Goal: Task Accomplishment & Management: Manage account settings

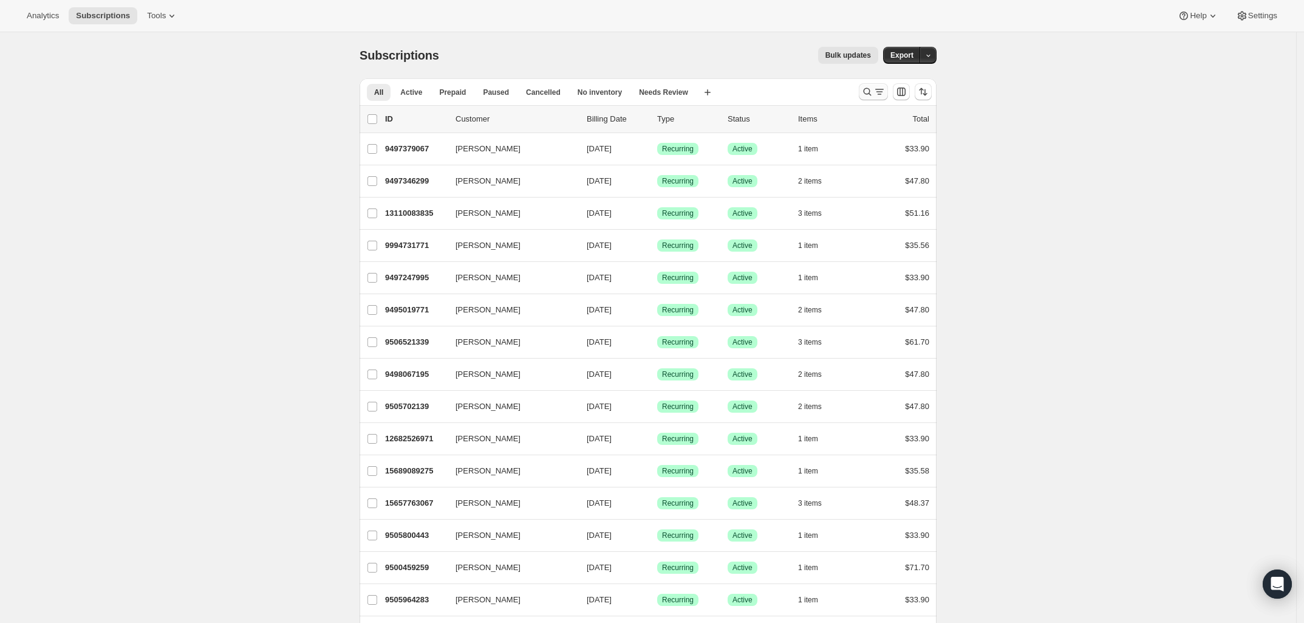
click at [867, 91] on icon "Search and filter results" at bounding box center [868, 92] width 8 height 8
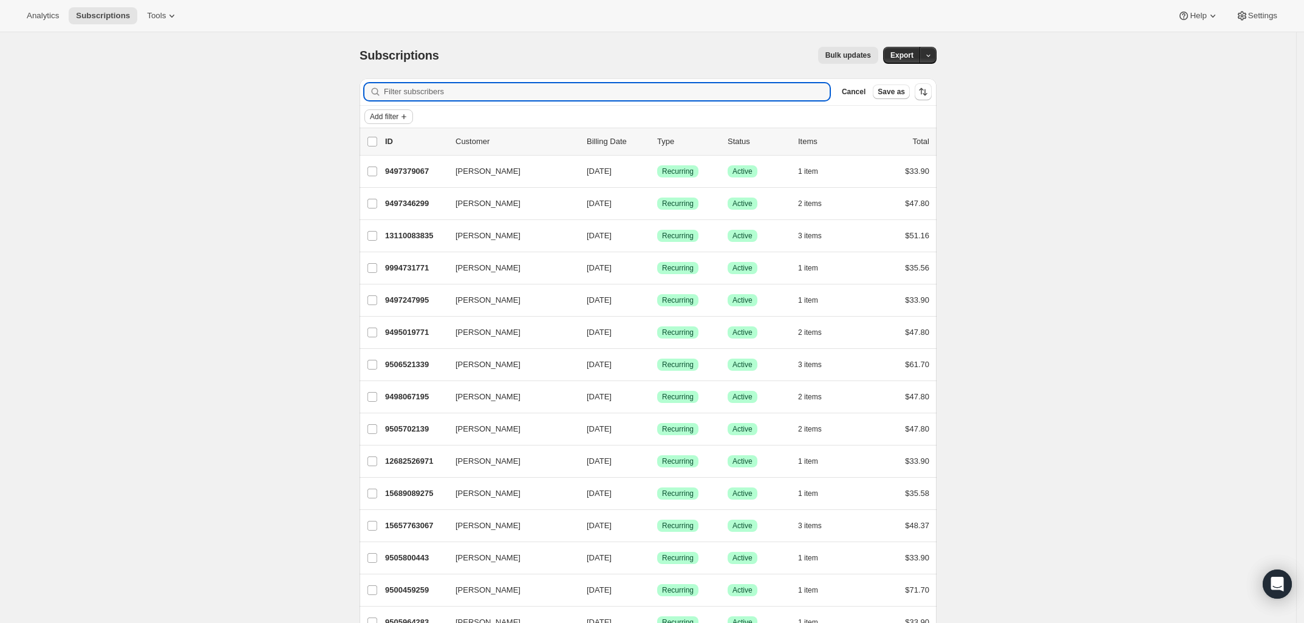
click at [397, 117] on span "Add filter" at bounding box center [384, 117] width 29 height 10
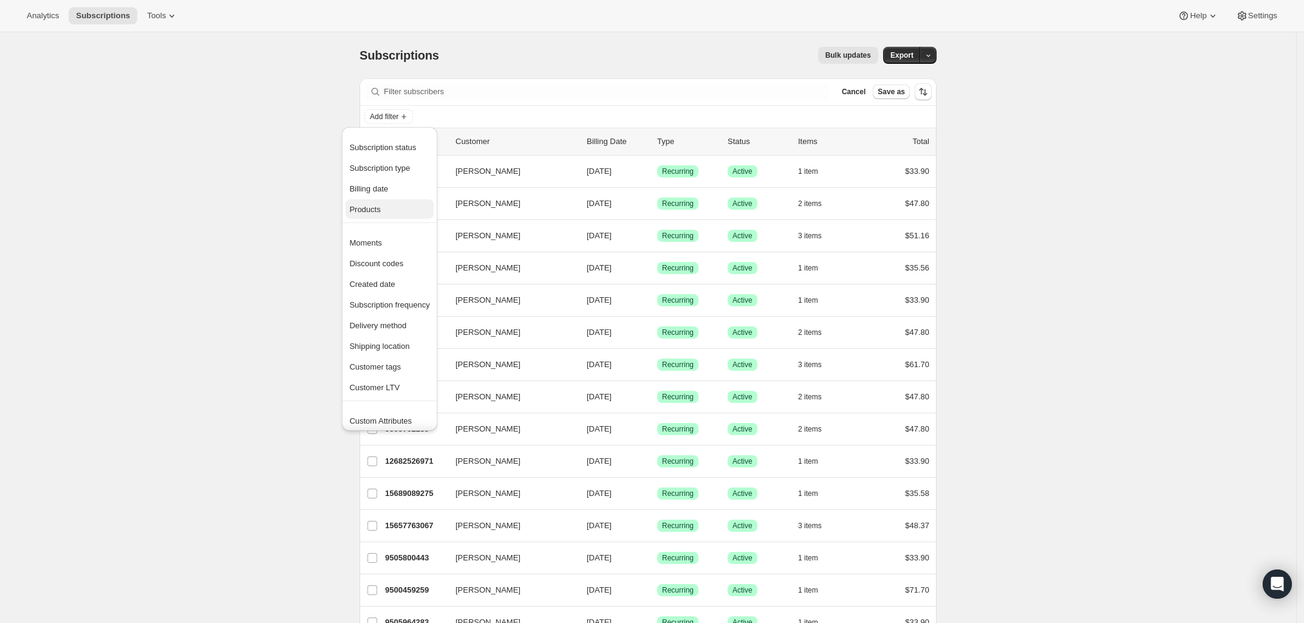
click at [372, 205] on span "Products" at bounding box center [364, 209] width 31 height 9
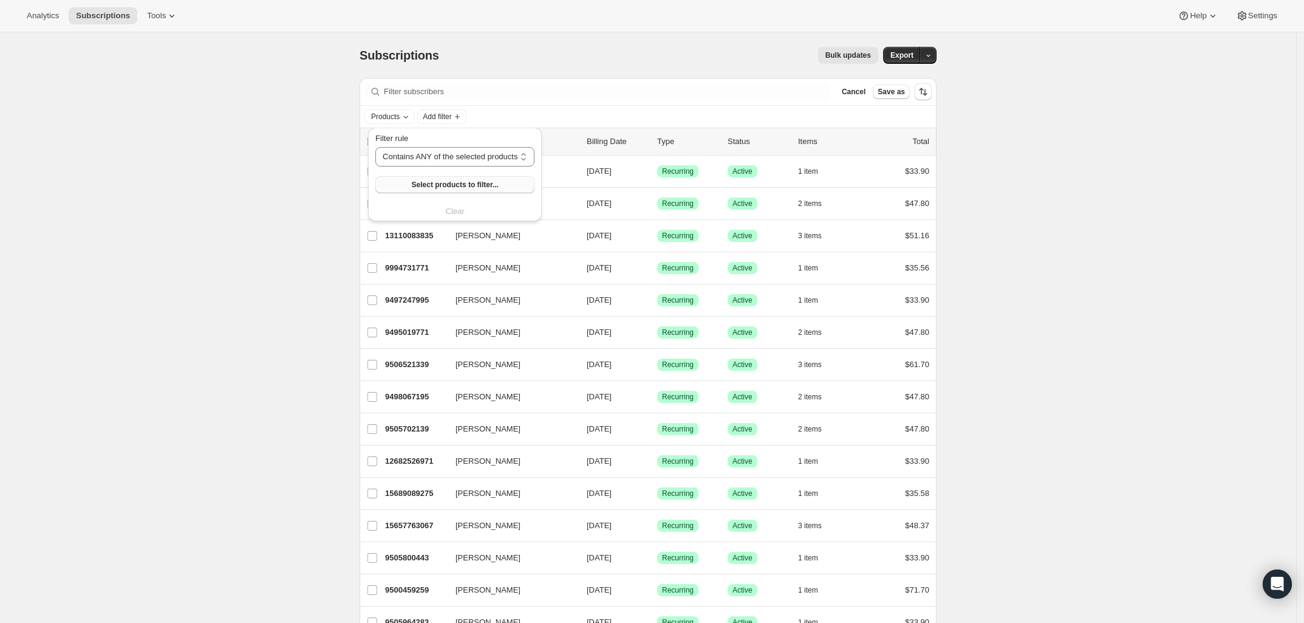
click at [454, 182] on span "Select products to filter..." at bounding box center [455, 185] width 87 height 10
click at [420, 197] on h2 "CosmoNuts - Cilantro Lime Pistachios" at bounding box center [468, 188] width 126 height 24
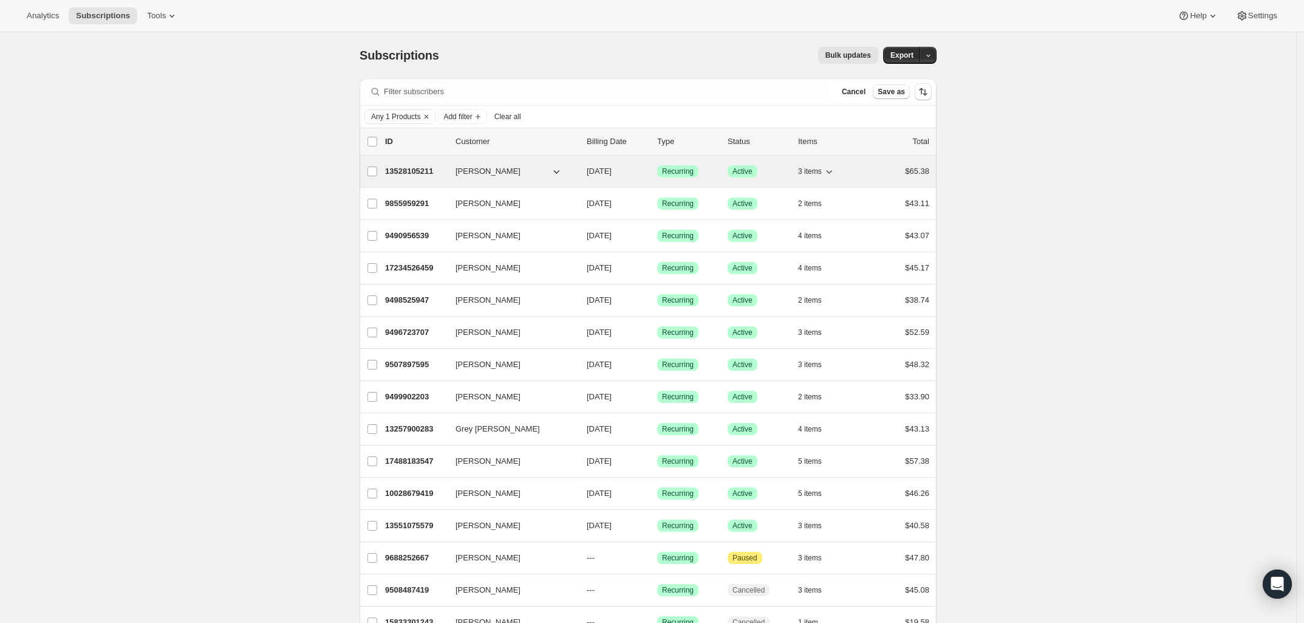
click at [417, 170] on p "13528105211" at bounding box center [415, 171] width 61 height 12
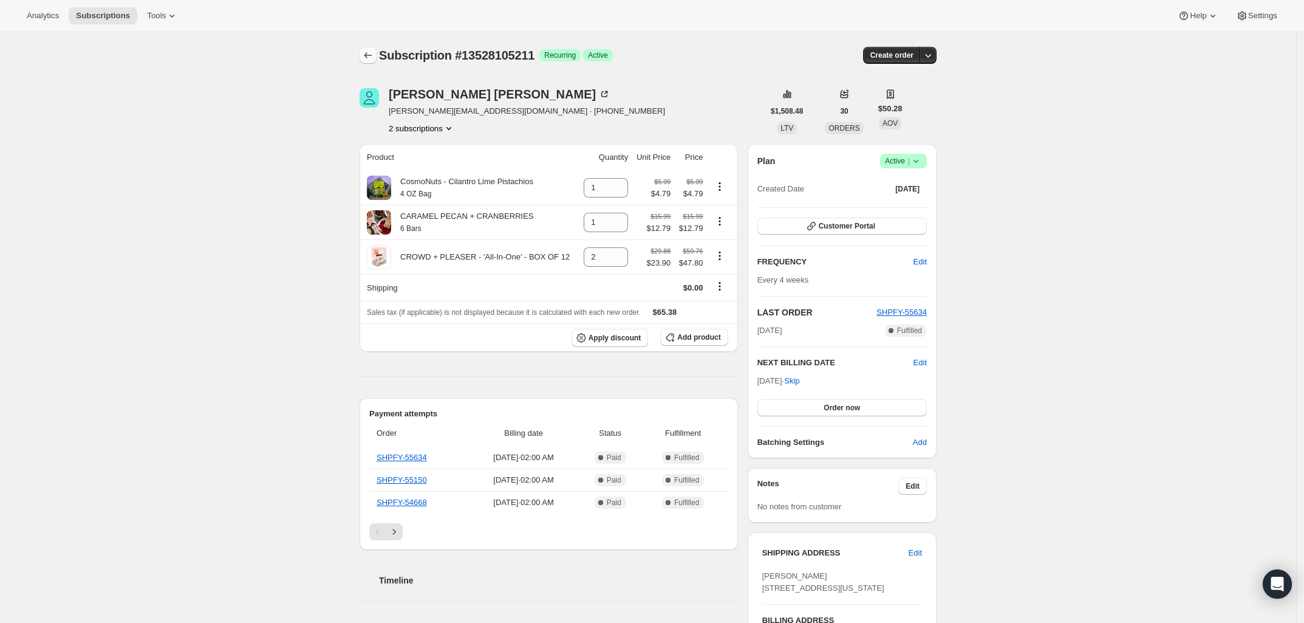
click at [374, 60] on icon "Subscriptions" at bounding box center [368, 55] width 12 height 12
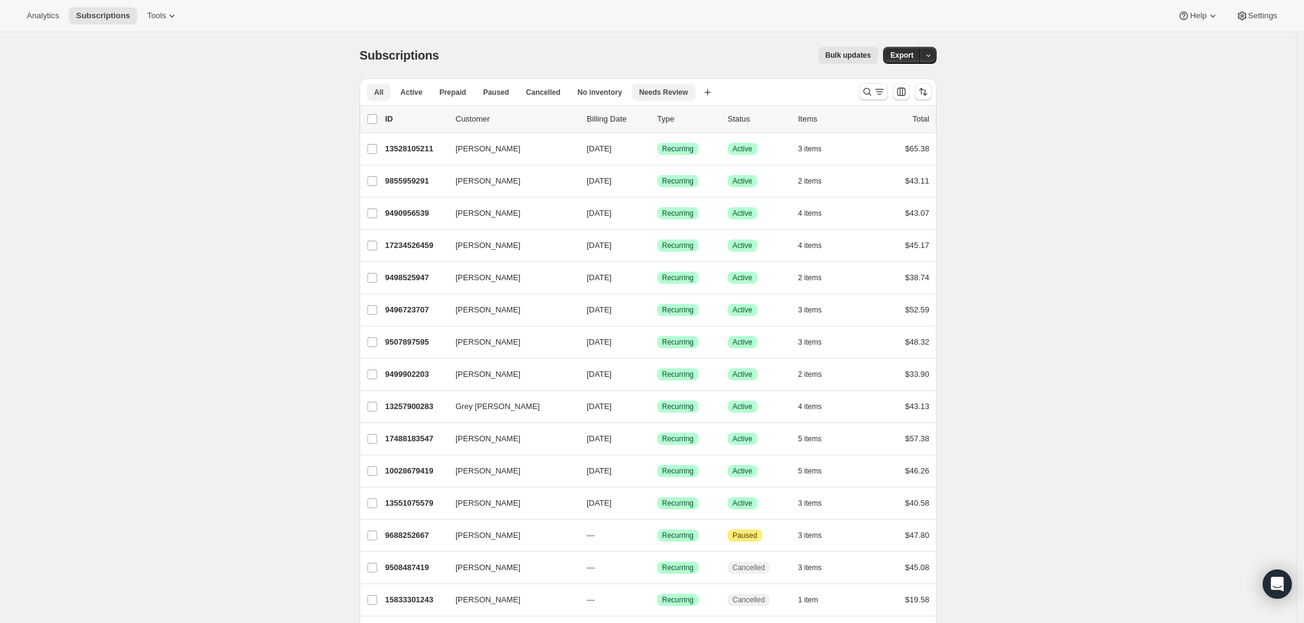
click at [646, 94] on span "Needs Review" at bounding box center [663, 92] width 49 height 10
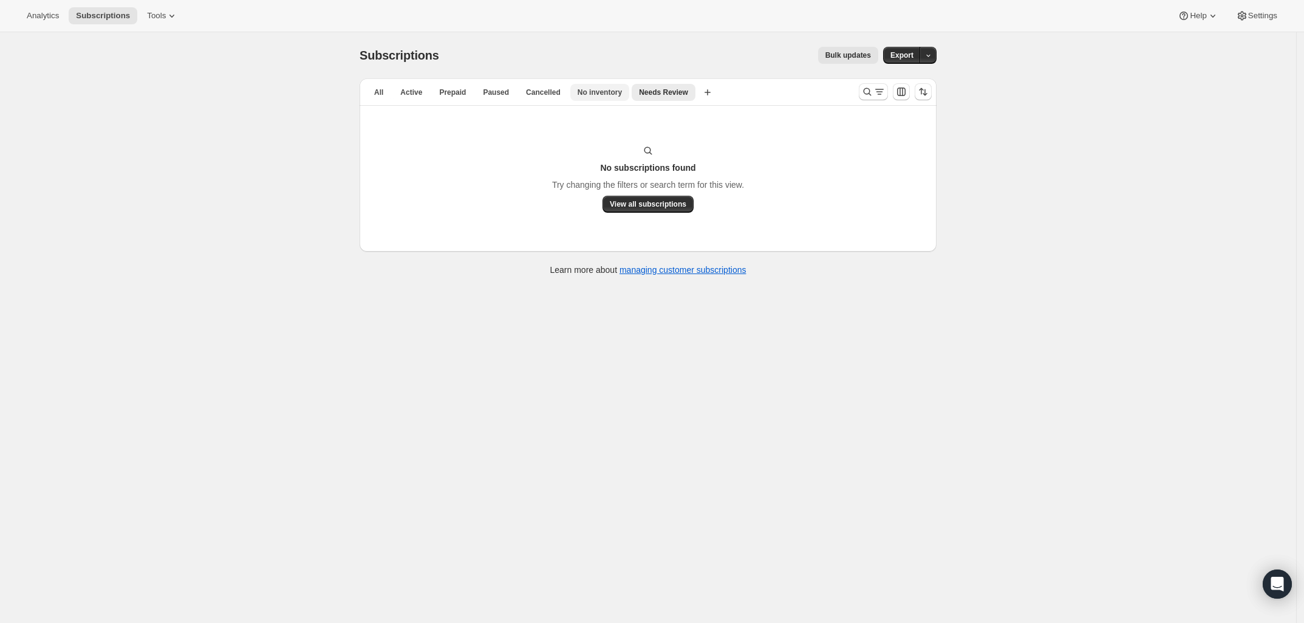
click at [597, 94] on span "No inventory" at bounding box center [600, 92] width 44 height 10
click at [541, 94] on span "Cancelled" at bounding box center [543, 92] width 35 height 10
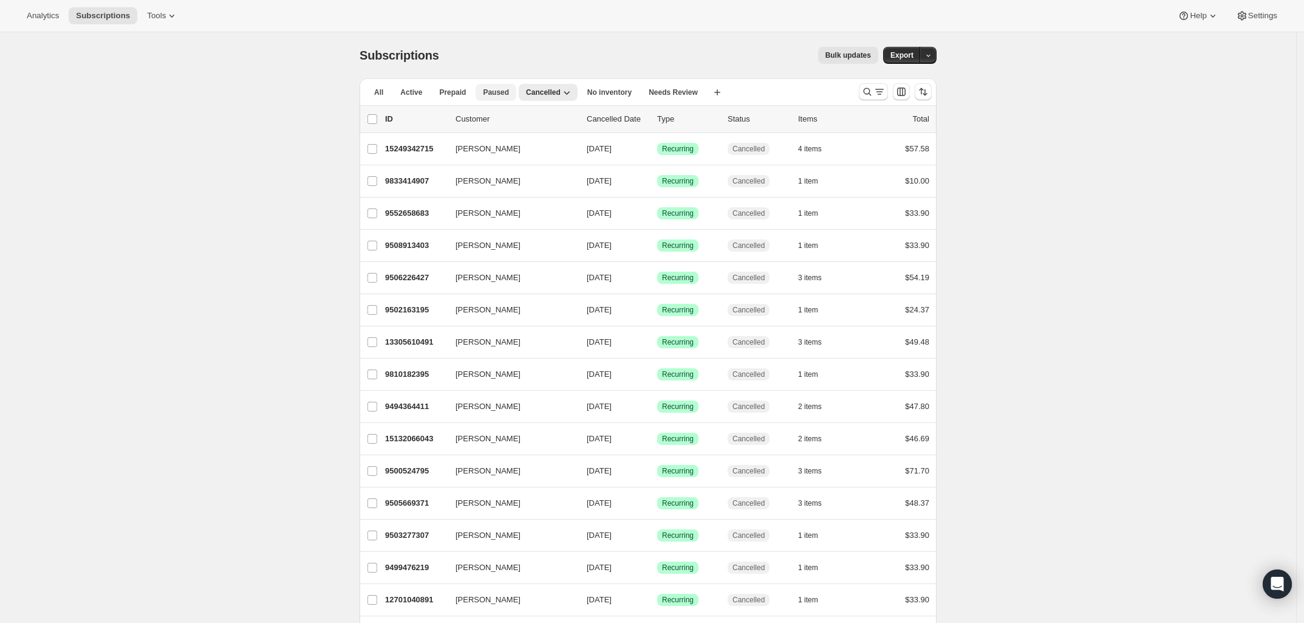
click at [486, 97] on span "Paused" at bounding box center [496, 92] width 26 height 10
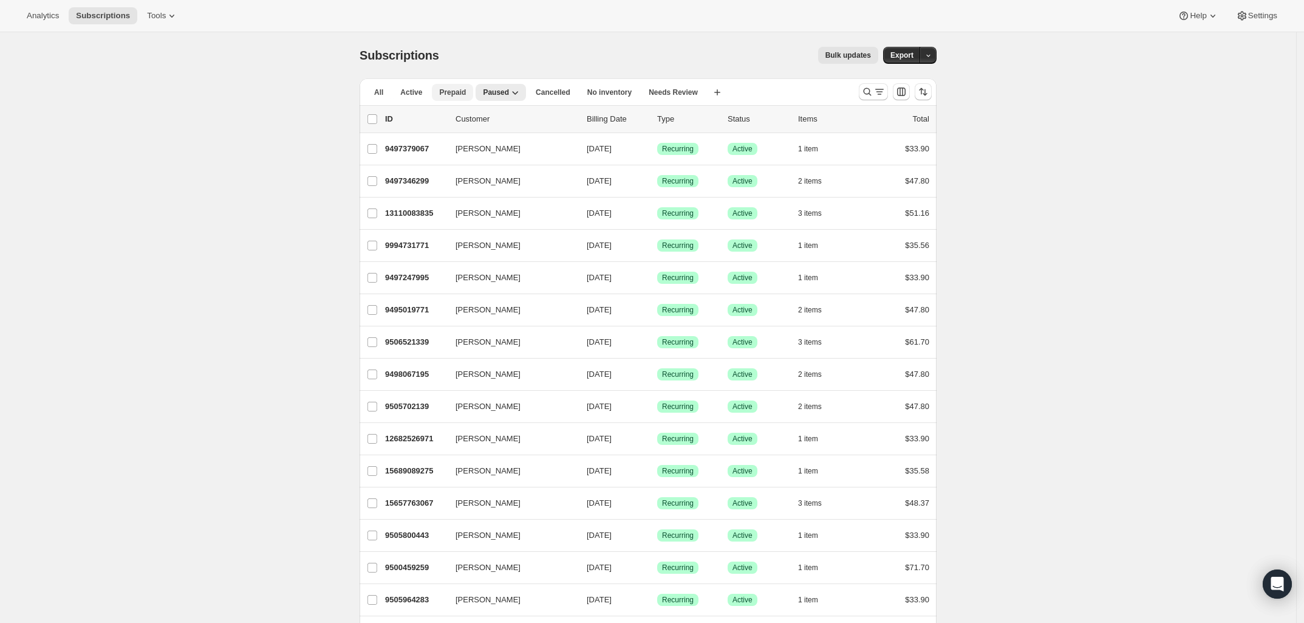
click at [453, 97] on button "Prepaid" at bounding box center [452, 92] width 41 height 17
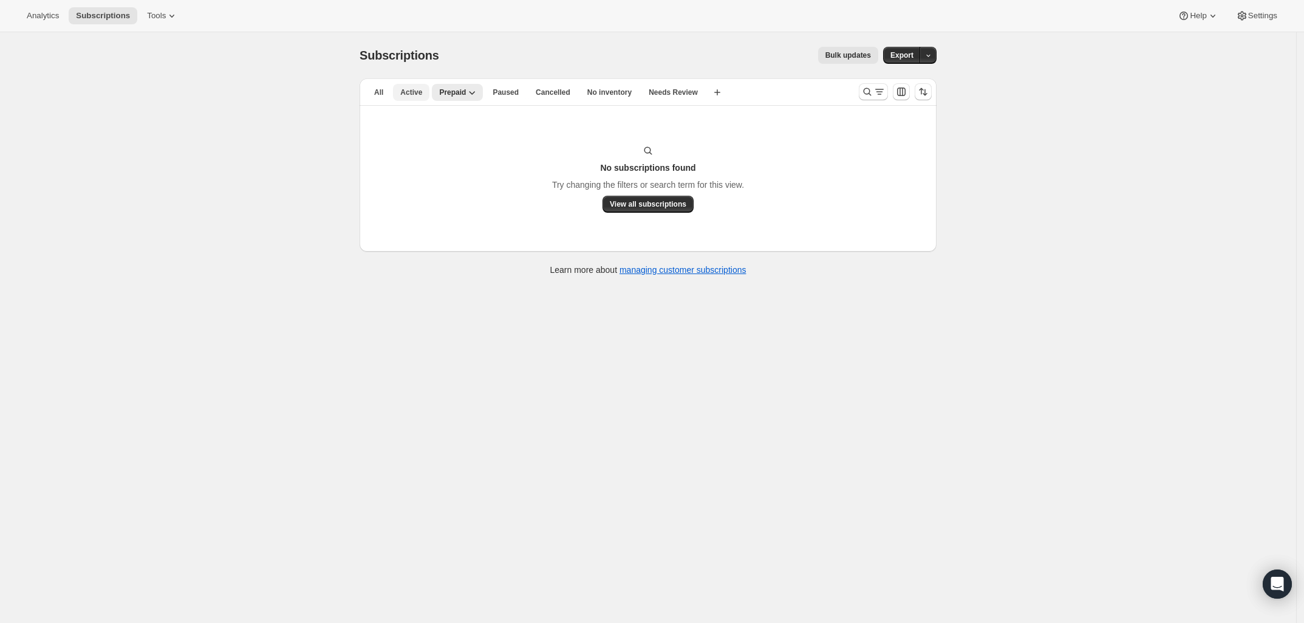
click at [413, 98] on button "Active" at bounding box center [411, 92] width 36 height 17
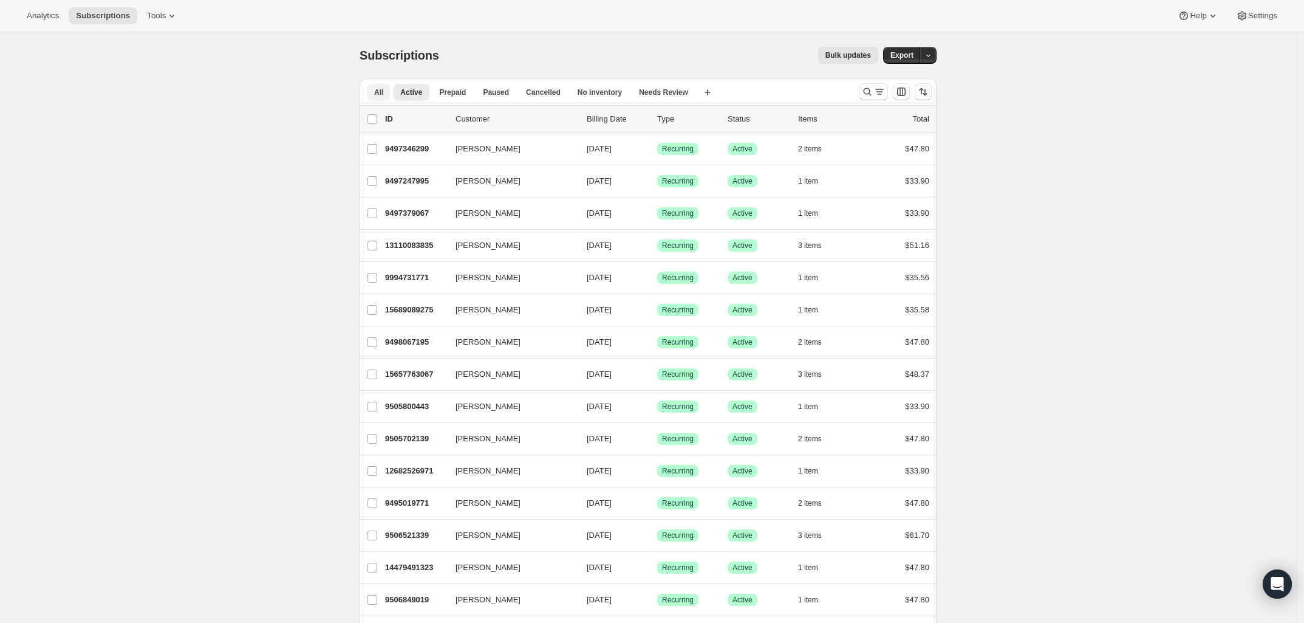
click at [383, 91] on span "All" at bounding box center [378, 92] width 9 height 10
click at [417, 90] on span "Active" at bounding box center [411, 92] width 22 height 10
click at [867, 94] on icon "Search and filter results" at bounding box center [867, 92] width 12 height 12
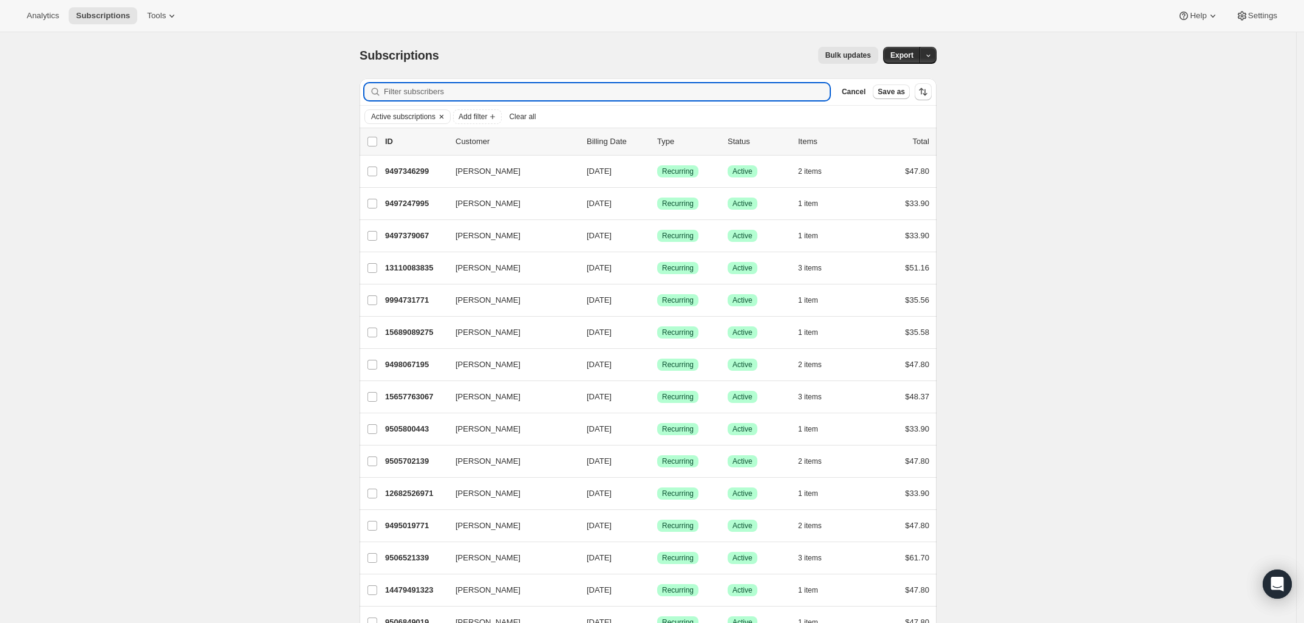
click at [420, 115] on span "Active subscriptions" at bounding box center [403, 117] width 64 height 10
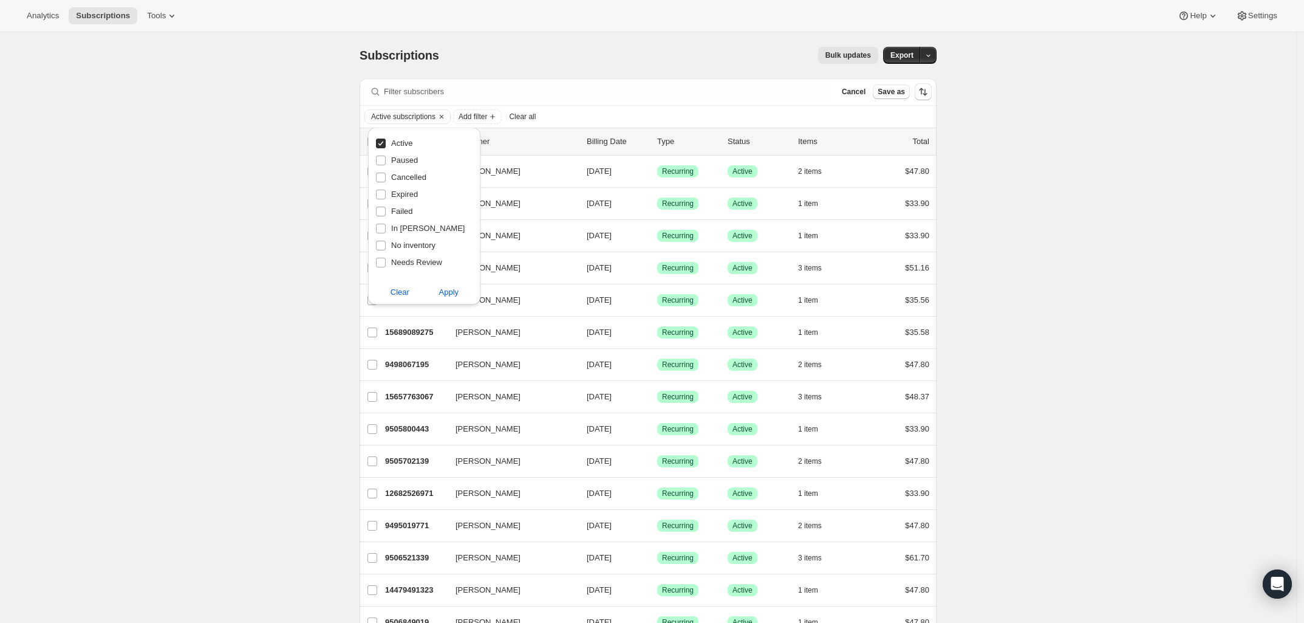
click at [640, 111] on div "Active subscriptions Add filter Clear all" at bounding box center [647, 116] width 567 height 15
click at [476, 112] on span "Add filter" at bounding box center [473, 117] width 29 height 10
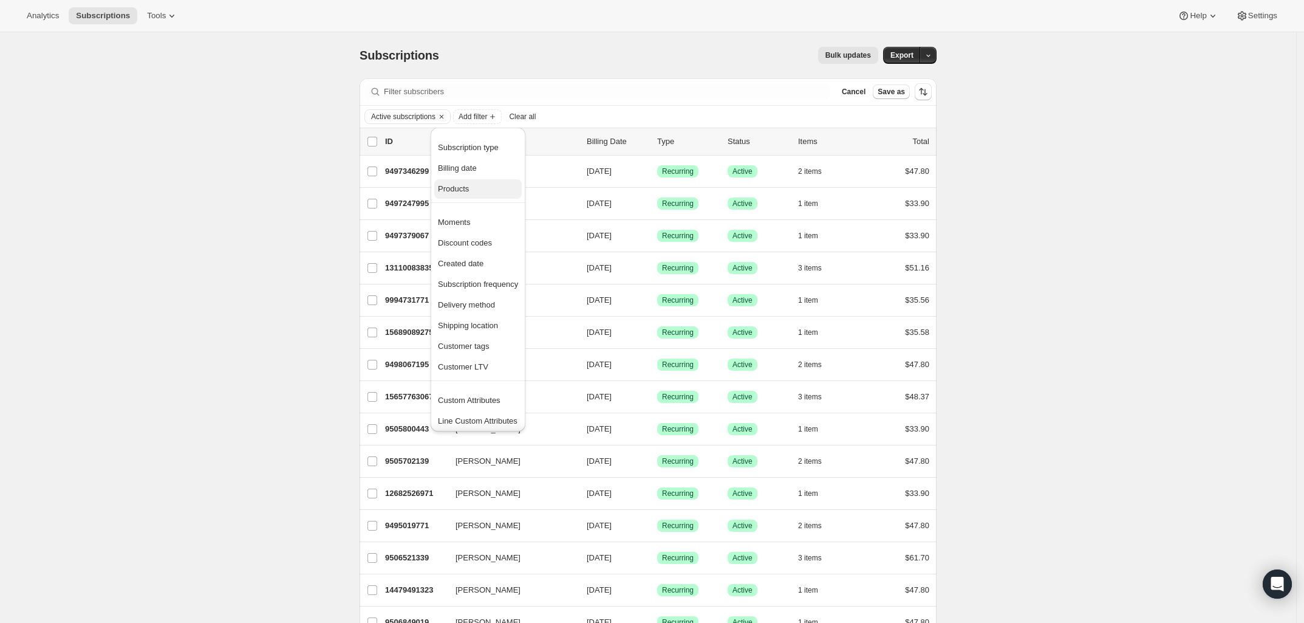
click at [460, 193] on span "Products" at bounding box center [453, 188] width 31 height 9
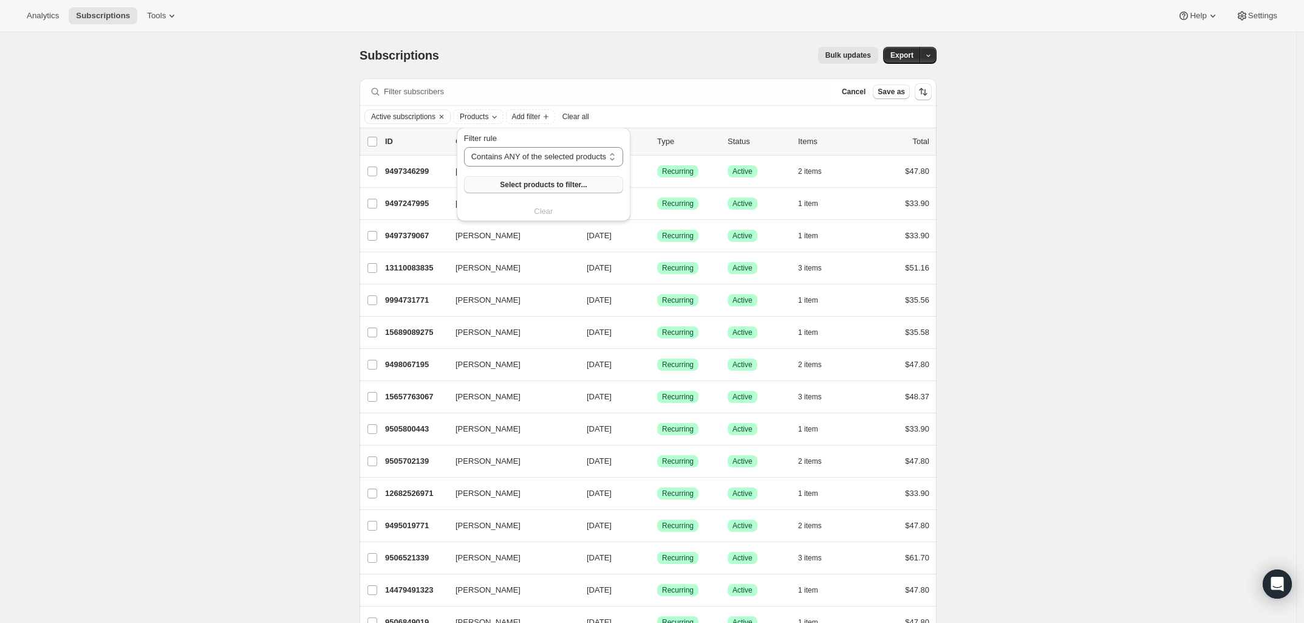
click at [533, 180] on span "Select products to filter..." at bounding box center [543, 185] width 87 height 10
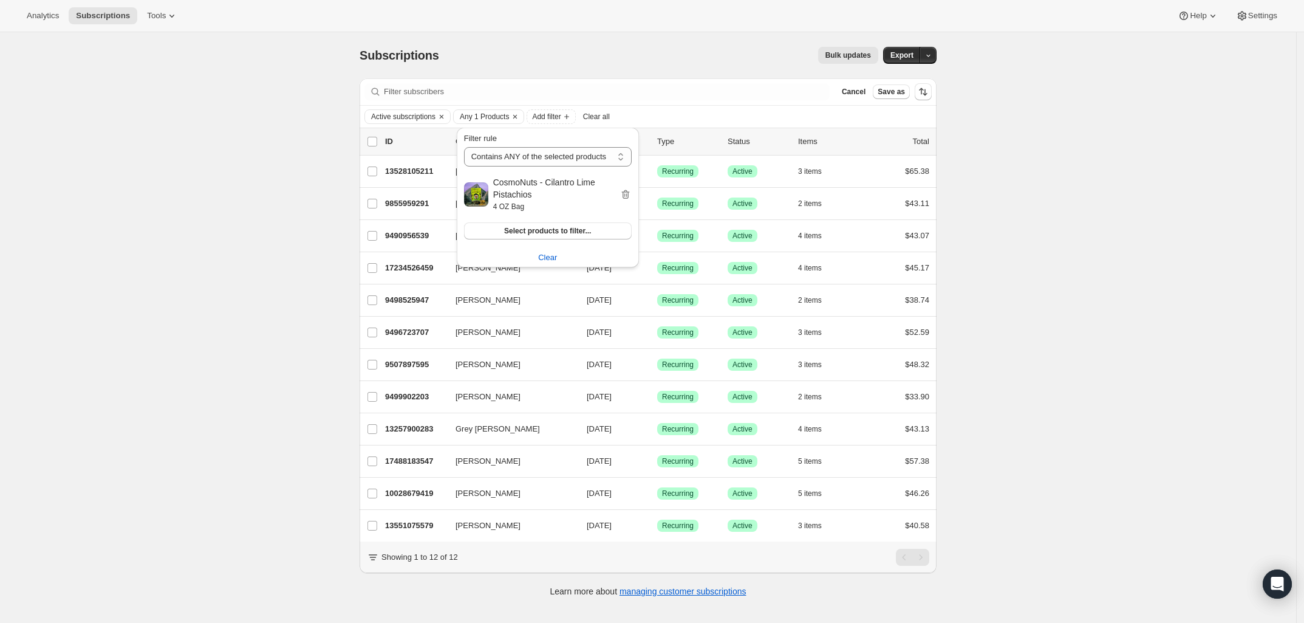
click at [234, 197] on div "Subscriptions. This page is ready Subscriptions Bulk updates More actions Bulk …" at bounding box center [648, 343] width 1296 height 623
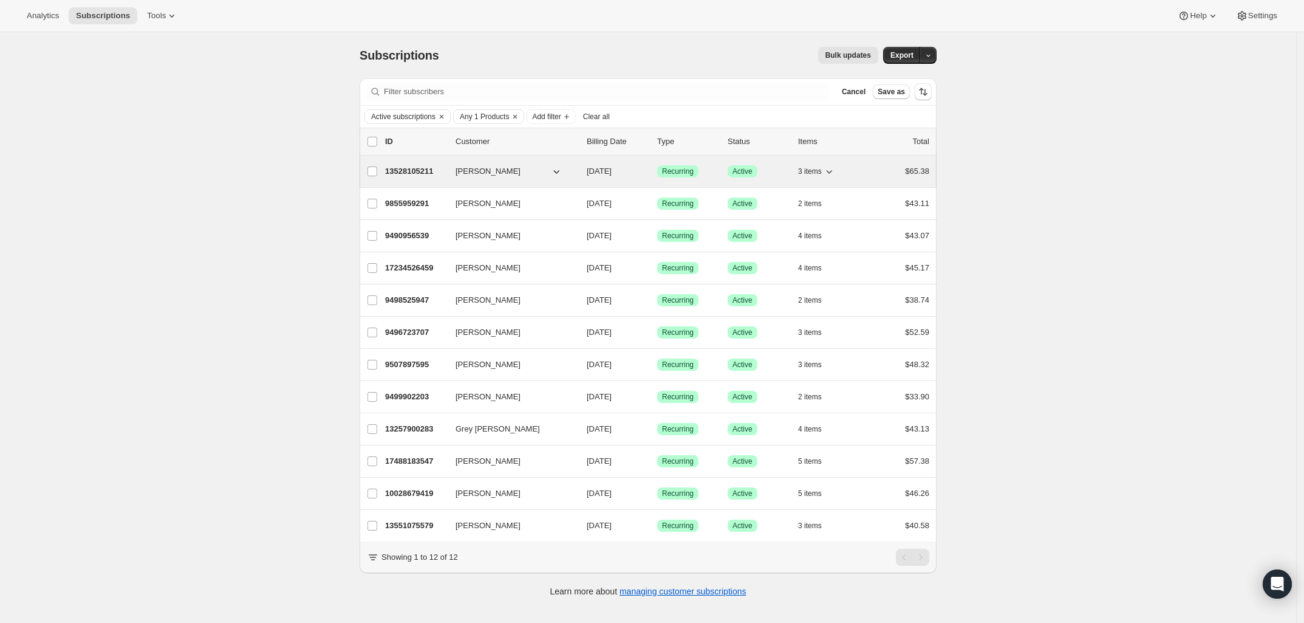
click at [479, 172] on span "[PERSON_NAME]" at bounding box center [488, 171] width 65 height 12
click at [411, 169] on p "13528105211" at bounding box center [415, 171] width 61 height 12
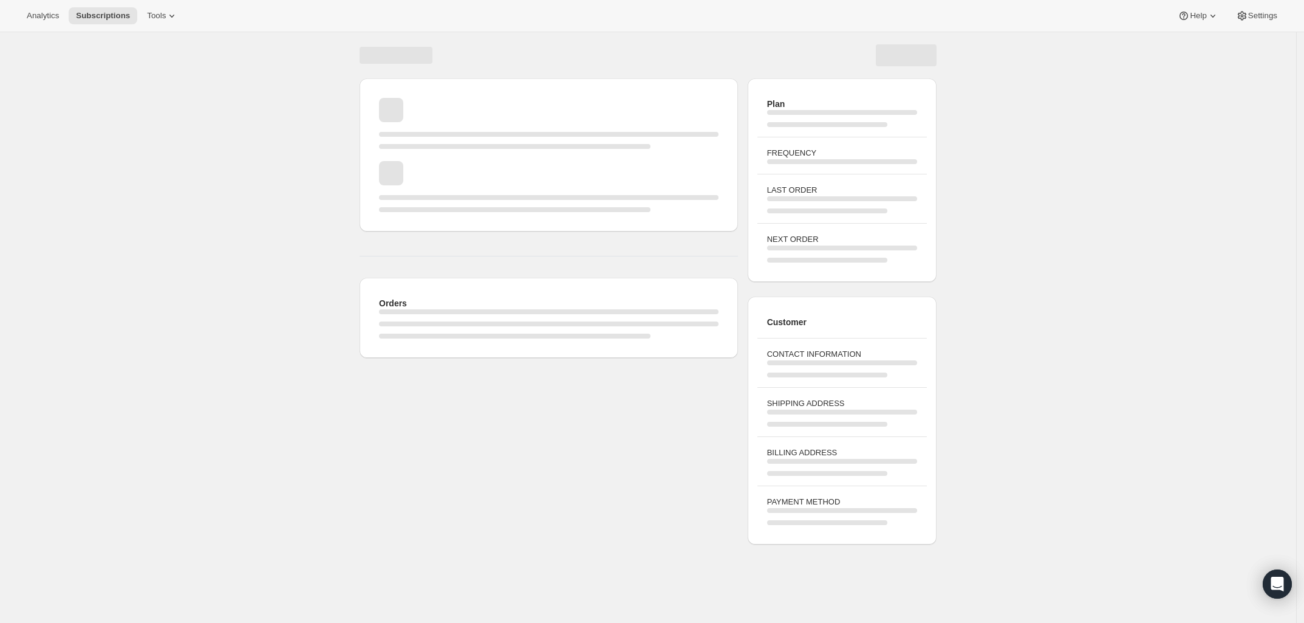
click at [417, 174] on div "Page loading" at bounding box center [549, 186] width 340 height 51
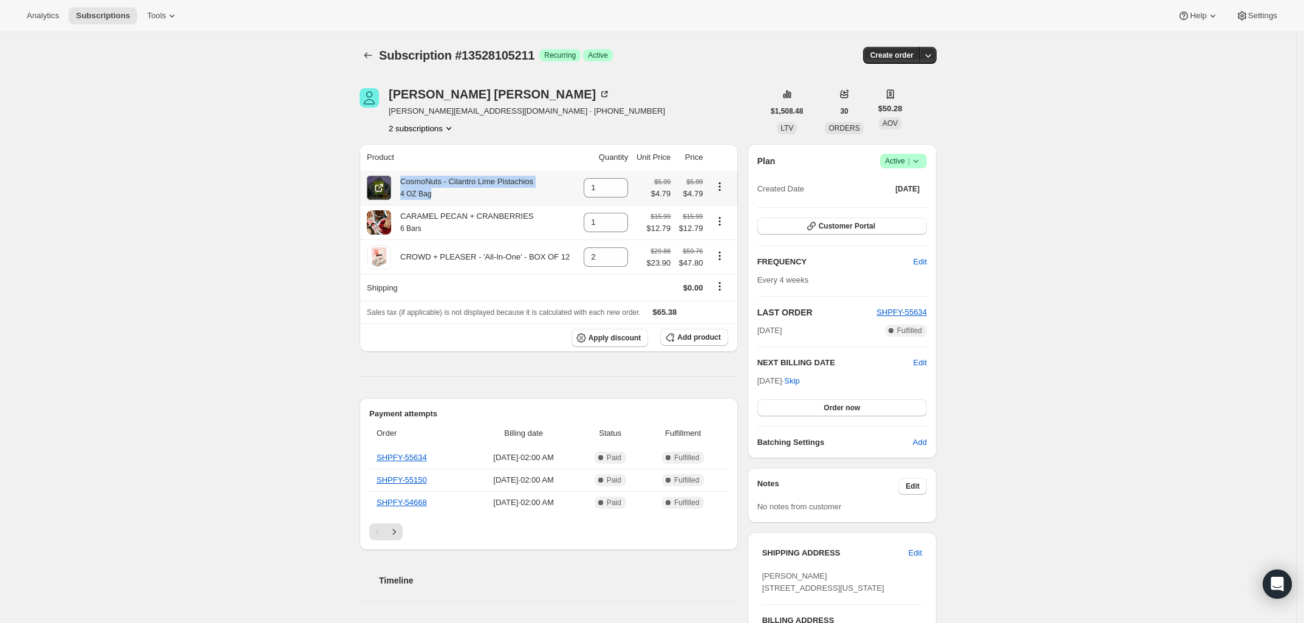
drag, startPoint x: 462, startPoint y: 198, endPoint x: 391, endPoint y: 177, distance: 74.0
click at [391, 177] on div "CosmoNuts - Cilantro Lime Pistachios 4 OZ Bag" at bounding box center [471, 188] width 208 height 24
copy div "CosmoNuts - Cilantro Lime Pistachios 4 OZ Bag"
drag, startPoint x: 480, startPoint y: 115, endPoint x: 393, endPoint y: 112, distance: 86.9
click at [393, 112] on span "[PERSON_NAME][EMAIL_ADDRESS][DOMAIN_NAME] · [PHONE_NUMBER]" at bounding box center [527, 111] width 276 height 12
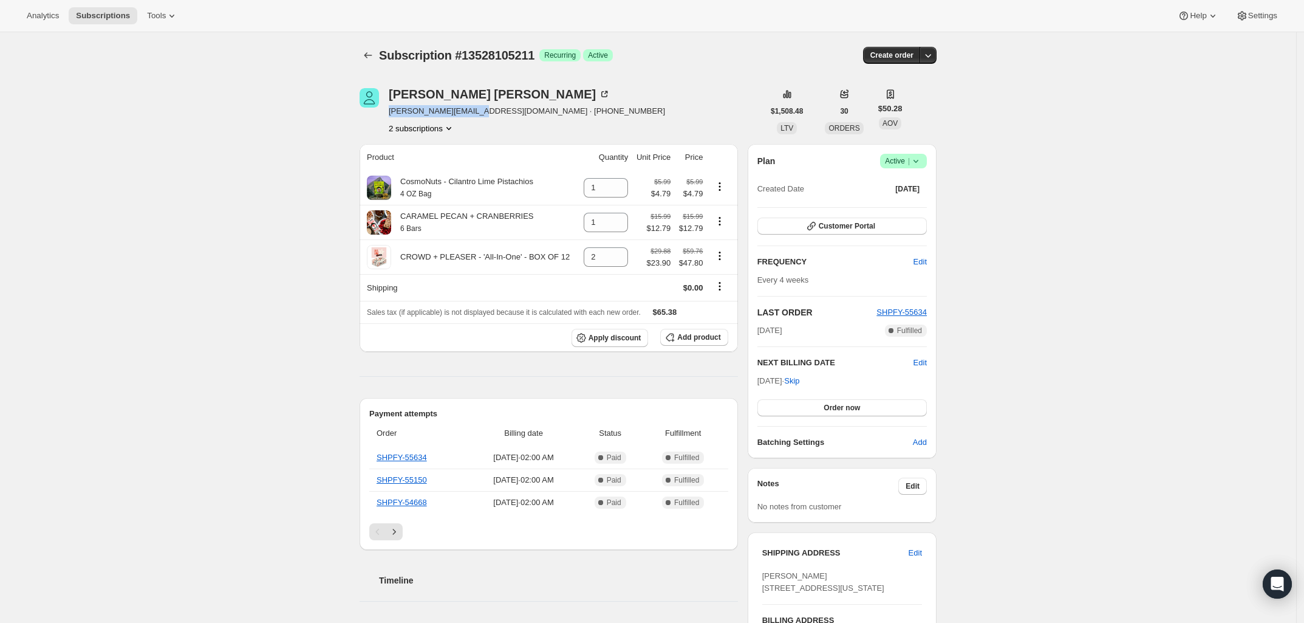
click at [481, 115] on span "[PERSON_NAME][EMAIL_ADDRESS][DOMAIN_NAME] · [PHONE_NUMBER]" at bounding box center [527, 111] width 276 height 12
drag, startPoint x: 482, startPoint y: 115, endPoint x: 389, endPoint y: 116, distance: 93.0
click at [389, 116] on div "Connie Soto connies@abo-empire.com · +15756356578 2 subscriptions" at bounding box center [562, 111] width 404 height 46
copy span "connies@abo-empire.com"
click at [624, 190] on icon at bounding box center [619, 191] width 12 height 12
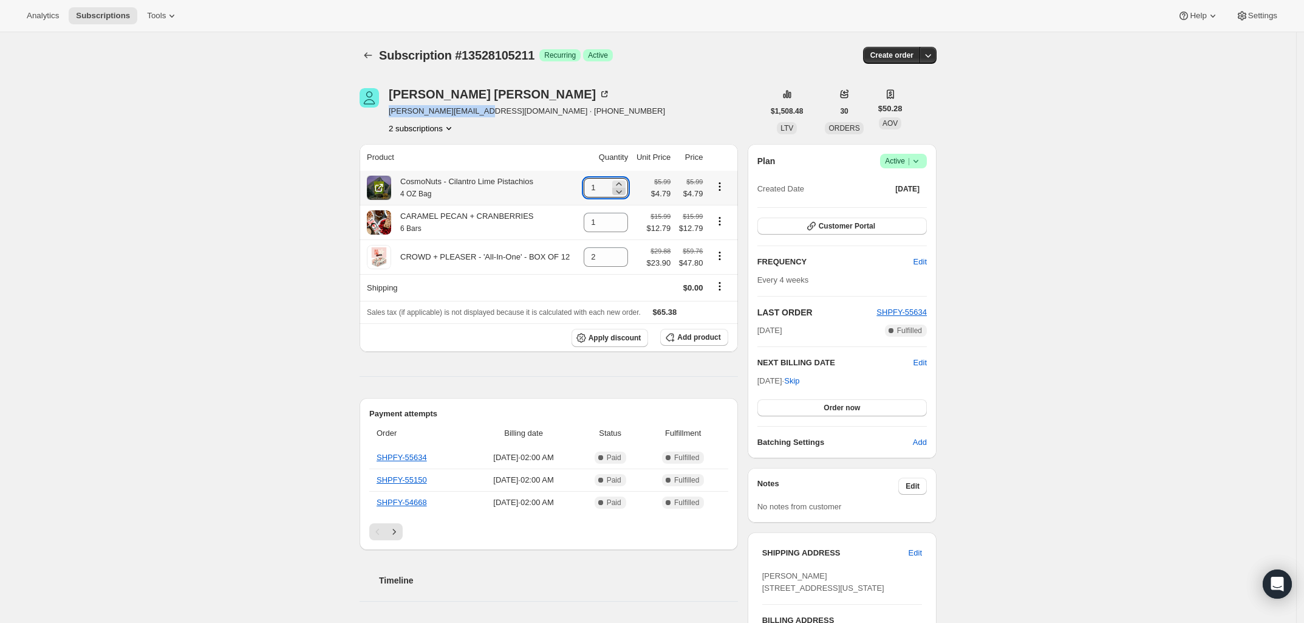
type input "0"
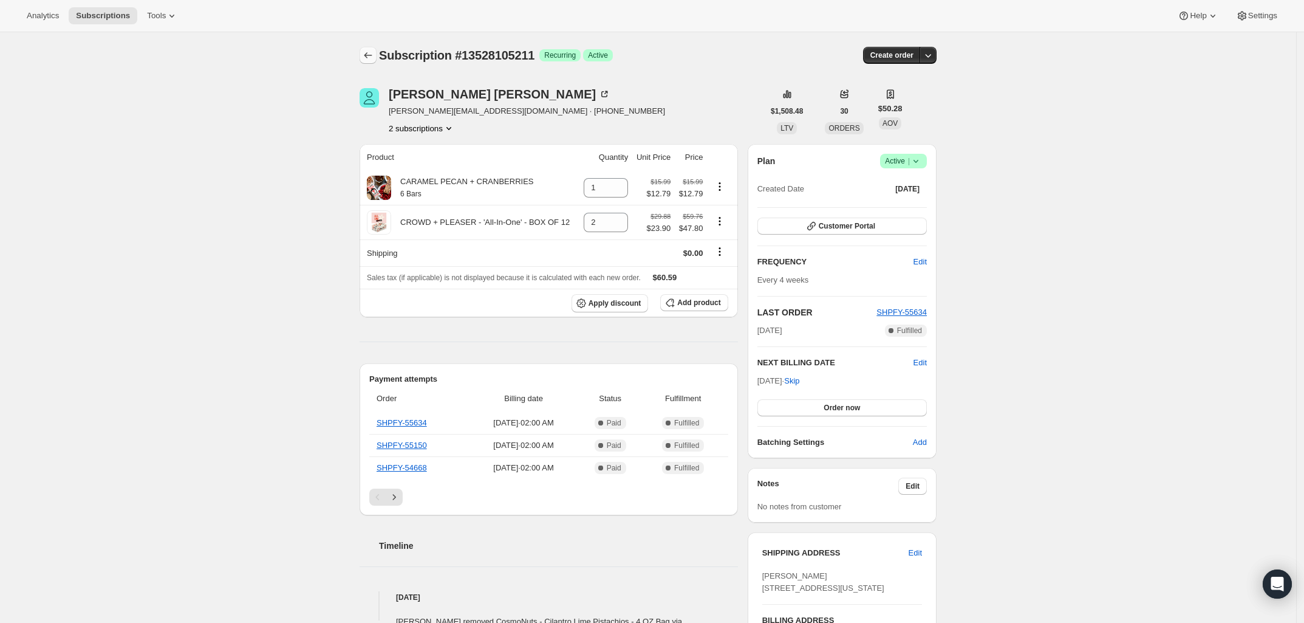
click at [368, 63] on button "Subscriptions" at bounding box center [368, 55] width 17 height 17
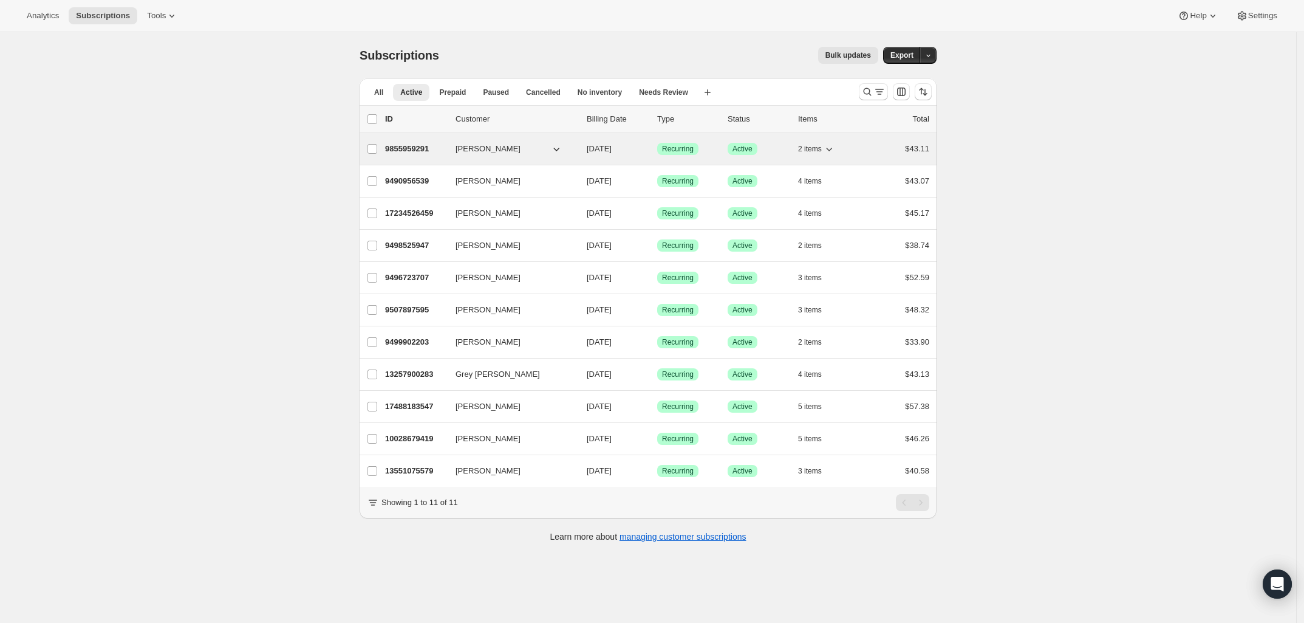
click at [399, 151] on p "9855959291" at bounding box center [415, 149] width 61 height 12
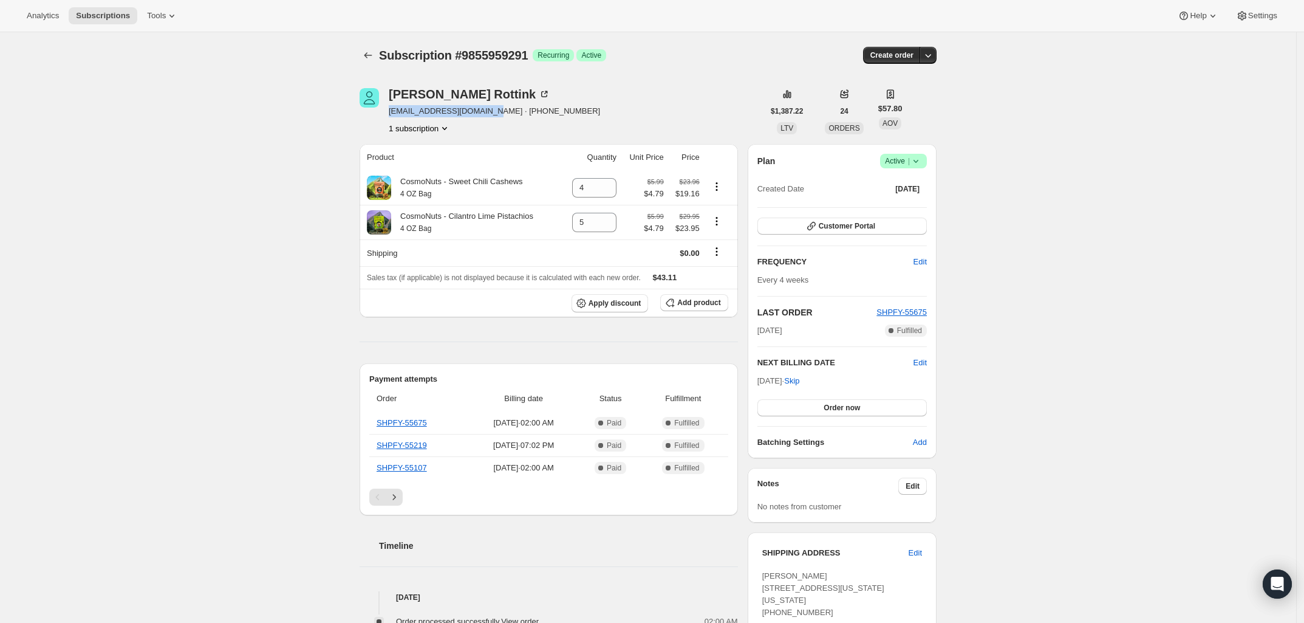
drag, startPoint x: 484, startPoint y: 111, endPoint x: 392, endPoint y: 109, distance: 91.7
click at [392, 109] on span "michaelrottink@gmail.com · +16416400472" at bounding box center [494, 111] width 211 height 12
copy span "michaelrottink@gmail.com"
click at [611, 228] on icon at bounding box center [607, 226] width 12 height 12
click at [611, 228] on icon at bounding box center [608, 227] width 6 height 4
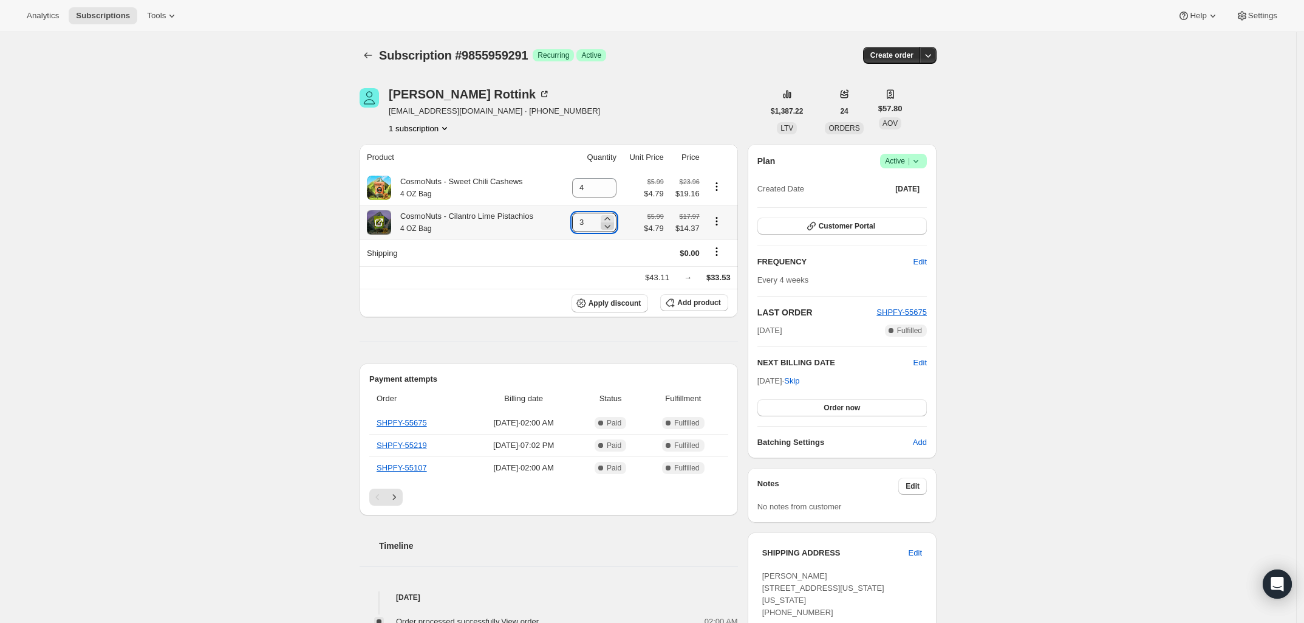
click at [611, 228] on icon at bounding box center [608, 227] width 6 height 4
type input "0"
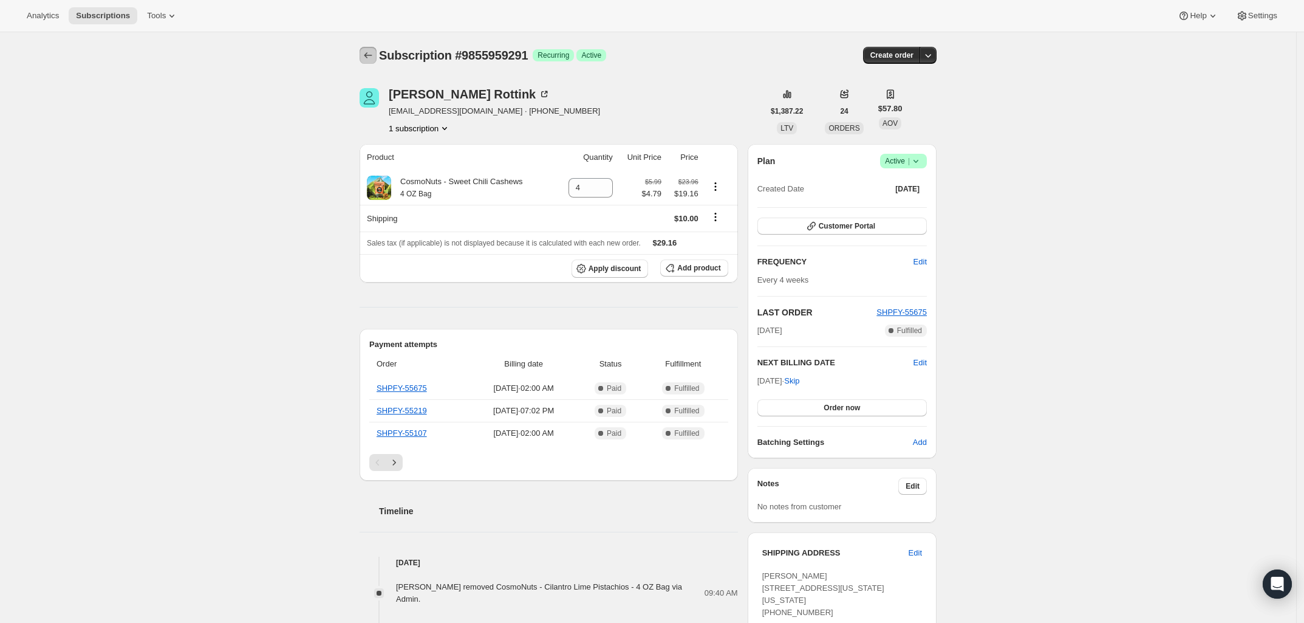
click at [371, 56] on icon "Subscriptions" at bounding box center [368, 55] width 12 height 12
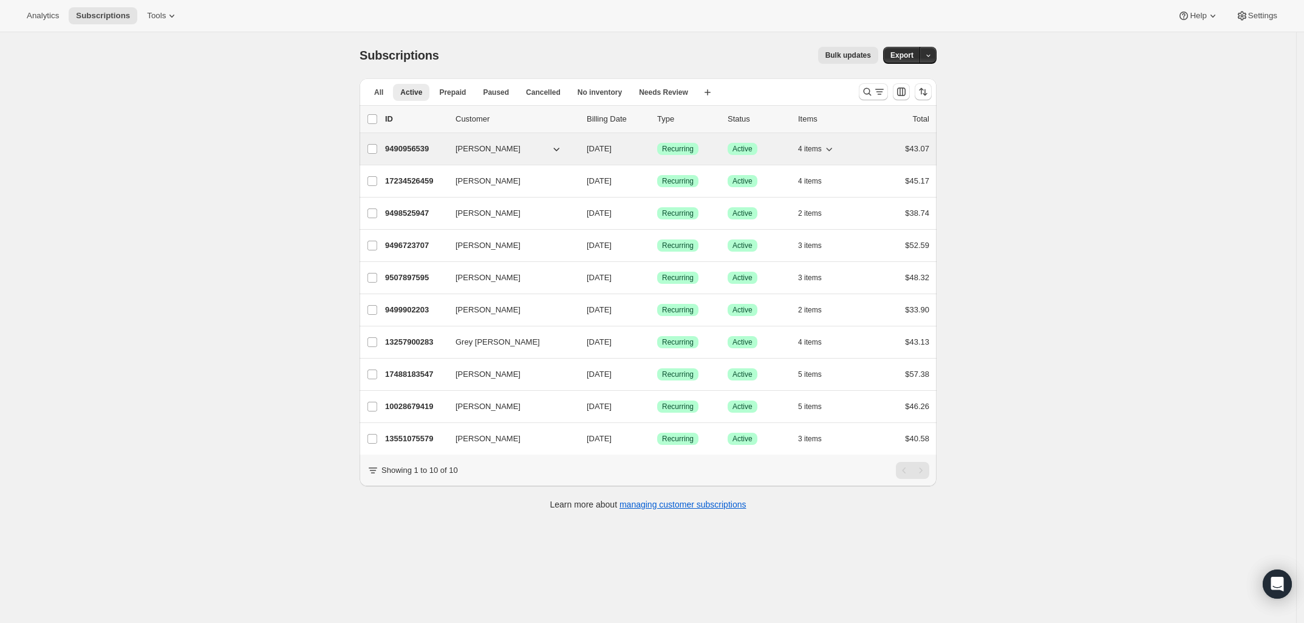
click at [420, 143] on p "9490956539" at bounding box center [415, 149] width 61 height 12
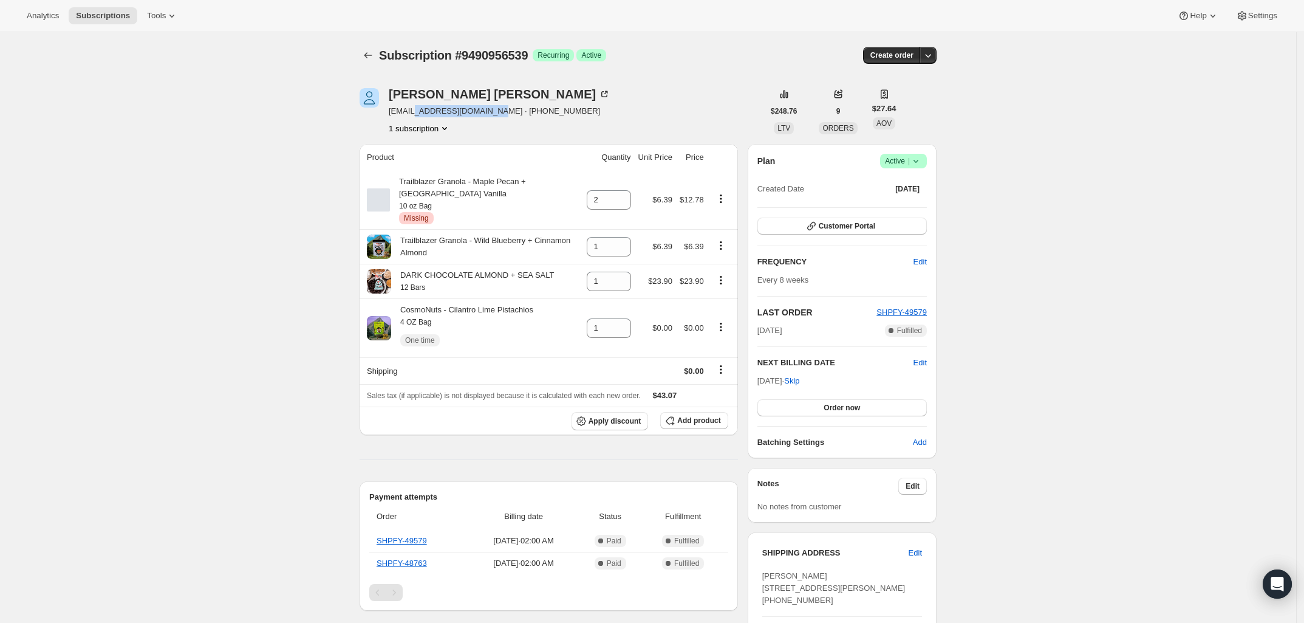
drag, startPoint x: 487, startPoint y: 111, endPoint x: 416, endPoint y: 109, distance: 70.5
click at [416, 109] on span "natashaelisaee@gmail.com · +18015587095" at bounding box center [500, 111] width 222 height 12
click at [395, 113] on span "natashaelisaee@gmail.com · +18015587095" at bounding box center [500, 111] width 222 height 12
click at [394, 541] on link "SHPFY-49579" at bounding box center [402, 540] width 50 height 9
click at [624, 334] on icon at bounding box center [622, 332] width 12 height 12
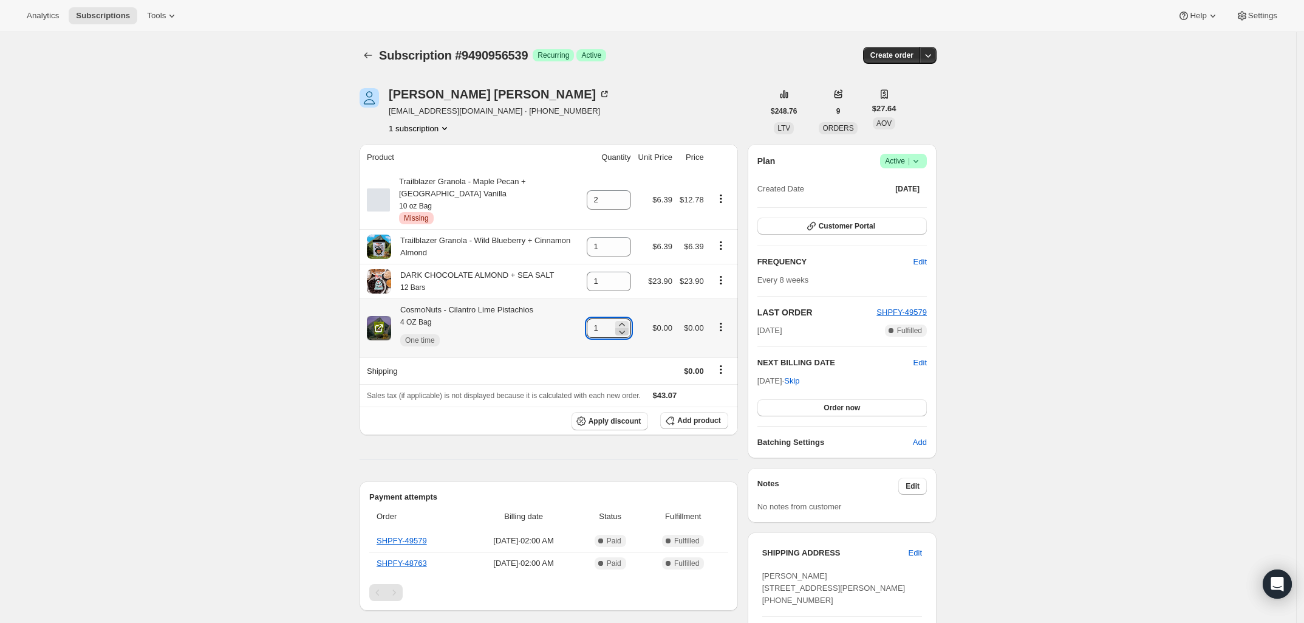
type input "0"
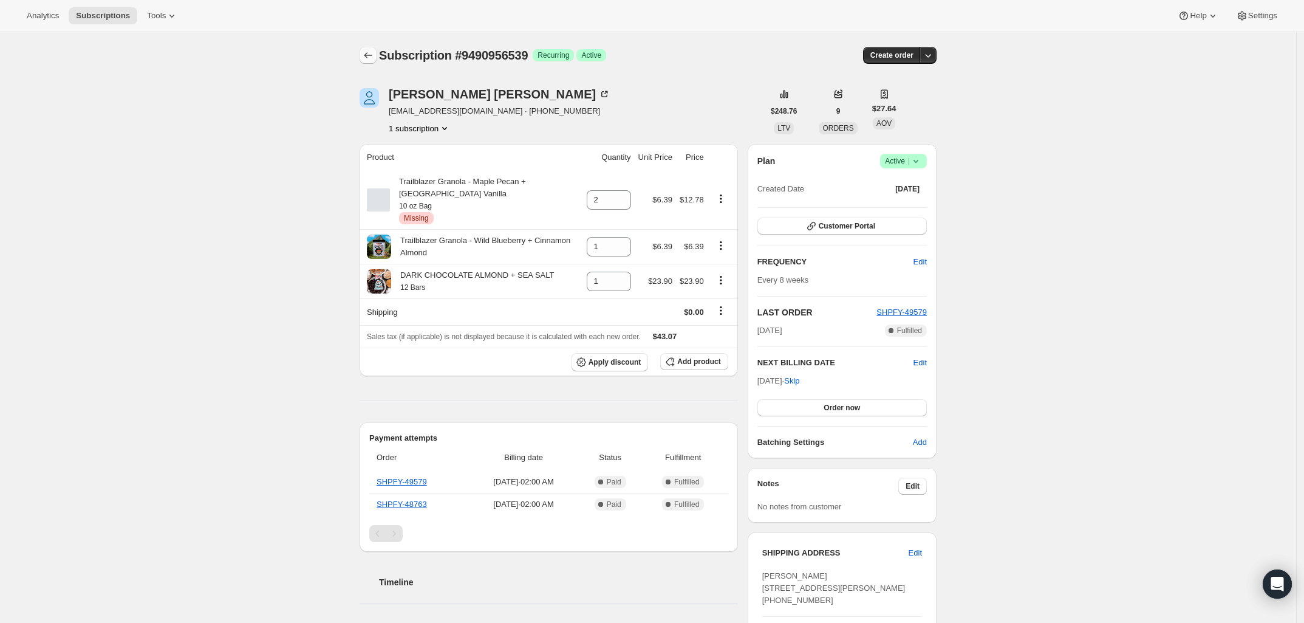
click at [374, 53] on icon "Subscriptions" at bounding box center [368, 55] width 12 height 12
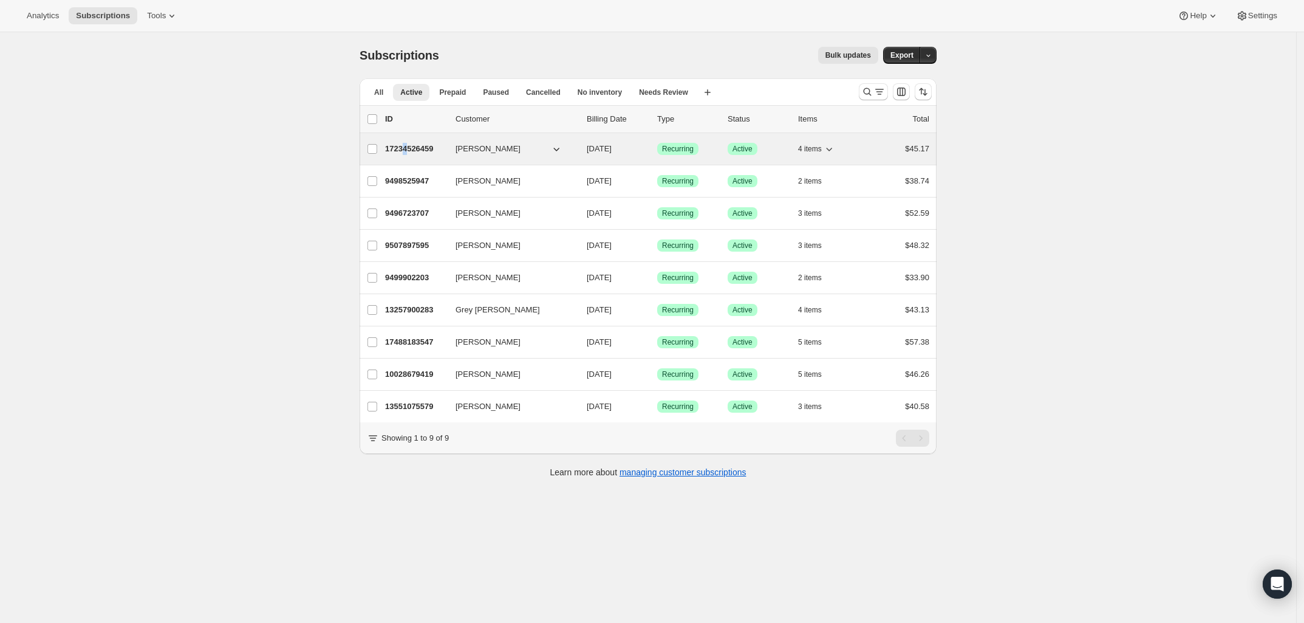
click at [408, 150] on p "17234526459" at bounding box center [415, 149] width 61 height 12
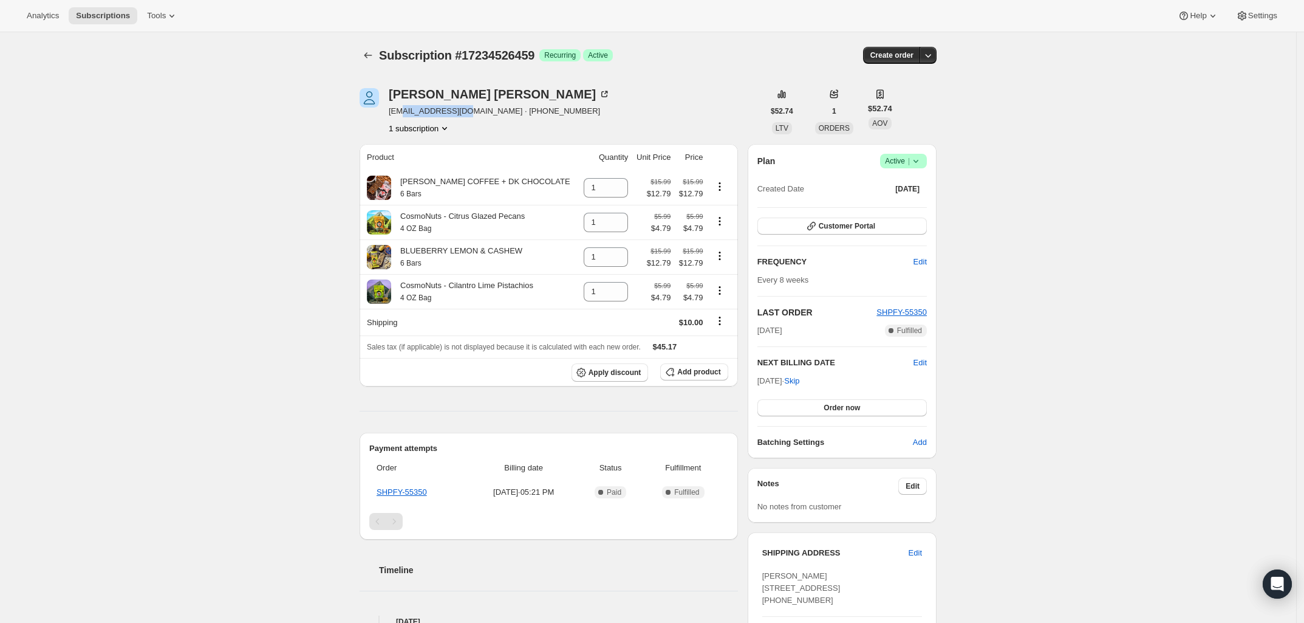
drag, startPoint x: 464, startPoint y: 109, endPoint x: 402, endPoint y: 112, distance: 61.4
click at [402, 112] on span "dziegler222@aol.com · +16083475000" at bounding box center [500, 111] width 222 height 12
drag, startPoint x: 471, startPoint y: 112, endPoint x: 410, endPoint y: 118, distance: 61.7
click at [411, 118] on div "Dawn Ziegler dziegler222@aol.com · +16083475000 1 subscription" at bounding box center [500, 111] width 222 height 46
click at [406, 118] on div "Dawn Ziegler dziegler222@aol.com · +16083475000 1 subscription" at bounding box center [500, 111] width 222 height 46
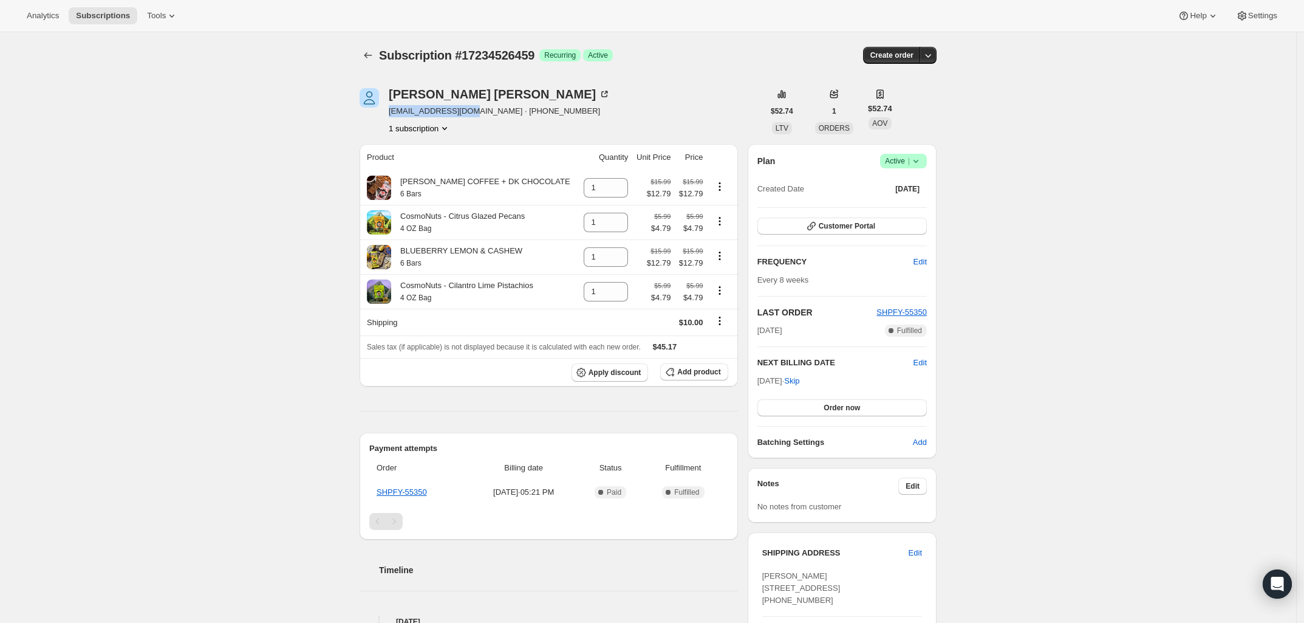
drag, startPoint x: 389, startPoint y: 114, endPoint x: 467, endPoint y: 117, distance: 77.8
click at [467, 117] on div "Dawn Ziegler dziegler222@aol.com · +16083475000 1 subscription" at bounding box center [562, 111] width 404 height 46
copy span "dziegler222@aol.com"
click at [614, 300] on icon at bounding box center [619, 295] width 12 height 12
type input "0"
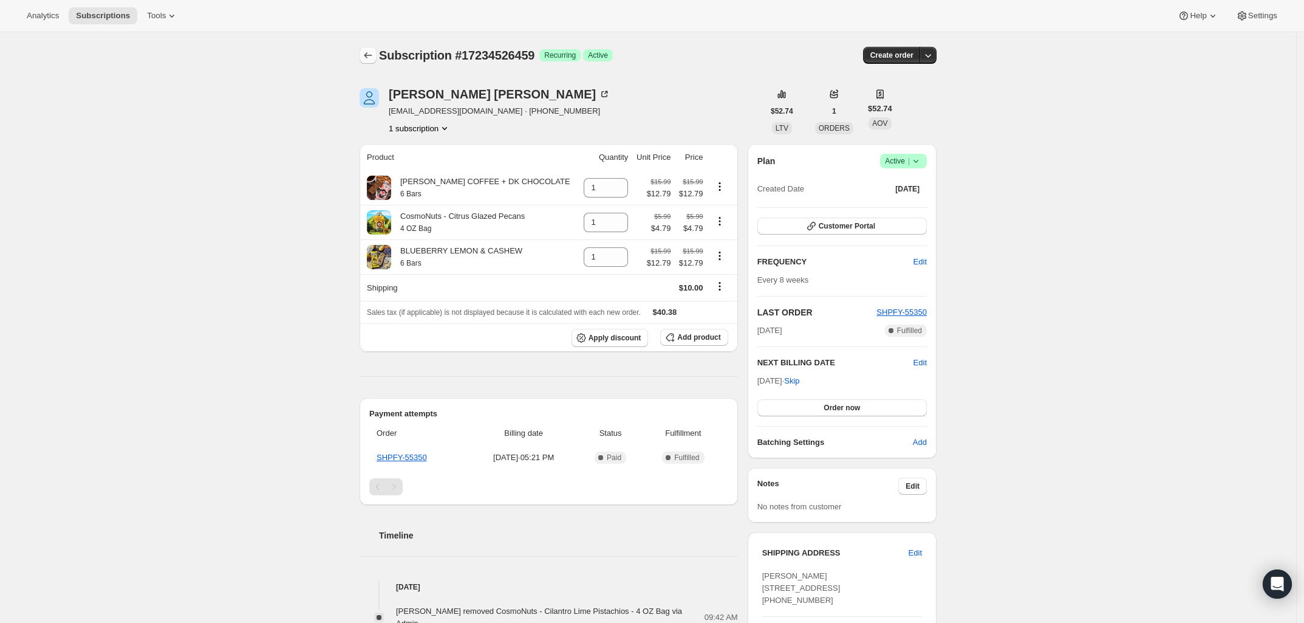
click at [369, 55] on icon "Subscriptions" at bounding box center [368, 55] width 8 height 6
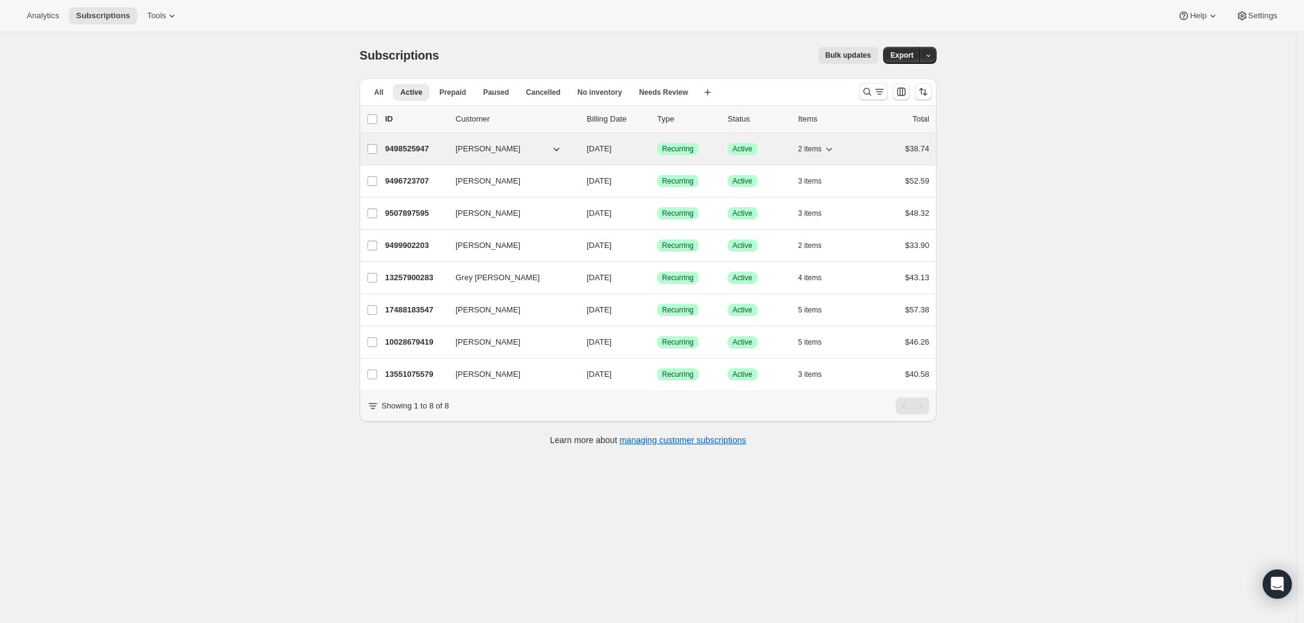
click at [417, 152] on p "9498525947" at bounding box center [415, 149] width 61 height 12
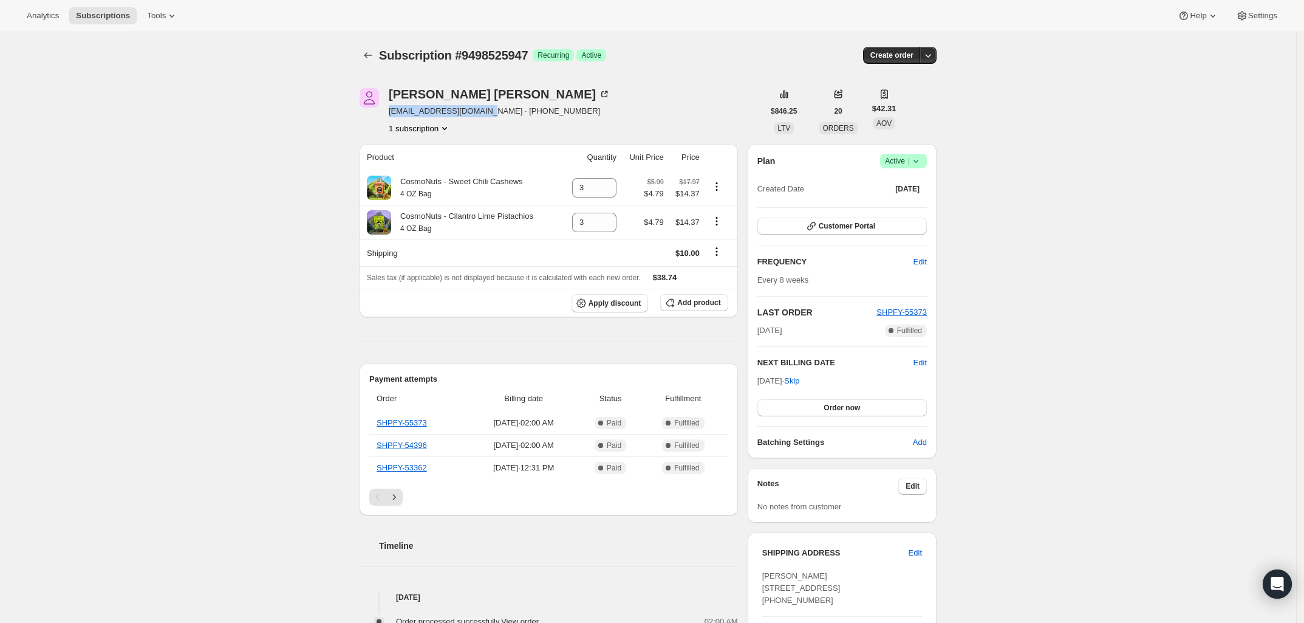
drag, startPoint x: 391, startPoint y: 110, endPoint x: 481, endPoint y: 110, distance: 90.5
click at [479, 111] on div "Kathy Graham bluesknitter@gmail.com · +17173502716 1 subscription" at bounding box center [562, 111] width 404 height 46
copy span "bluesknitter@gmail.com"
click at [611, 230] on icon at bounding box center [607, 226] width 12 height 12
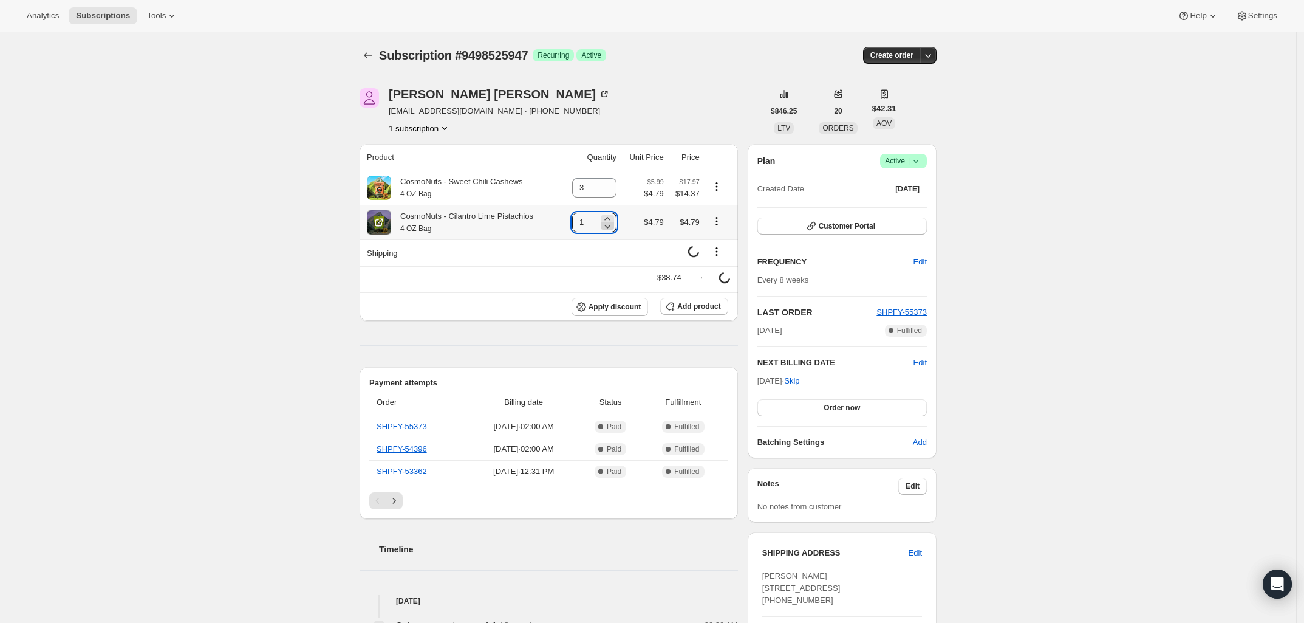
click at [614, 228] on icon at bounding box center [607, 226] width 12 height 12
type input "0"
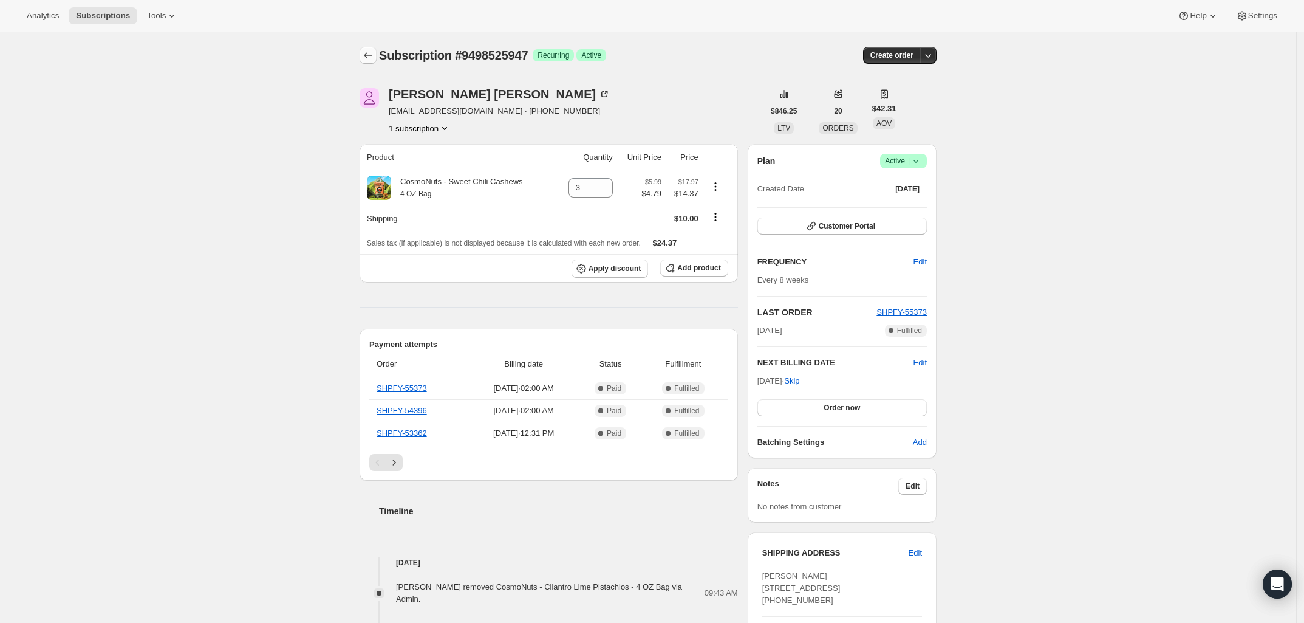
click at [371, 52] on icon "Subscriptions" at bounding box center [368, 55] width 12 height 12
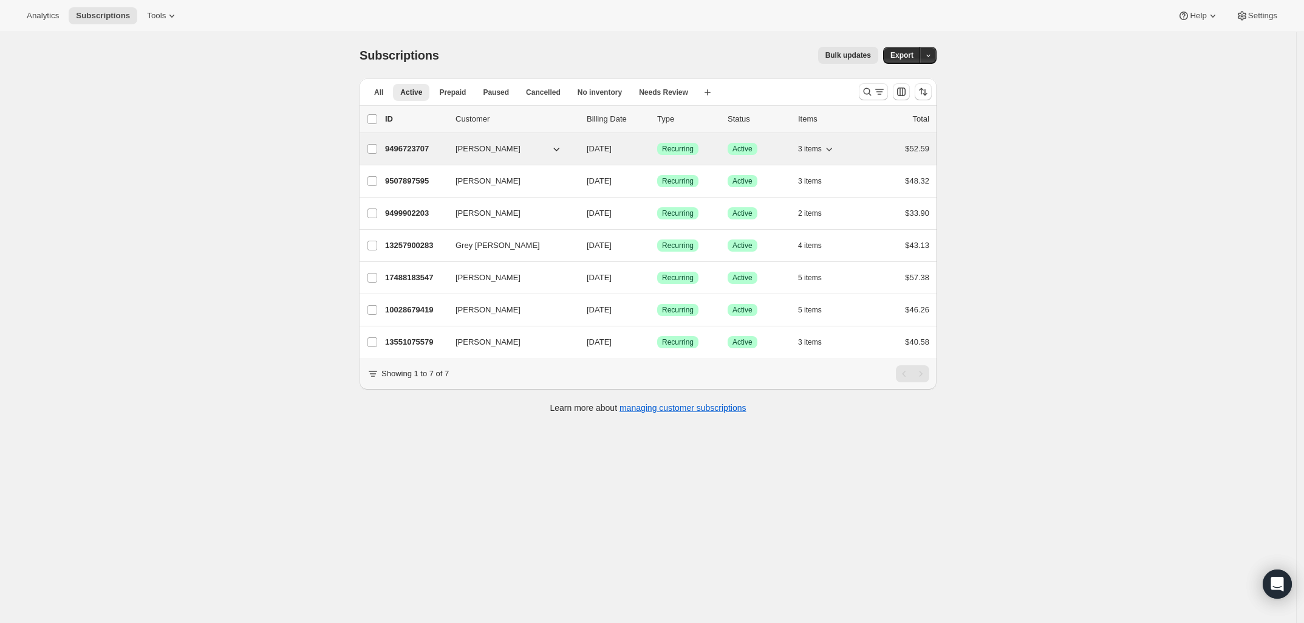
click at [402, 146] on p "9496723707" at bounding box center [415, 149] width 61 height 12
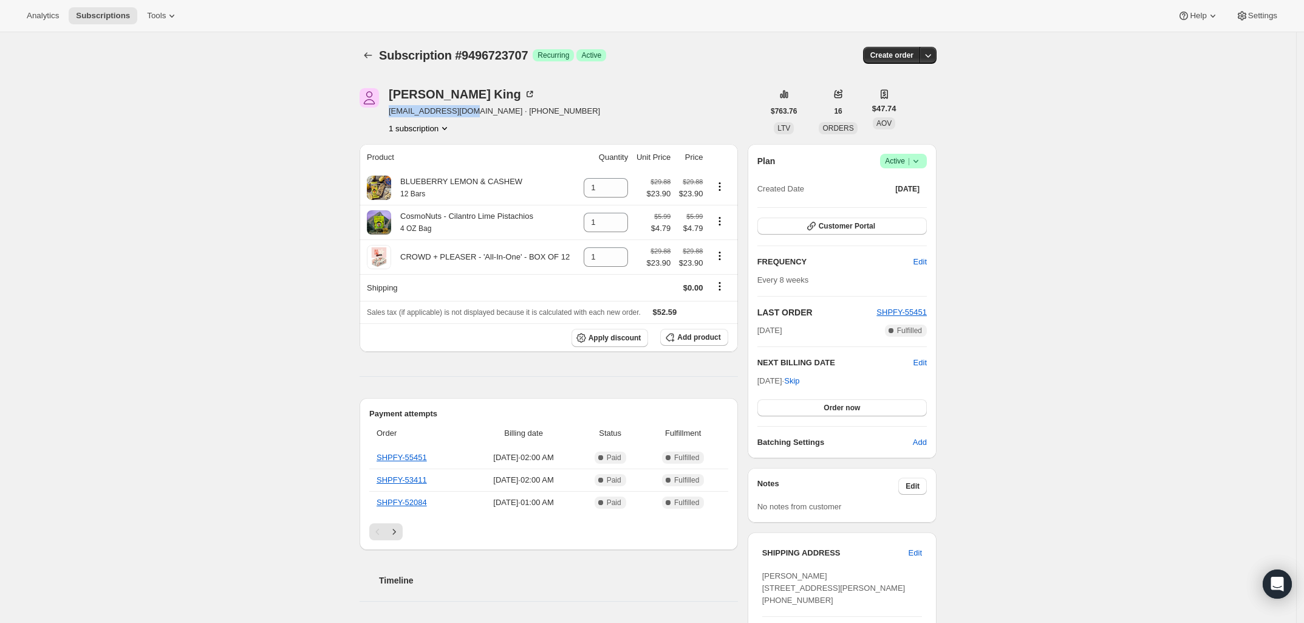
drag, startPoint x: 390, startPoint y: 113, endPoint x: 468, endPoint y: 112, distance: 78.4
click at [468, 112] on div "Anita King ajones766@gmail.com · +17045777178 1 subscription" at bounding box center [562, 111] width 404 height 46
copy span "ajones766@gmail.com"
click at [621, 228] on icon at bounding box center [620, 227] width 6 height 4
type input "0"
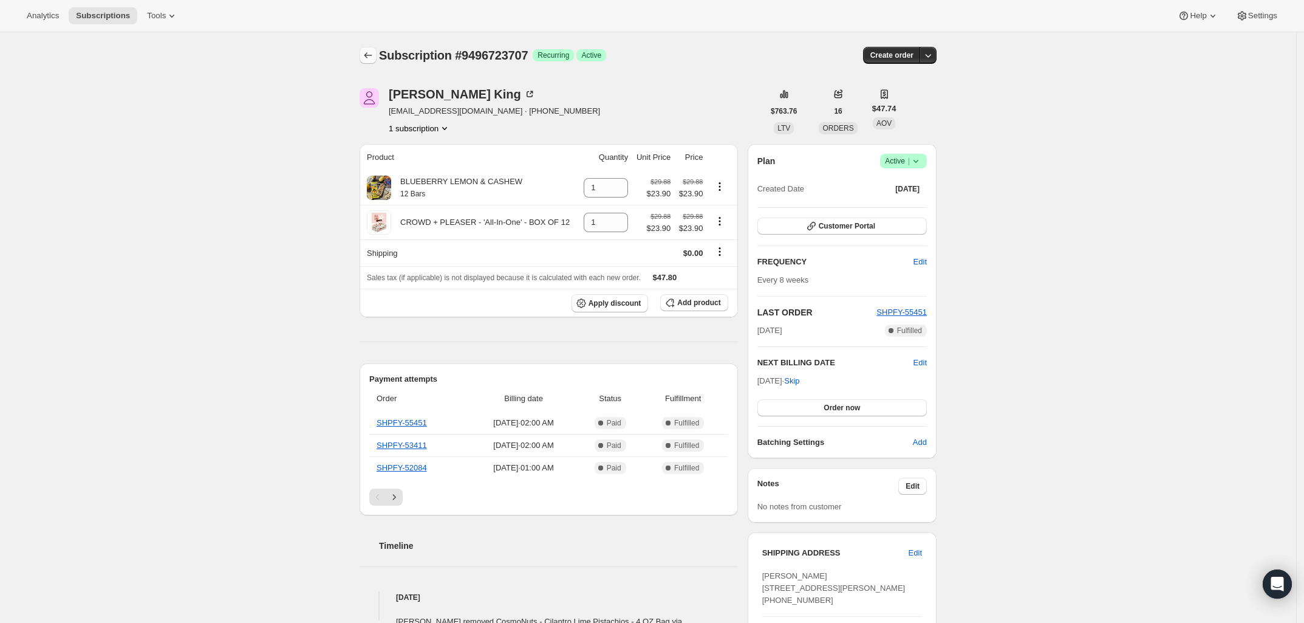
click at [369, 61] on button "Subscriptions" at bounding box center [368, 55] width 17 height 17
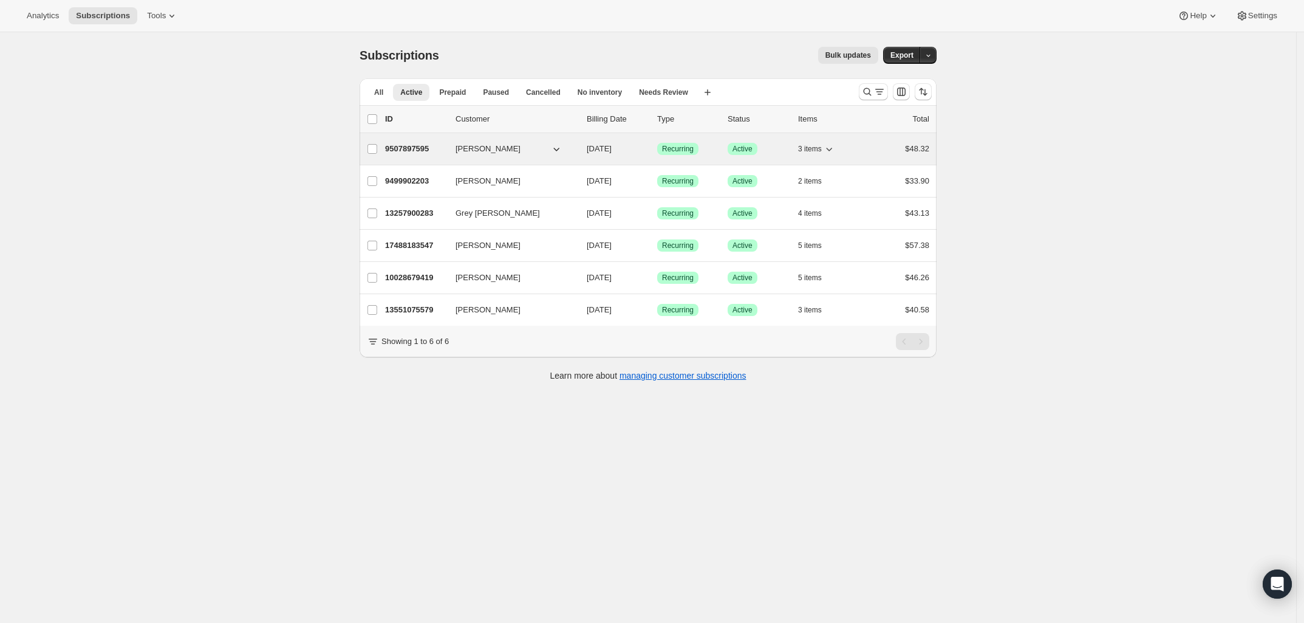
click at [423, 148] on p "9507897595" at bounding box center [415, 149] width 61 height 12
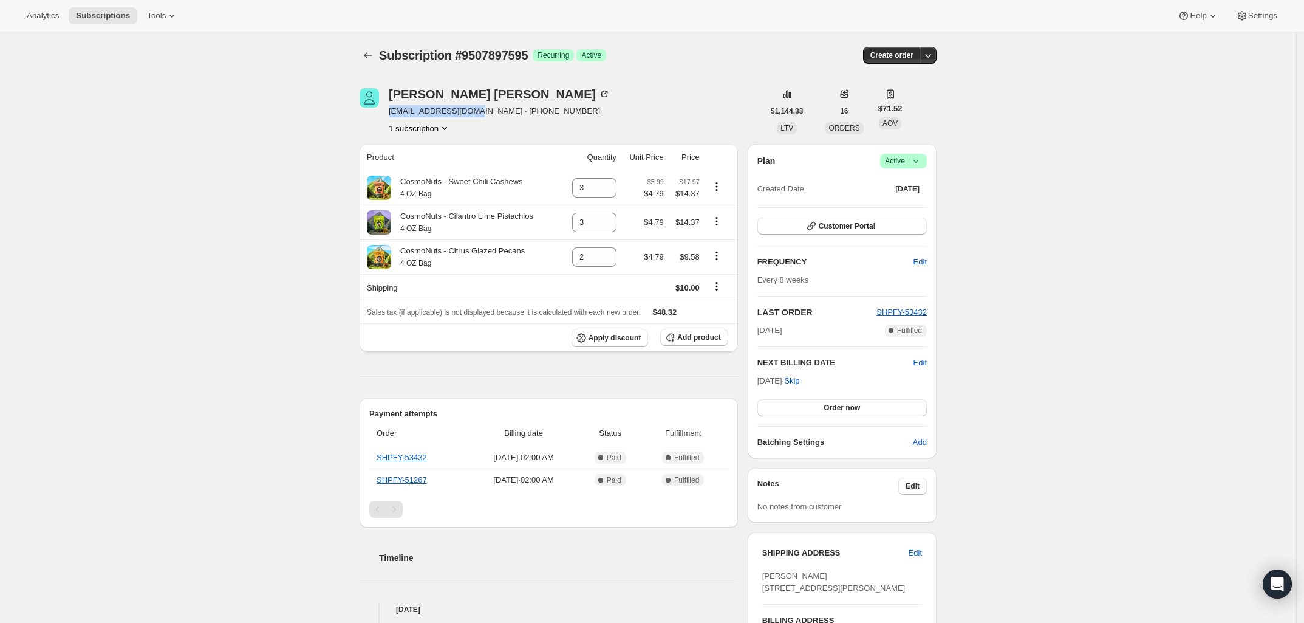
drag, startPoint x: 390, startPoint y: 115, endPoint x: 472, endPoint y: 116, distance: 82.0
click at [472, 116] on div "Chris Wilson wilsonchris1@mac.com · +12149012344 1 subscription" at bounding box center [562, 111] width 404 height 46
copy span "wilsonchris1@mac.com"
click at [611, 230] on icon at bounding box center [607, 226] width 12 height 12
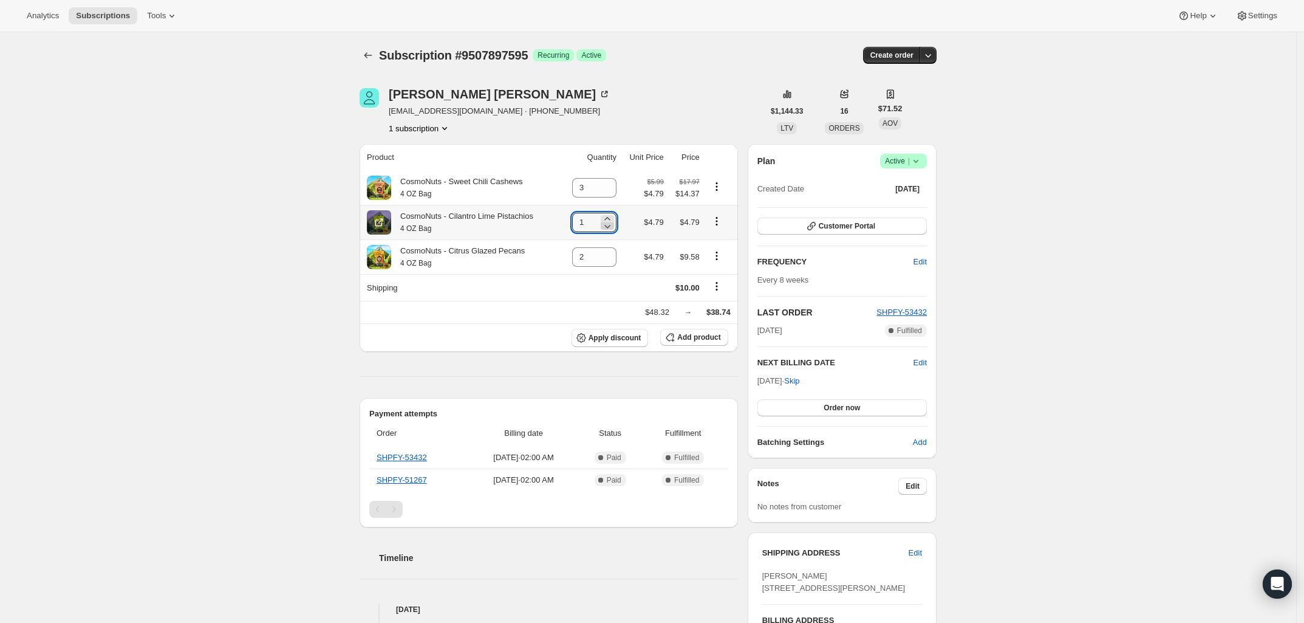
click at [611, 230] on icon at bounding box center [607, 226] width 12 height 12
type input "0"
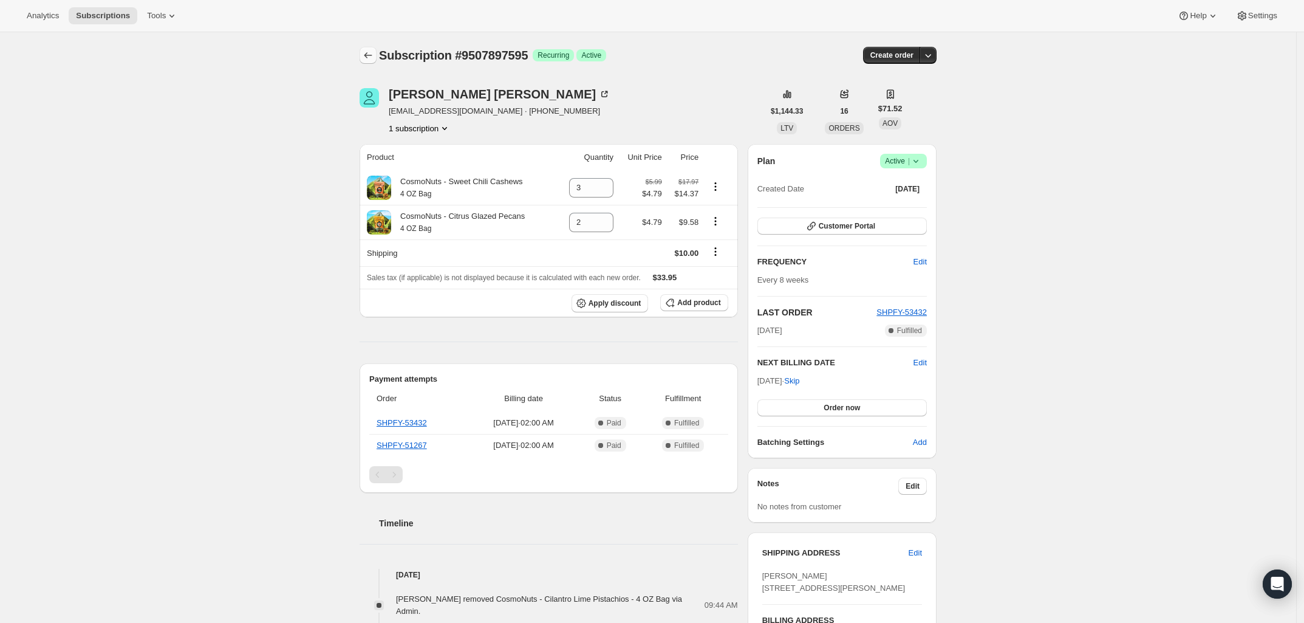
click at [371, 58] on icon "Subscriptions" at bounding box center [368, 55] width 12 height 12
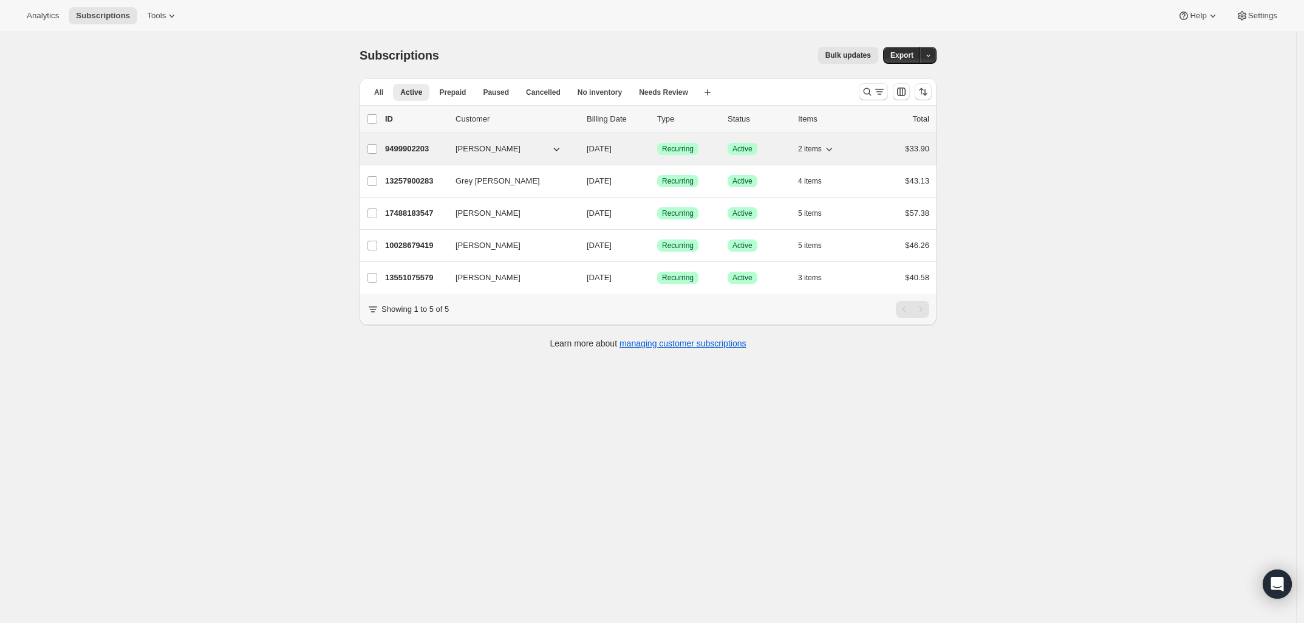
click at [410, 145] on p "9499902203" at bounding box center [415, 149] width 61 height 12
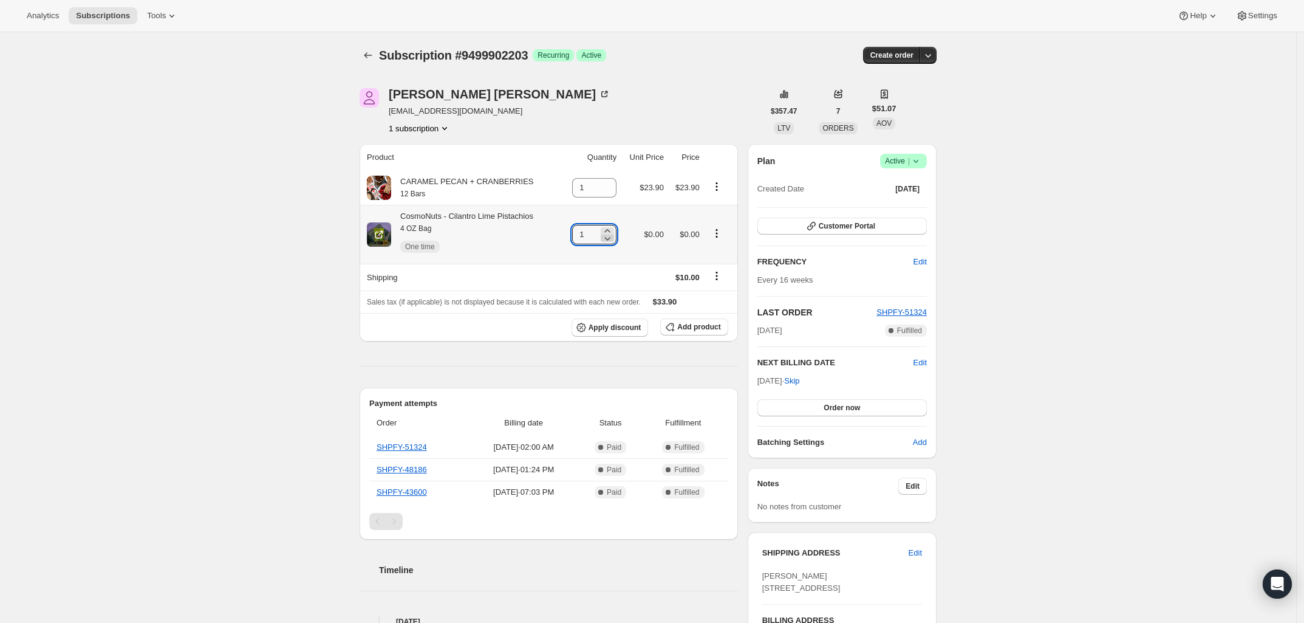
click at [611, 240] on icon at bounding box center [607, 238] width 12 height 12
type input "0"
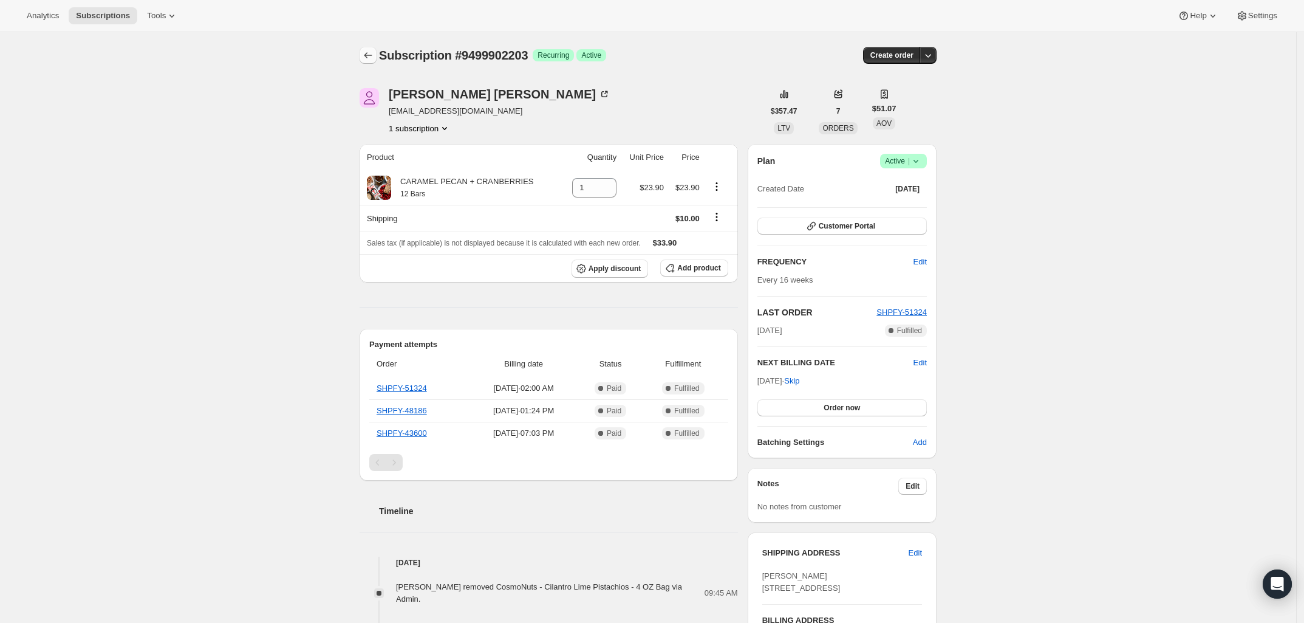
click at [374, 55] on icon "Subscriptions" at bounding box center [368, 55] width 12 height 12
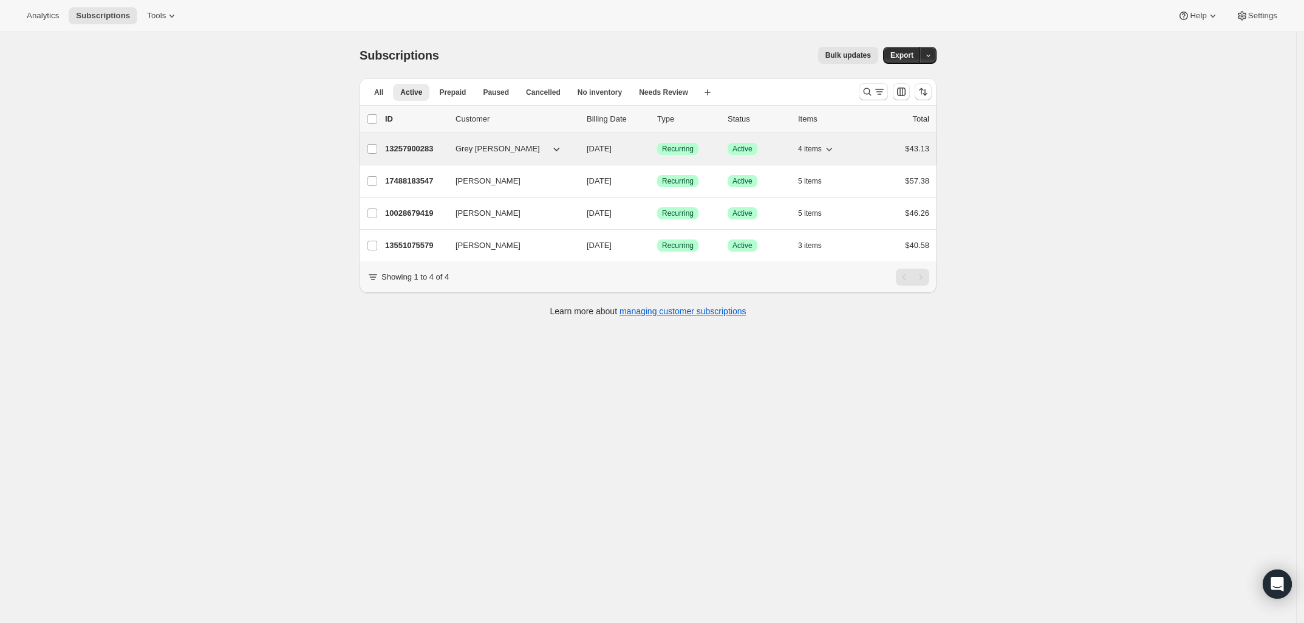
click at [412, 147] on p "13257900283" at bounding box center [415, 149] width 61 height 12
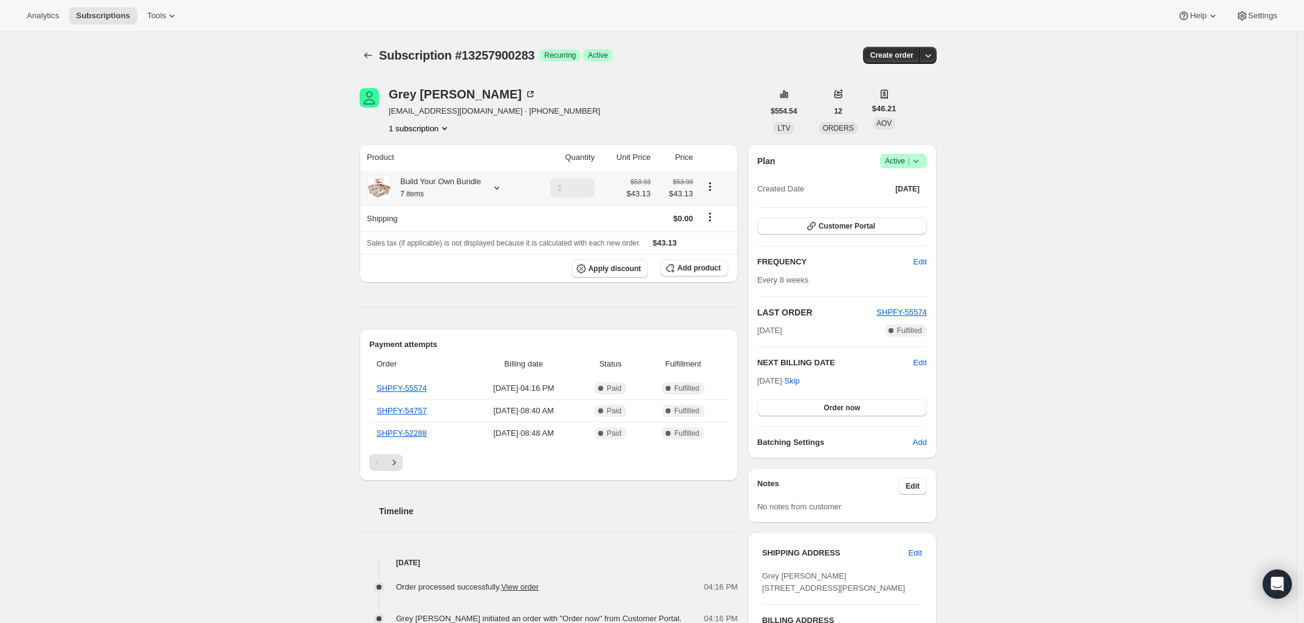
click at [714, 188] on icon "Product actions" at bounding box center [710, 186] width 12 height 12
click at [716, 207] on span "Edit box" at bounding box center [713, 209] width 29 height 9
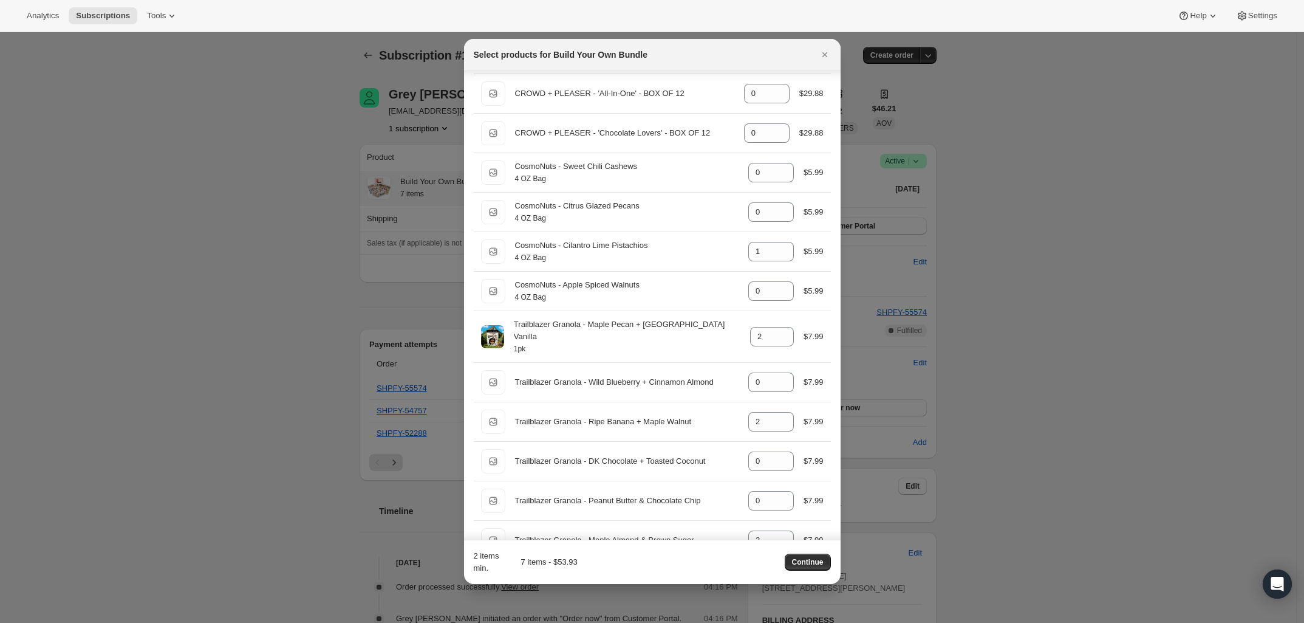
scroll to position [901, 0]
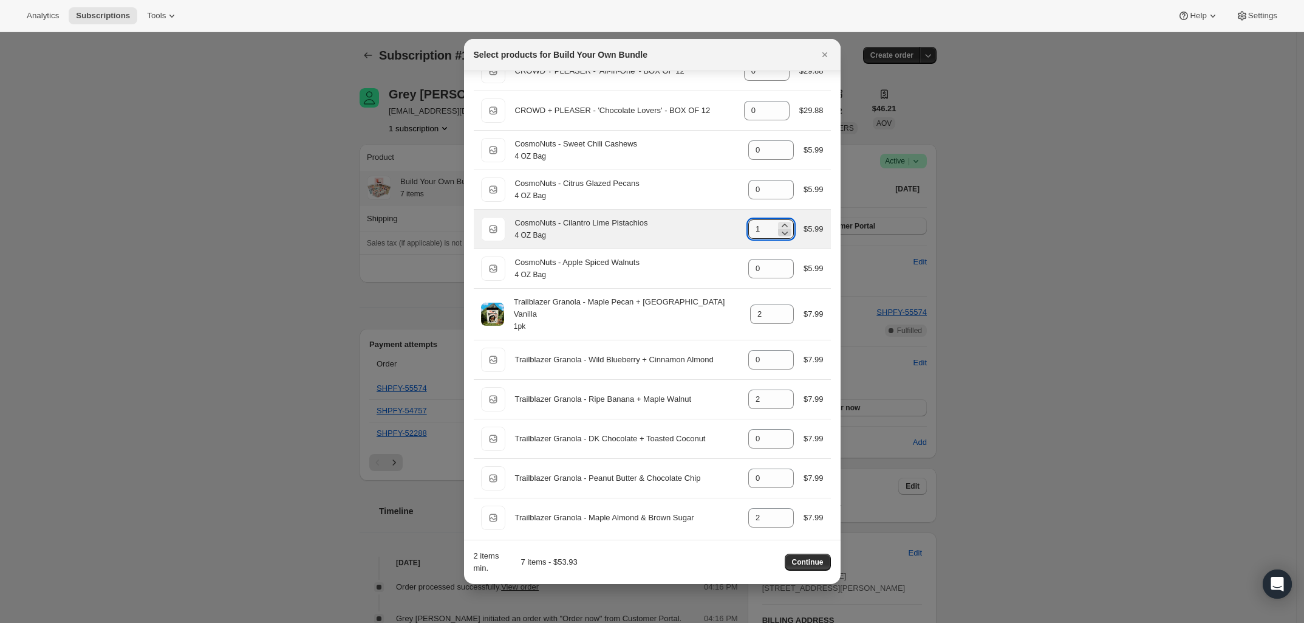
click at [782, 235] on icon ":r32p:" at bounding box center [785, 233] width 6 height 4
type input "0"
click at [811, 562] on span "Continue" at bounding box center [808, 562] width 32 height 10
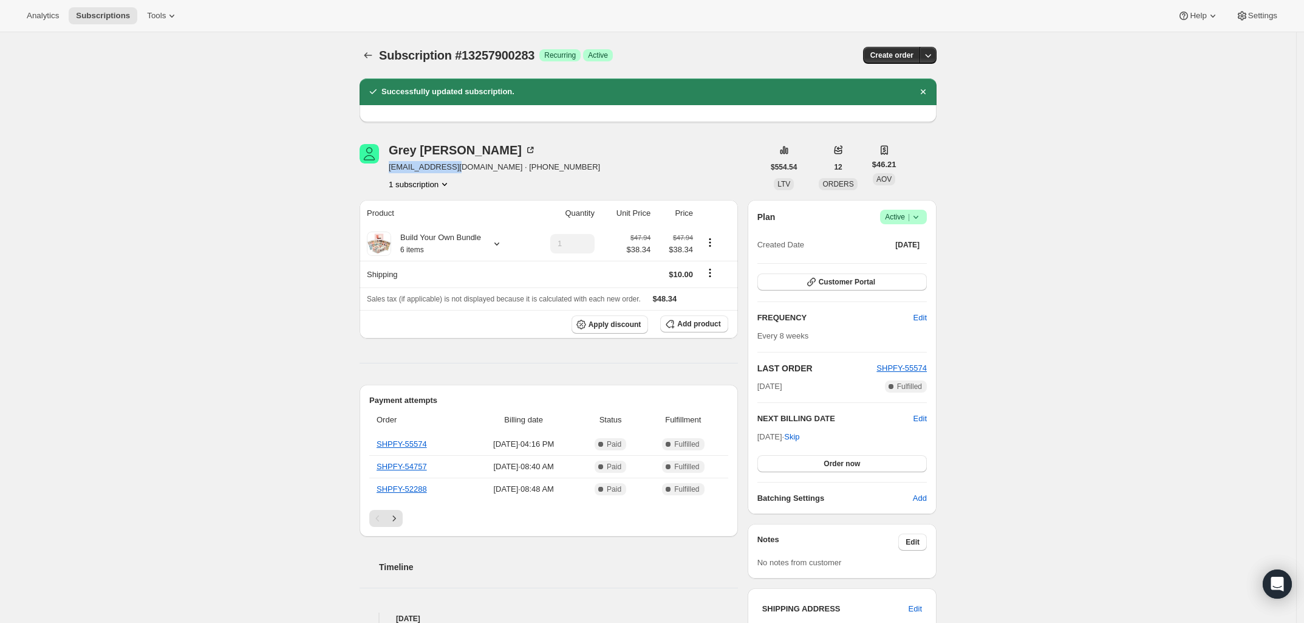
drag, startPoint x: 460, startPoint y: 167, endPoint x: 393, endPoint y: 168, distance: 66.8
click at [393, 168] on span "mugc@comcast.net · +16095774847" at bounding box center [494, 167] width 211 height 12
copy span "mugc@comcast.net"
click at [372, 56] on icon "Subscriptions" at bounding box center [368, 55] width 12 height 12
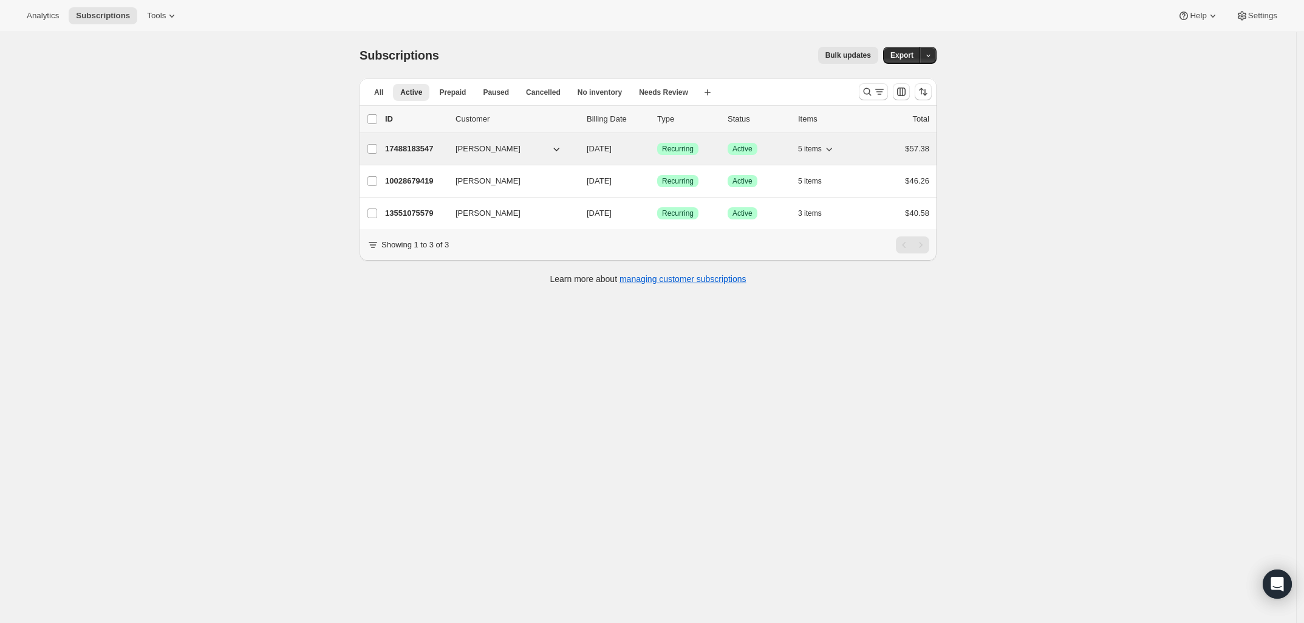
click at [416, 152] on p "17488183547" at bounding box center [415, 149] width 61 height 12
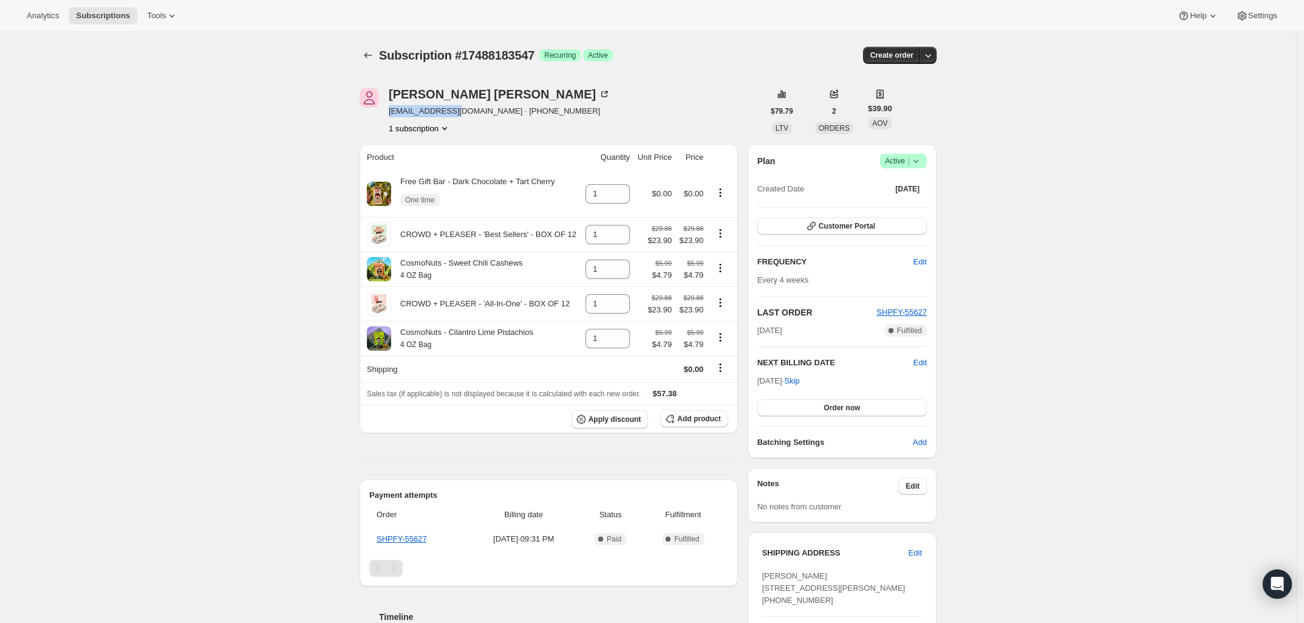
drag, startPoint x: 391, startPoint y: 113, endPoint x: 457, endPoint y: 117, distance: 67.0
click at [457, 117] on div "Tony Wilson arwilson@mac.com · +17143294265 1 subscription" at bounding box center [562, 111] width 404 height 46
copy span "arwilson@mac.com"
click at [626, 197] on icon at bounding box center [621, 197] width 12 height 12
type input "0"
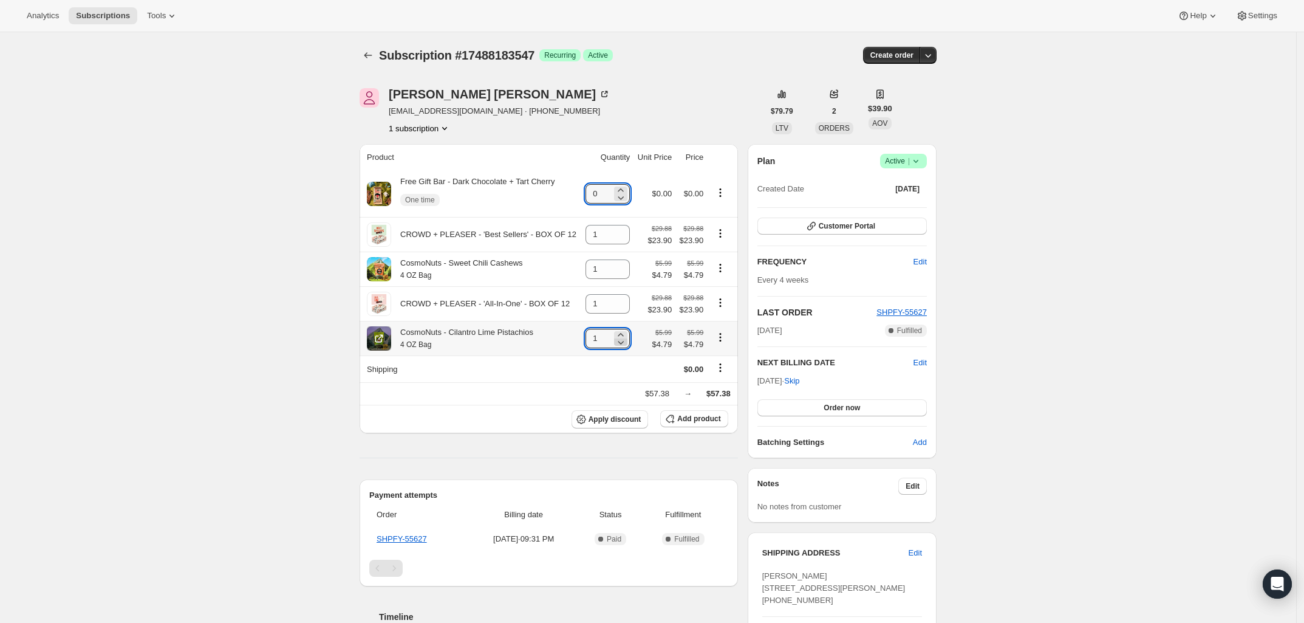
click at [626, 348] on icon at bounding box center [621, 342] width 12 height 12
type input "0"
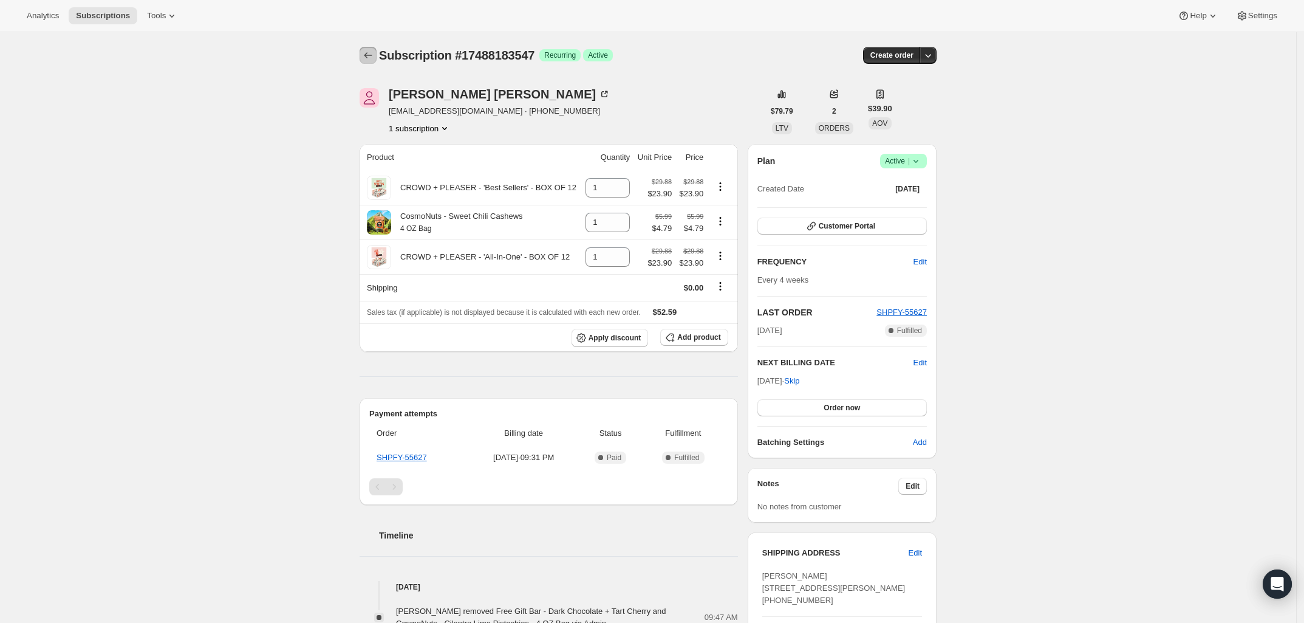
click at [368, 58] on icon "Subscriptions" at bounding box center [368, 55] width 12 height 12
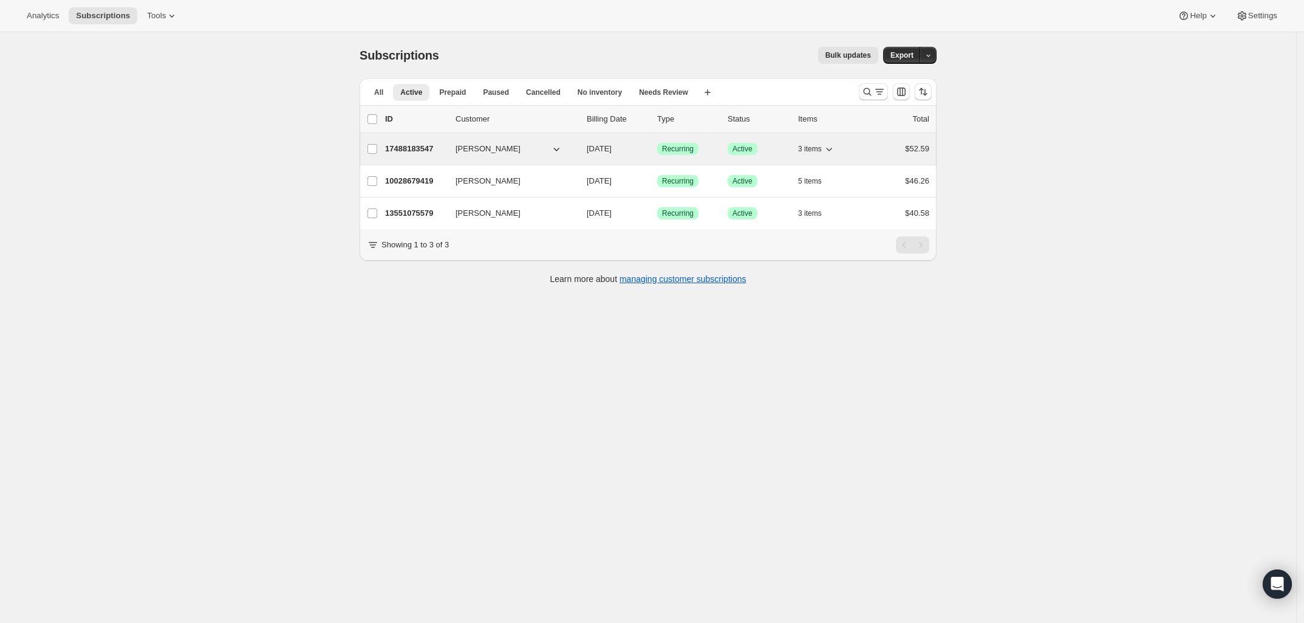
click at [423, 151] on p "17488183547" at bounding box center [415, 149] width 61 height 12
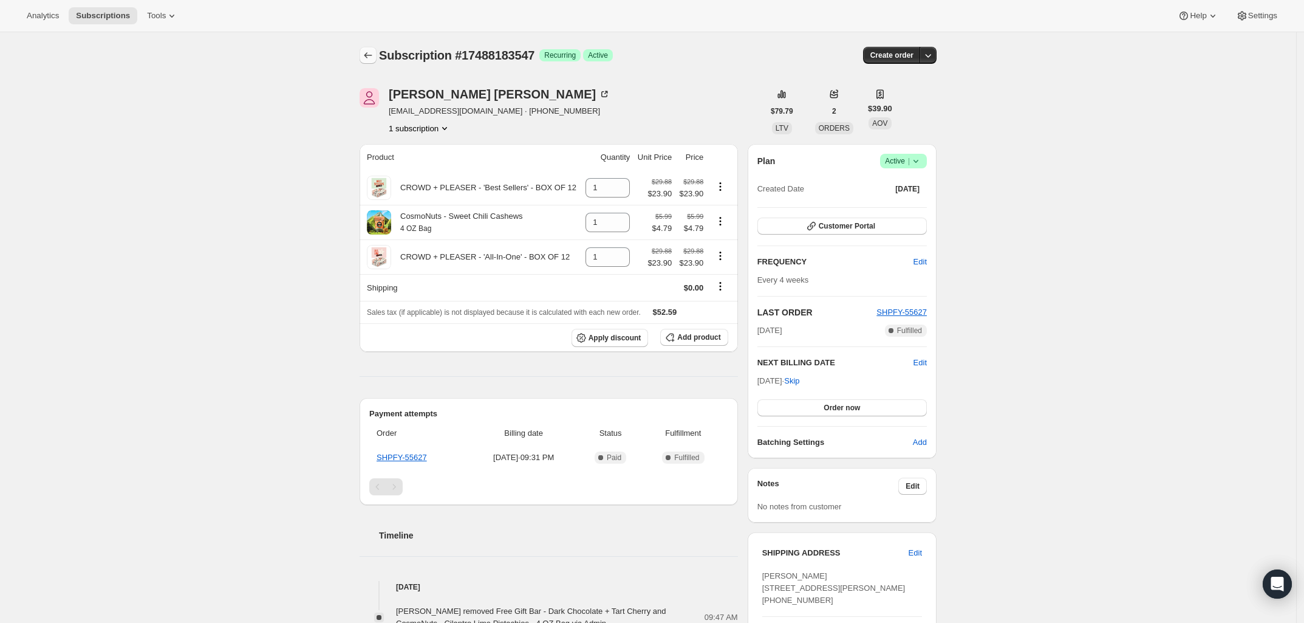
click at [371, 61] on icon "Subscriptions" at bounding box center [368, 55] width 12 height 12
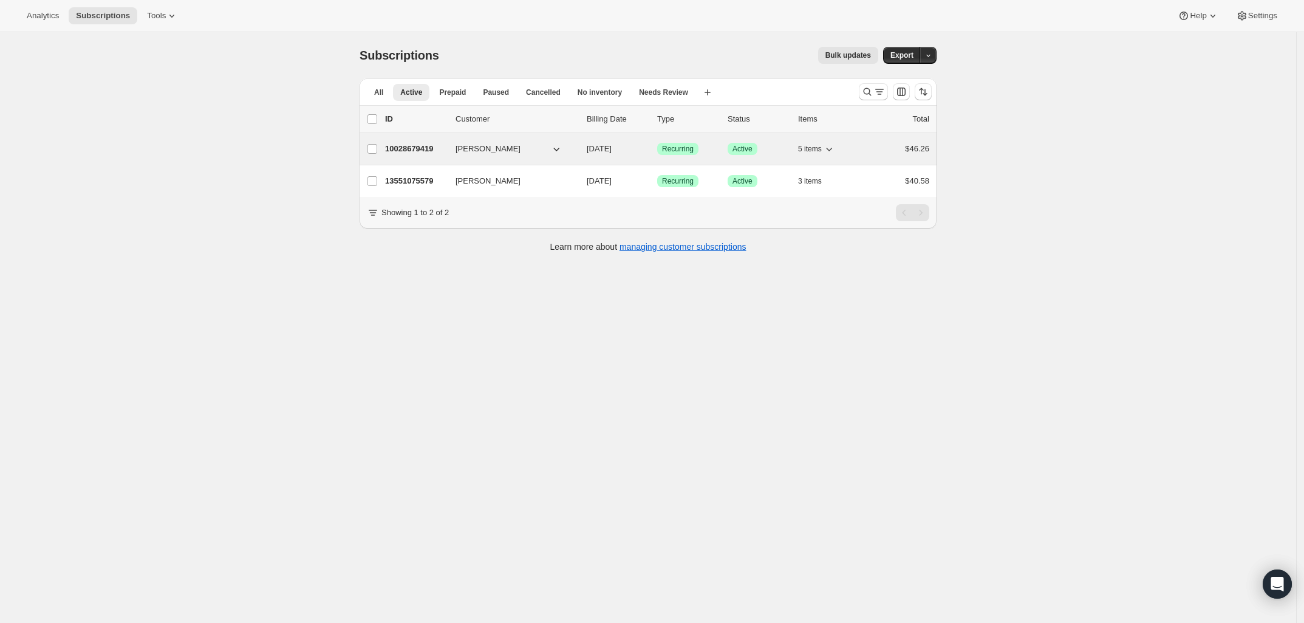
click at [396, 154] on p "10028679419" at bounding box center [415, 149] width 61 height 12
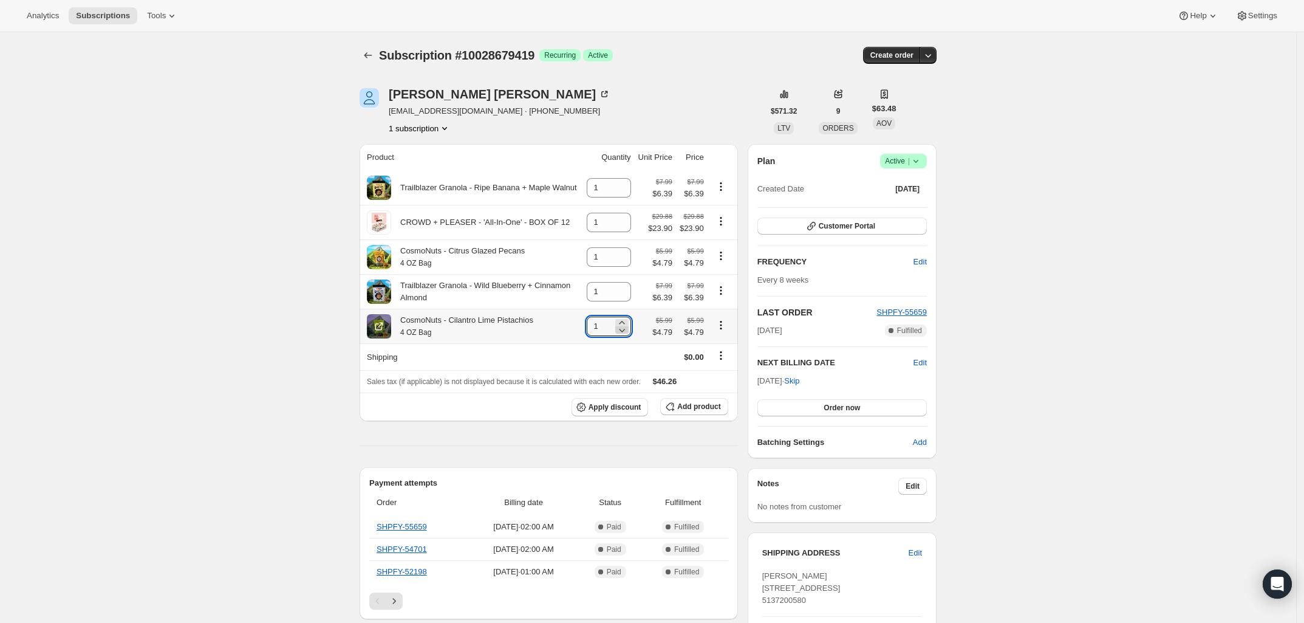
click at [626, 336] on icon at bounding box center [622, 330] width 12 height 12
type input "0"
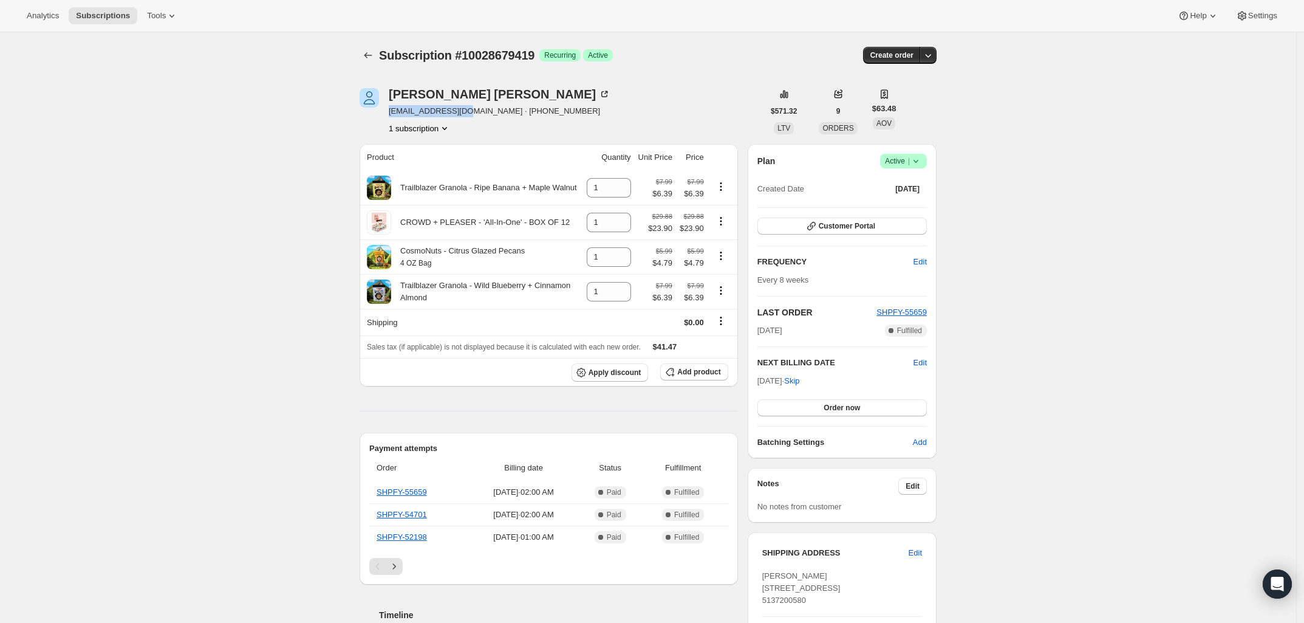
drag, startPoint x: 392, startPoint y: 115, endPoint x: 467, endPoint y: 114, distance: 74.7
click at [467, 114] on span "dawnecks@gmail.com · +15137200580" at bounding box center [500, 111] width 222 height 12
copy span "dawnecks@gmail.com"
click at [363, 55] on button "Subscriptions" at bounding box center [368, 55] width 17 height 17
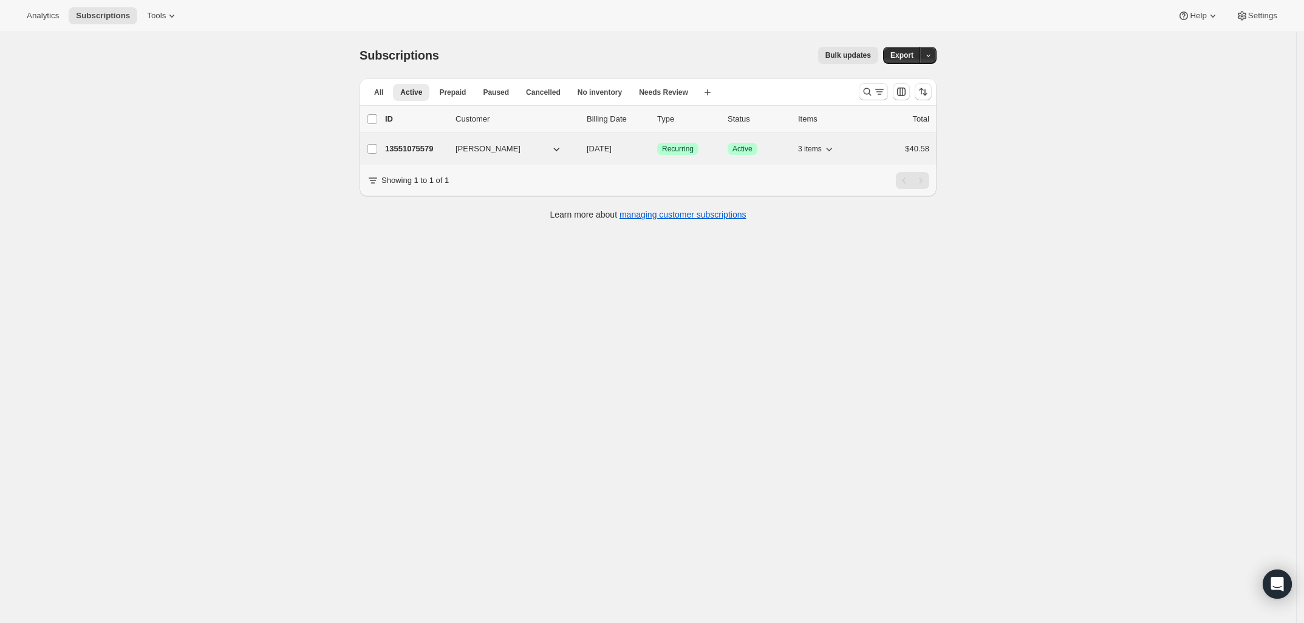
click at [423, 152] on p "13551075579" at bounding box center [415, 149] width 61 height 12
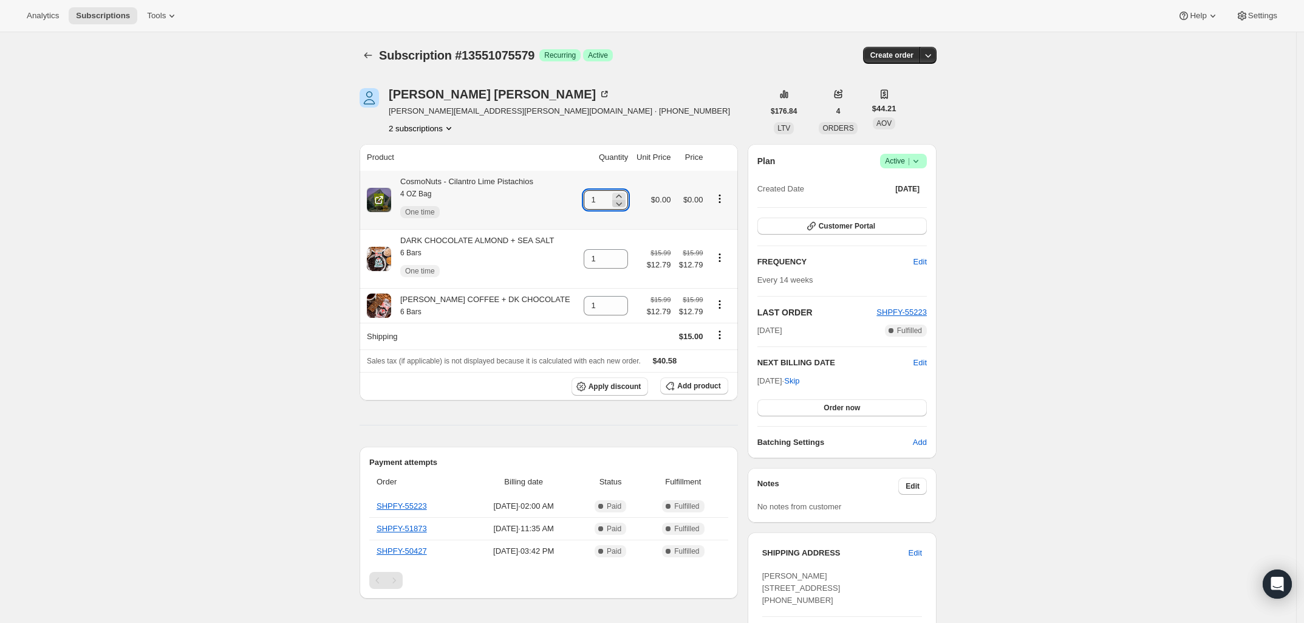
click at [617, 205] on icon at bounding box center [620, 204] width 6 height 4
type input "0"
click at [615, 265] on icon at bounding box center [619, 262] width 12 height 12
type input "0"
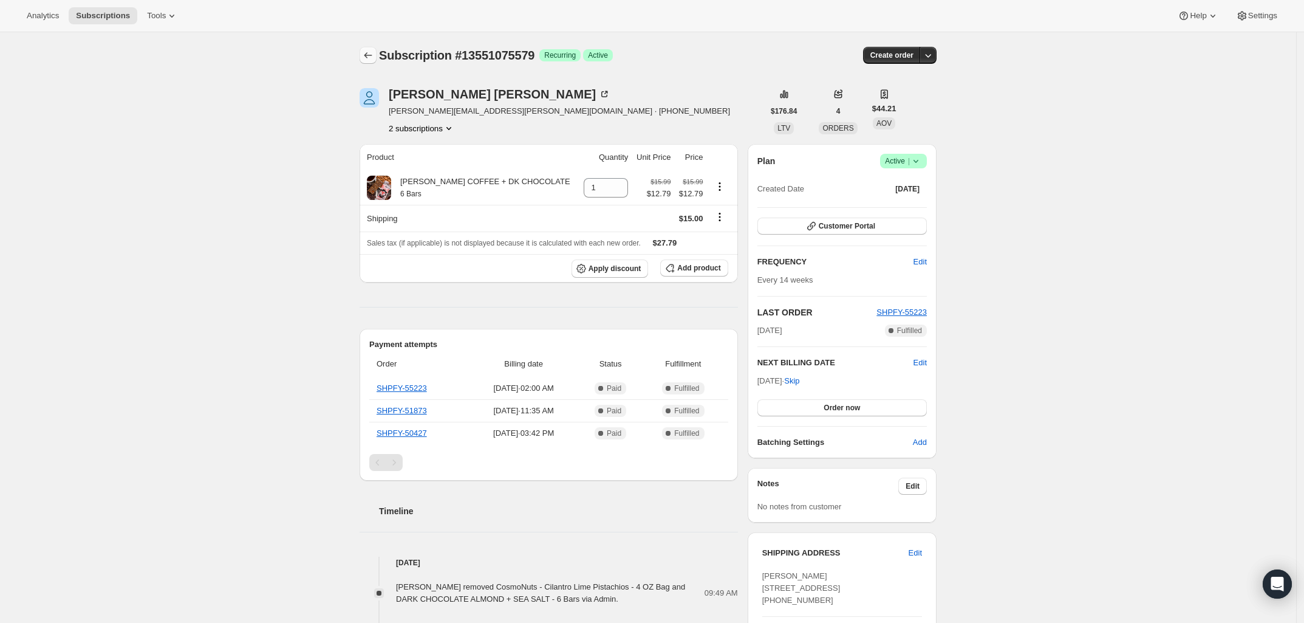
click at [374, 57] on icon "Subscriptions" at bounding box center [368, 55] width 12 height 12
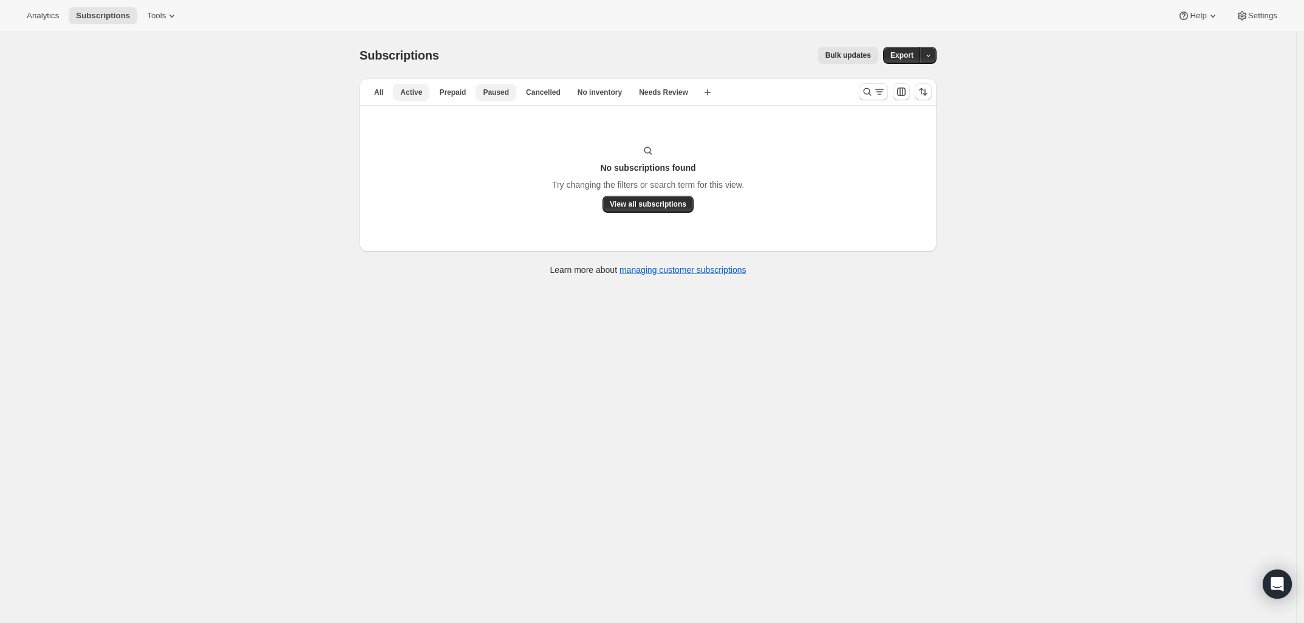
click at [492, 91] on span "Paused" at bounding box center [496, 92] width 26 height 10
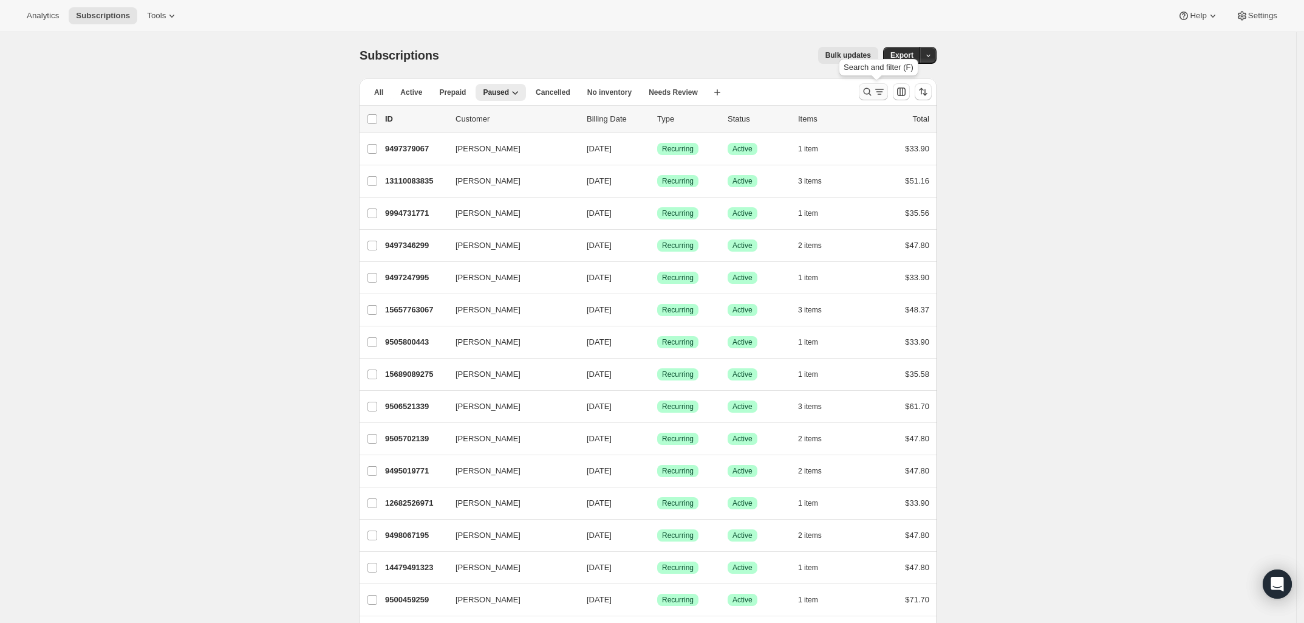
click at [871, 93] on icon "Search and filter results" at bounding box center [867, 92] width 12 height 12
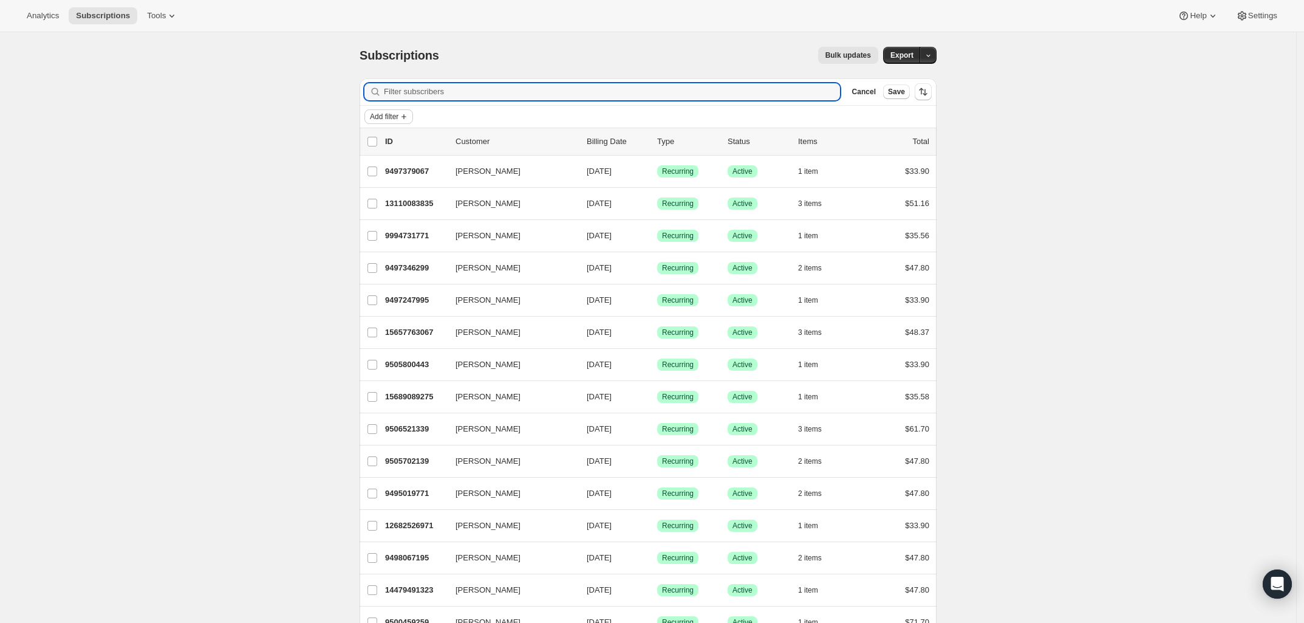
click at [375, 114] on span "Add filter" at bounding box center [384, 117] width 29 height 10
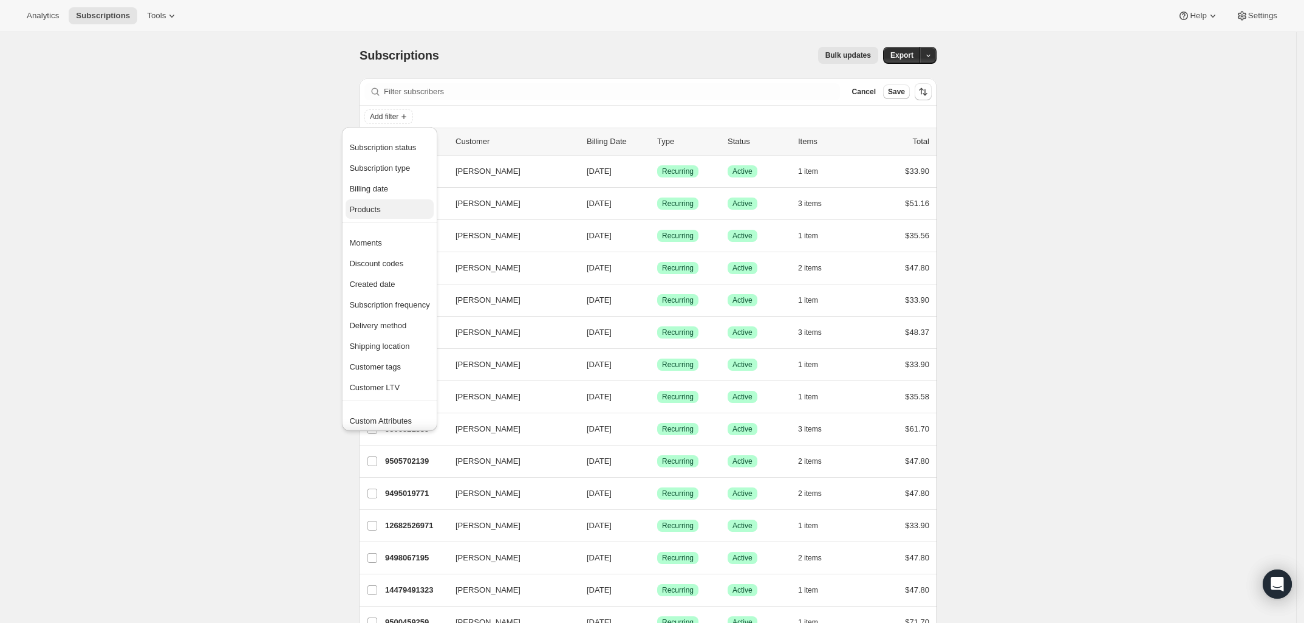
click at [375, 210] on span "Products" at bounding box center [364, 209] width 31 height 9
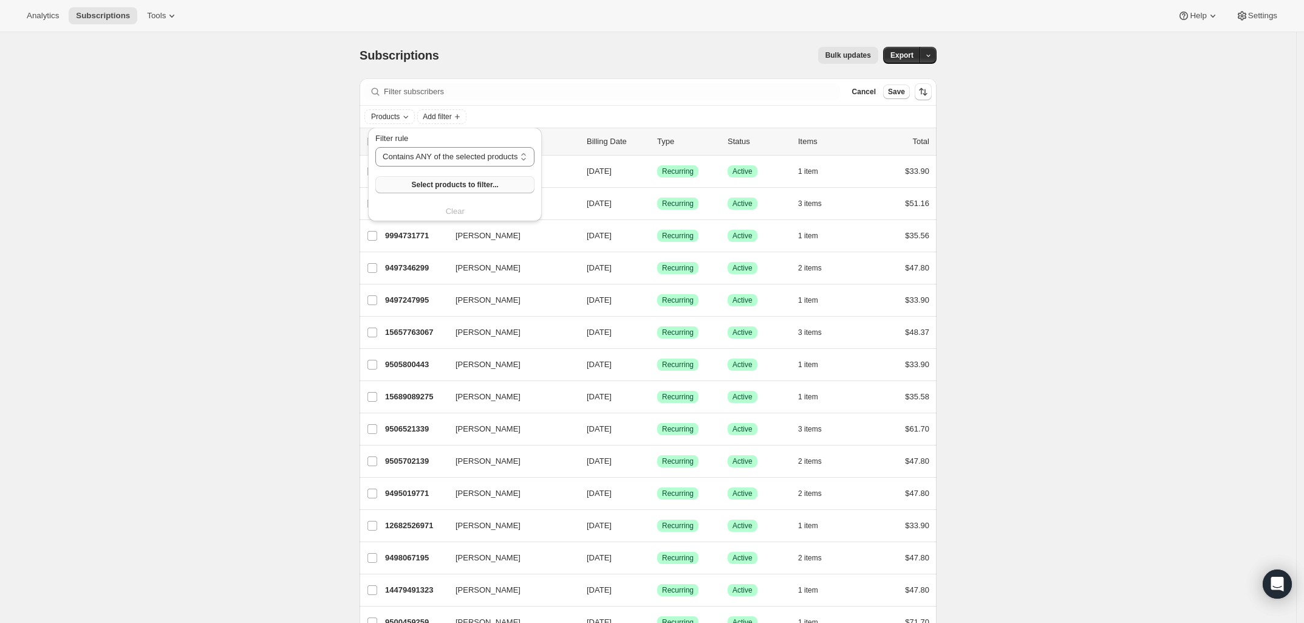
click at [417, 184] on span "Select products to filter..." at bounding box center [455, 185] width 87 height 10
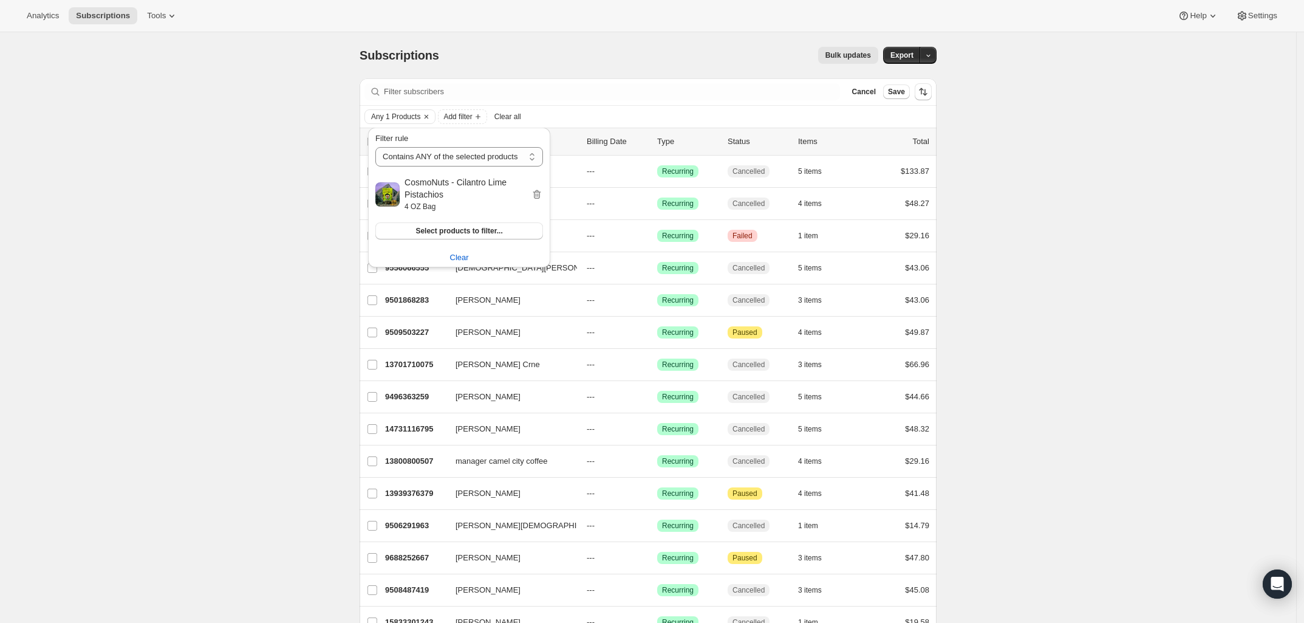
click at [469, 123] on button "Add filter" at bounding box center [462, 116] width 49 height 15
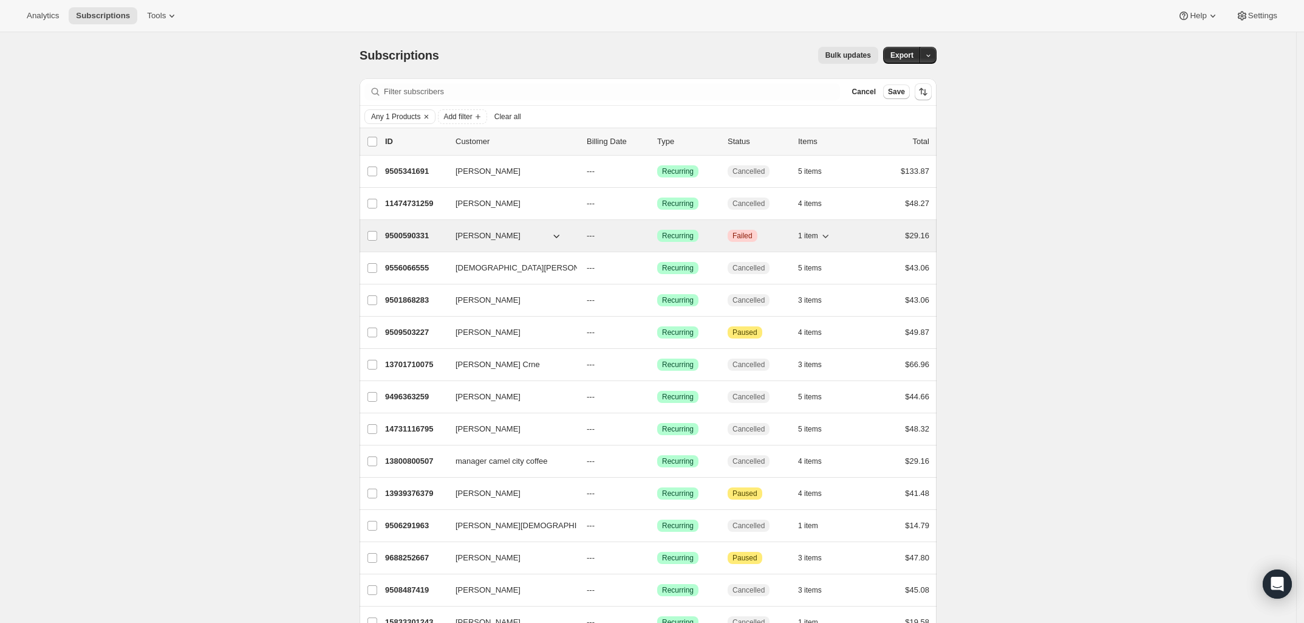
click at [420, 240] on p "9500590331" at bounding box center [415, 236] width 61 height 12
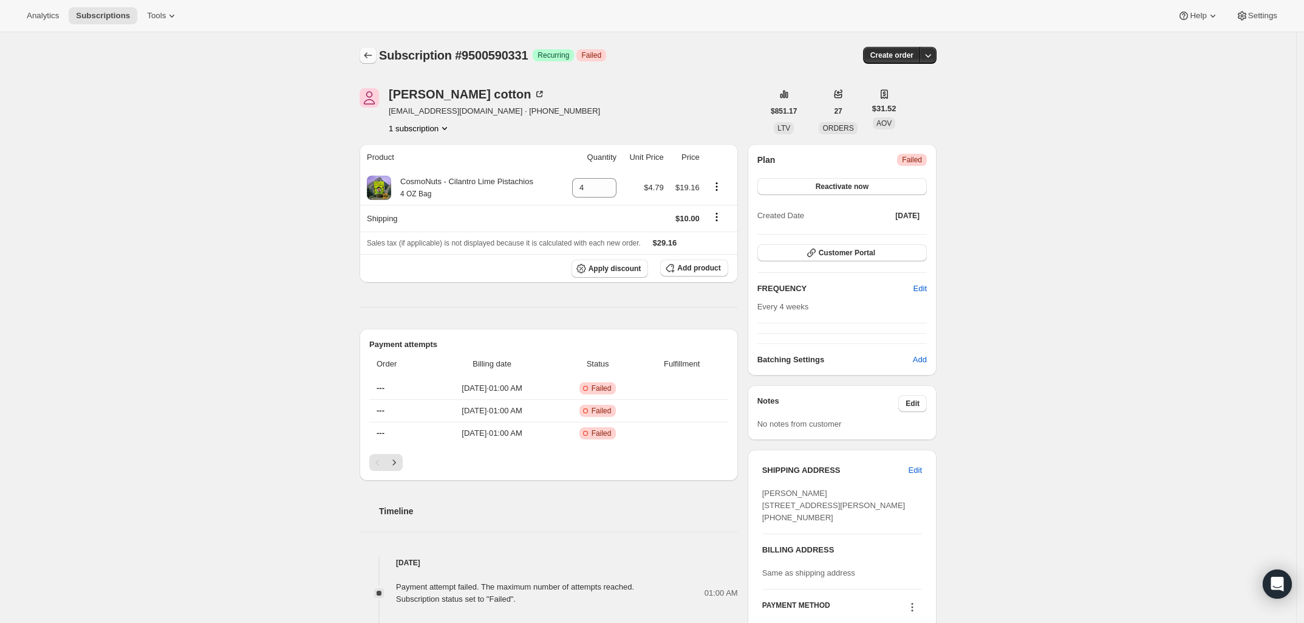
click at [369, 60] on icon "Subscriptions" at bounding box center [368, 55] width 12 height 12
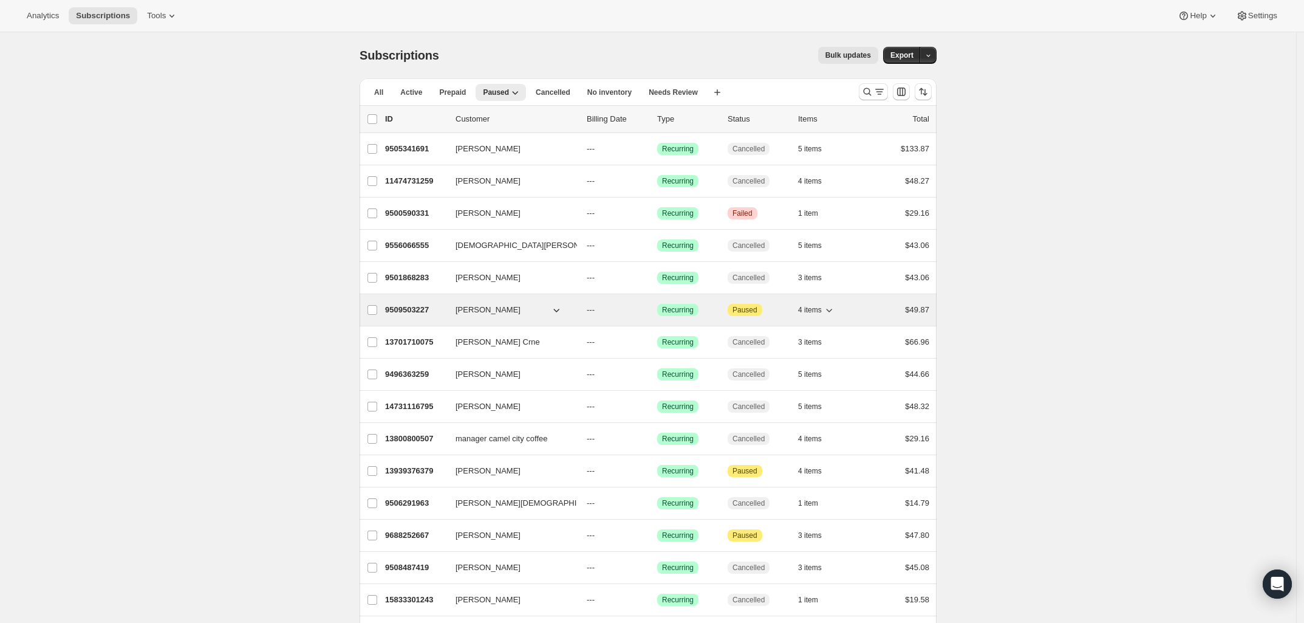
click at [423, 312] on p "9509503227" at bounding box center [415, 310] width 61 height 12
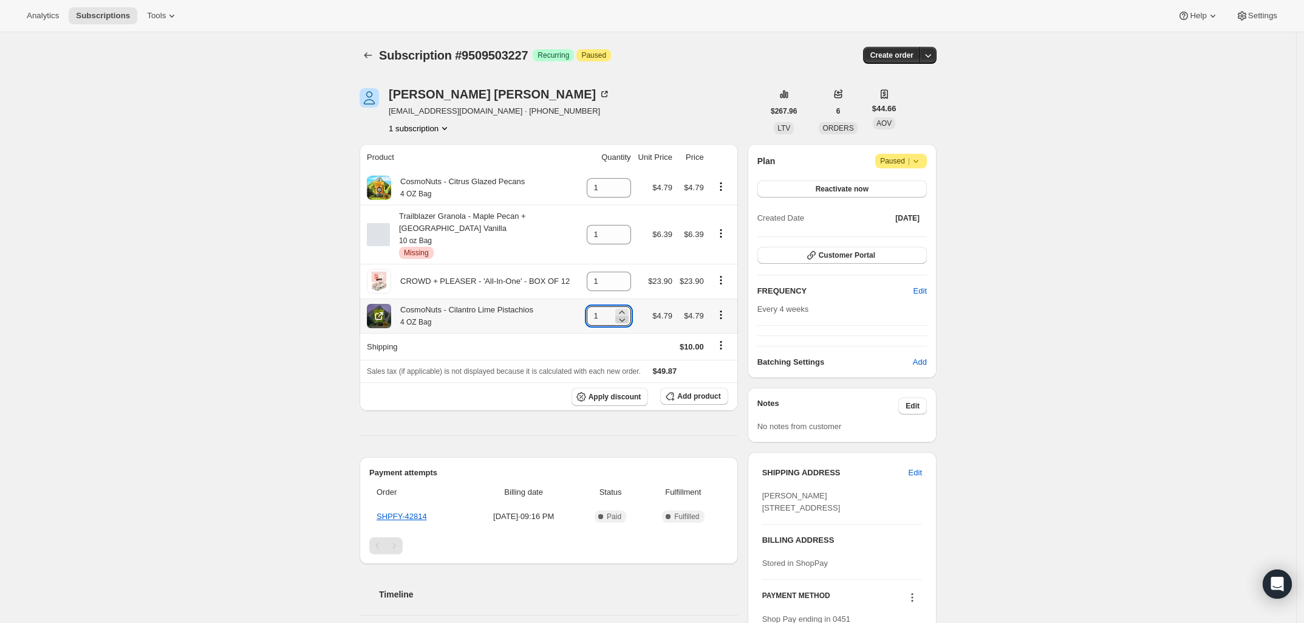
click at [626, 323] on icon at bounding box center [622, 319] width 12 height 12
type input "0"
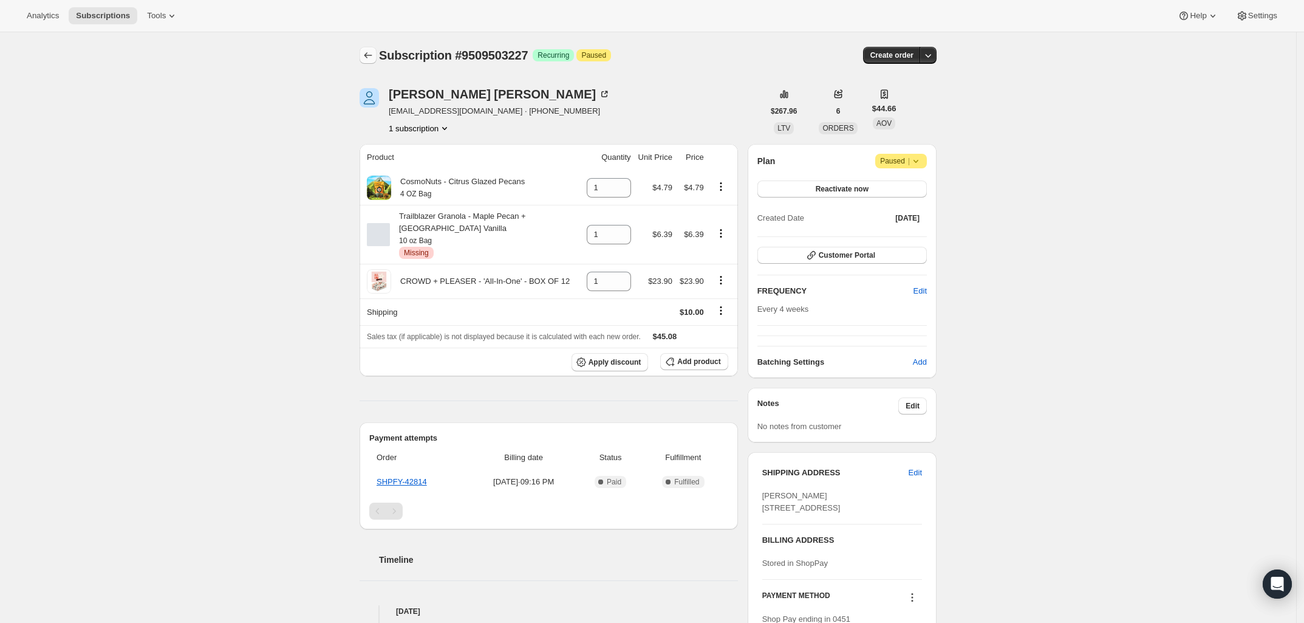
click at [368, 60] on icon "Subscriptions" at bounding box center [368, 55] width 12 height 12
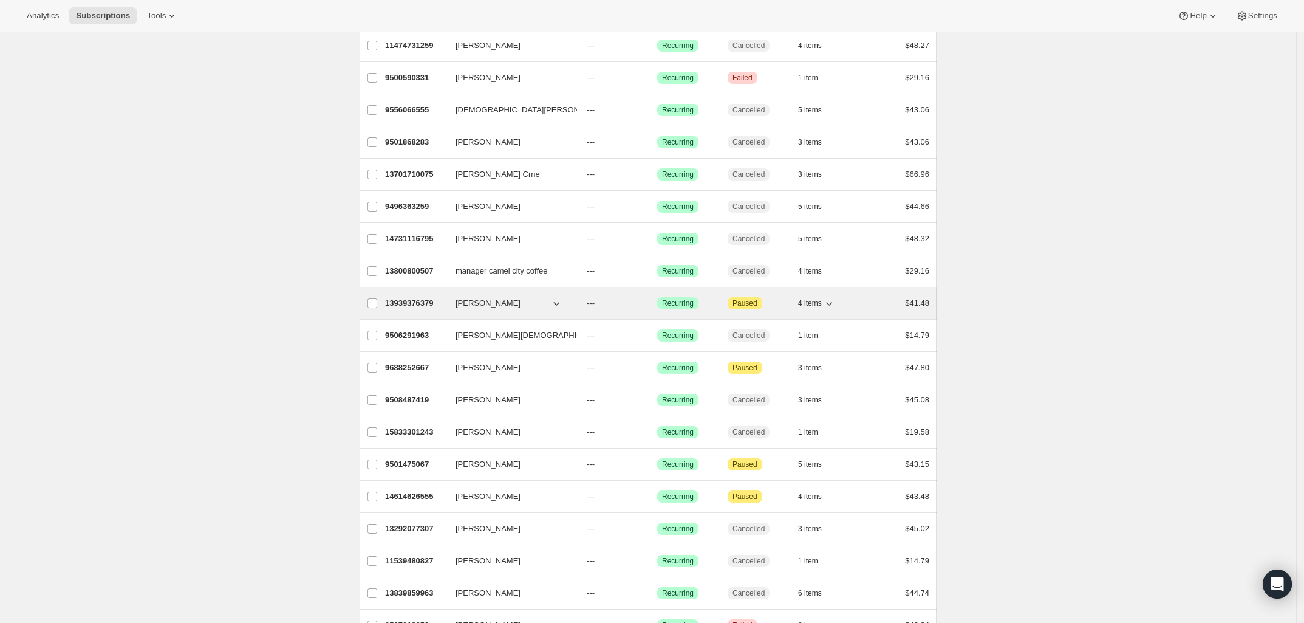
scroll to position [152, 0]
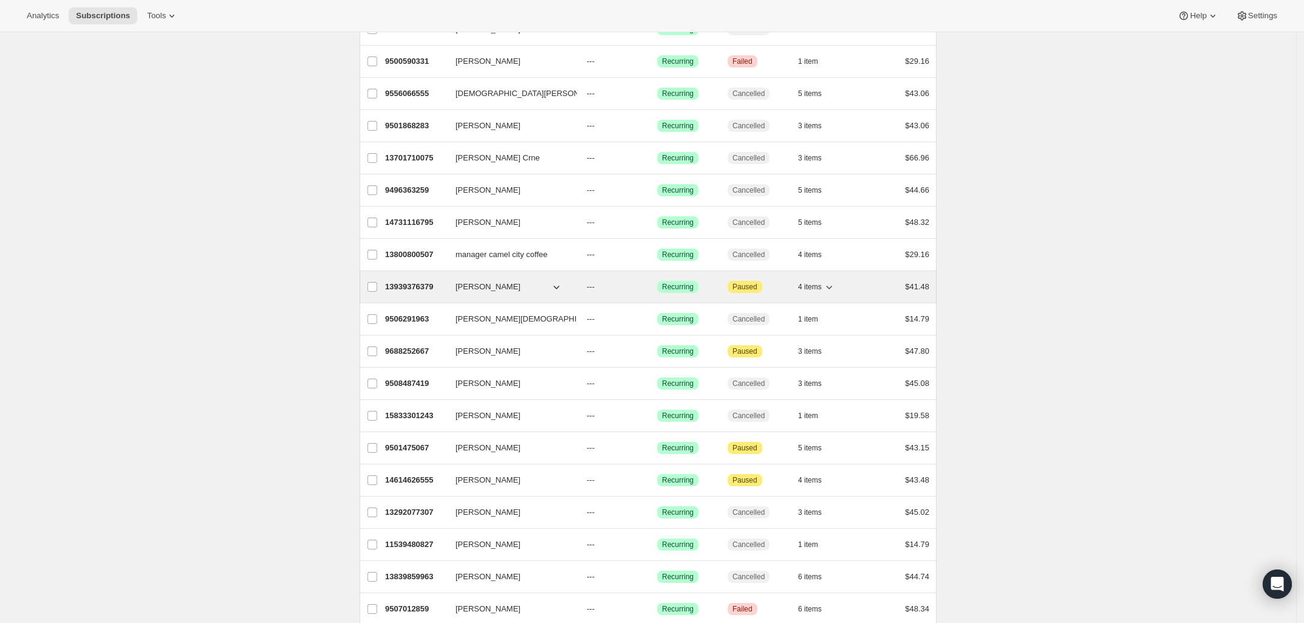
click at [416, 286] on p "13939376379" at bounding box center [415, 287] width 61 height 12
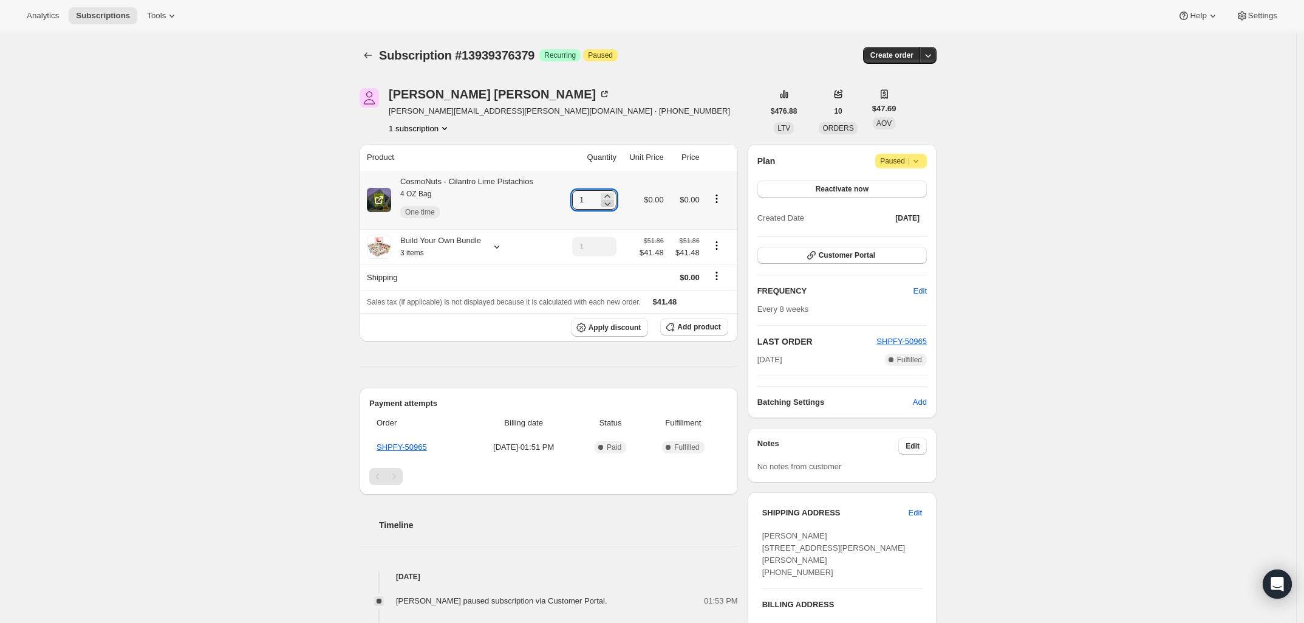
click at [611, 205] on icon at bounding box center [608, 204] width 6 height 4
type input "0"
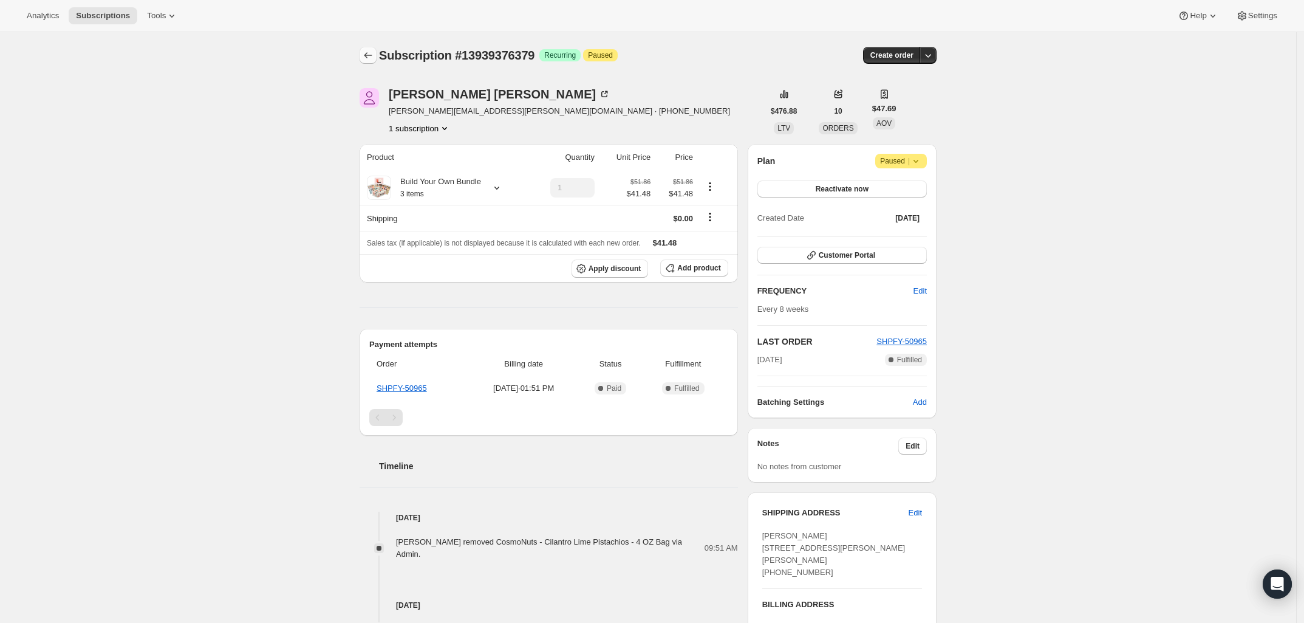
click at [368, 56] on icon "Subscriptions" at bounding box center [368, 55] width 12 height 12
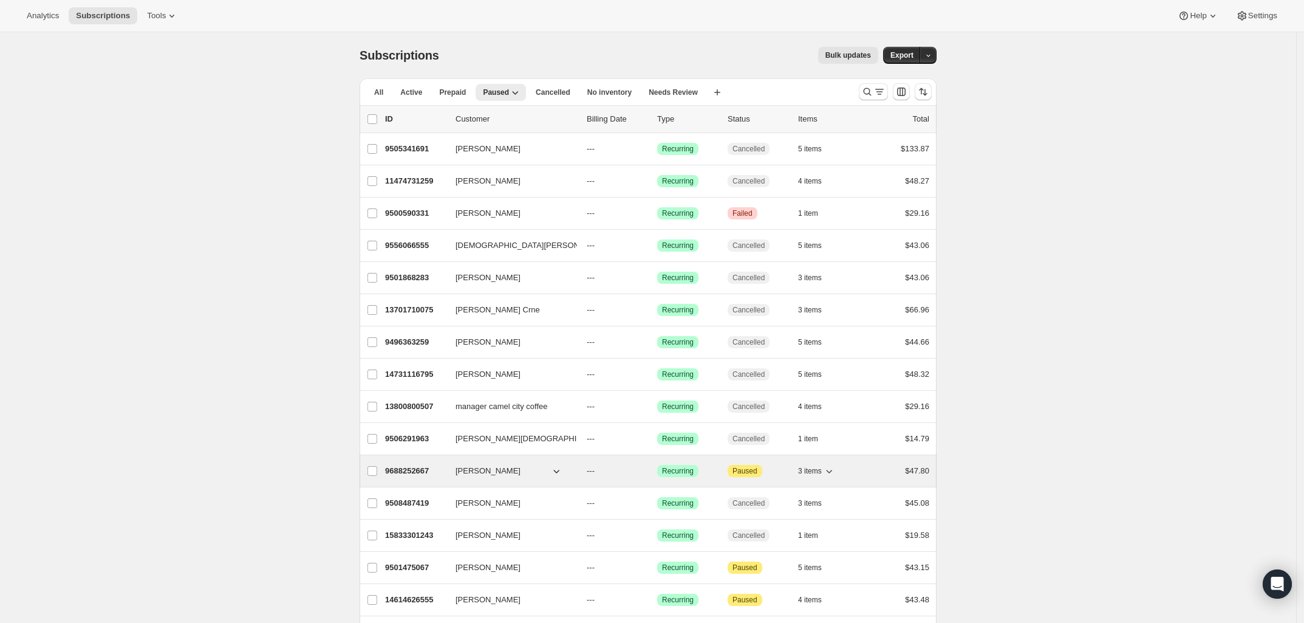
click at [413, 467] on p "9688252667" at bounding box center [415, 471] width 61 height 12
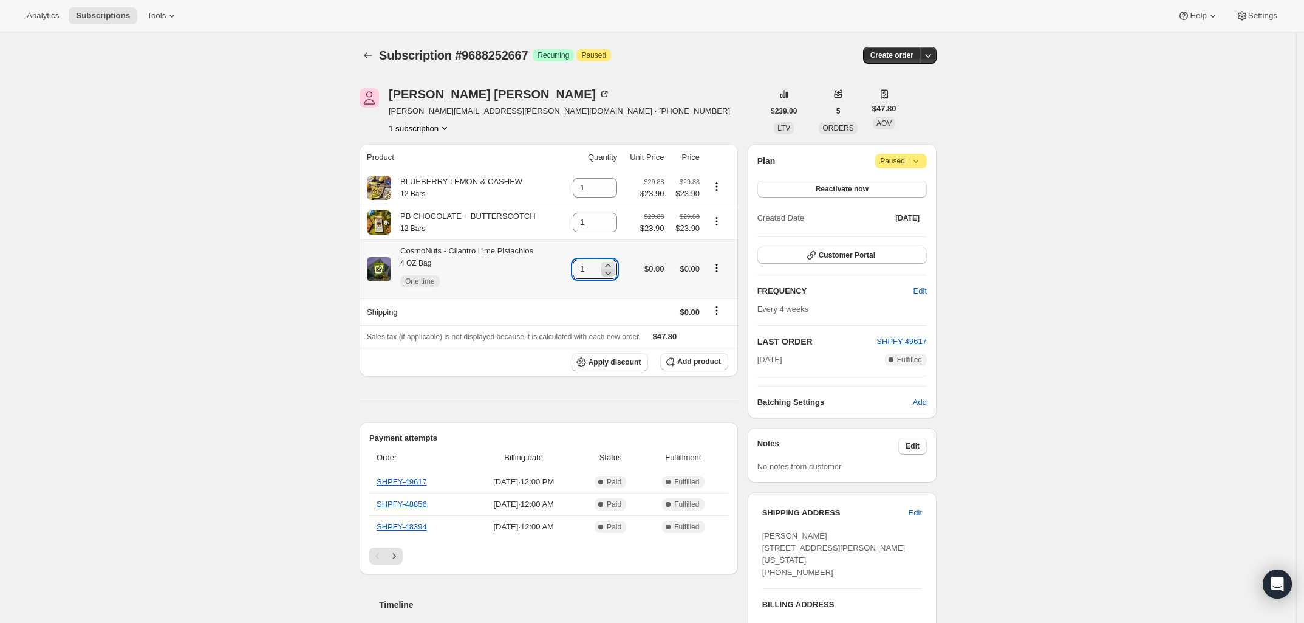
click at [611, 274] on icon at bounding box center [608, 273] width 12 height 12
type input "0"
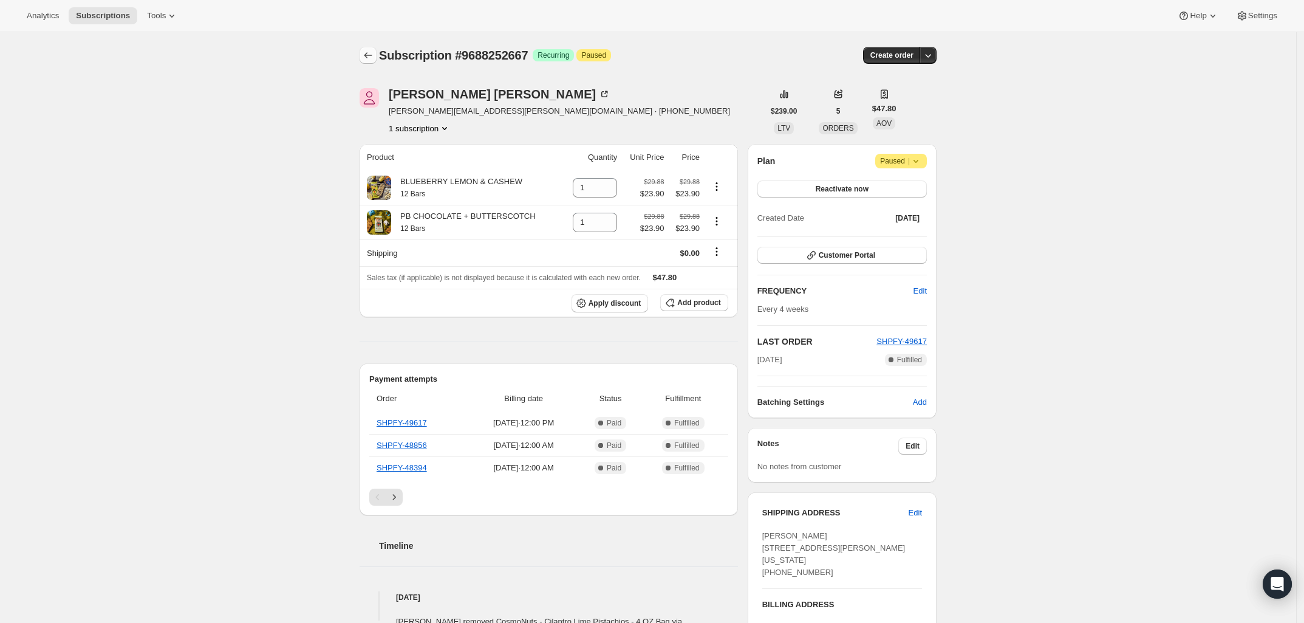
click at [368, 52] on icon "Subscriptions" at bounding box center [368, 55] width 12 height 12
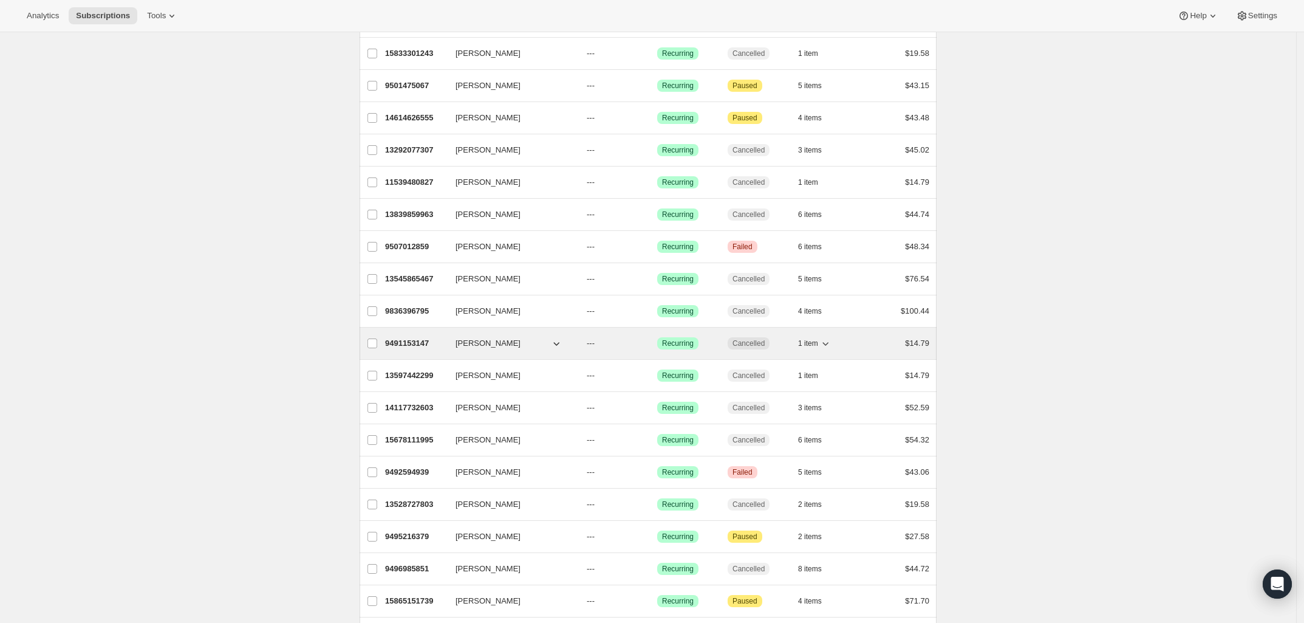
scroll to position [456, 0]
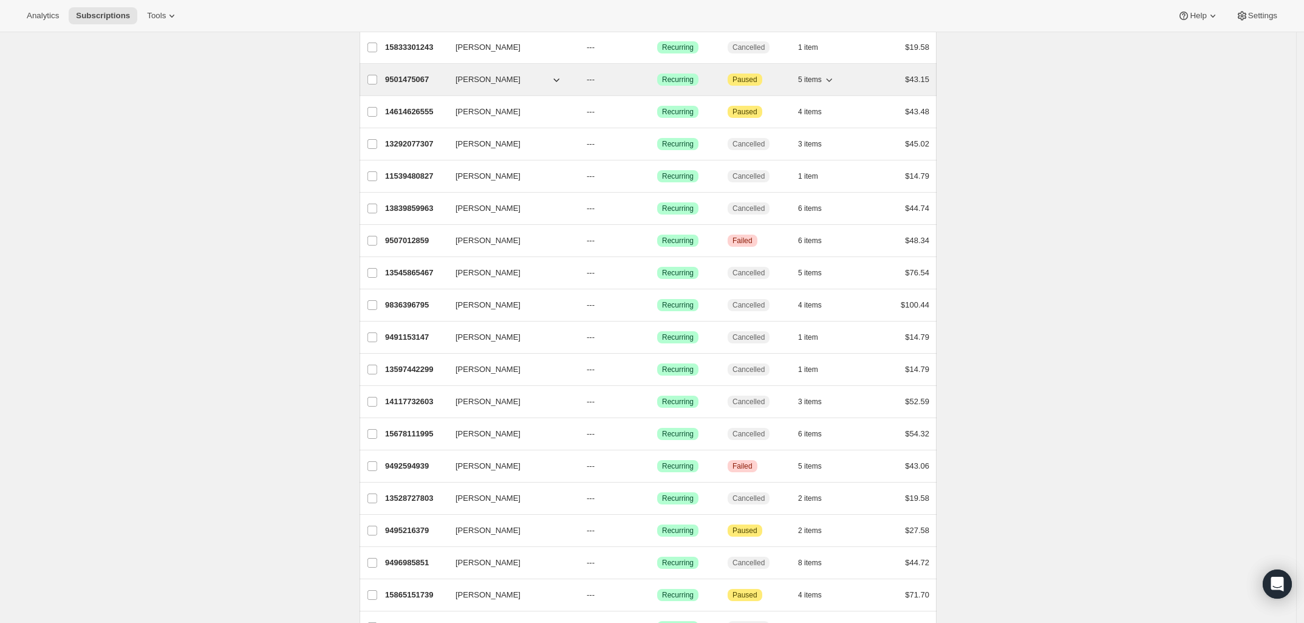
click at [404, 82] on p "9501475067" at bounding box center [415, 80] width 61 height 12
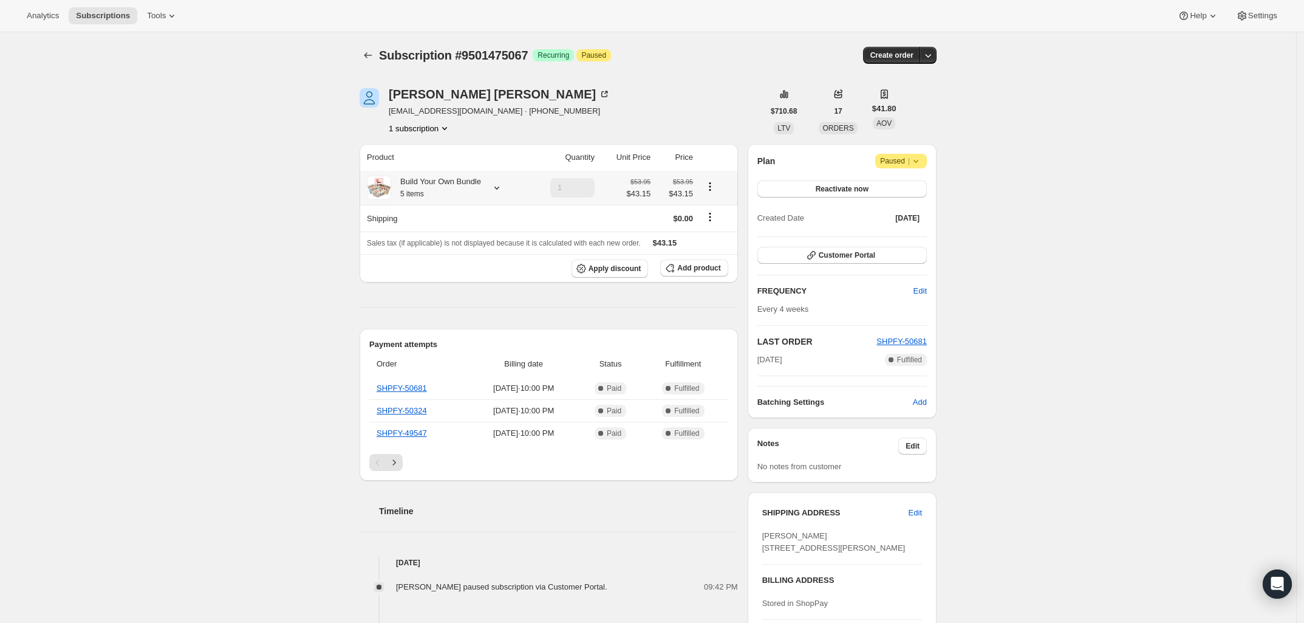
click at [712, 188] on icon "Product actions" at bounding box center [710, 186] width 12 height 12
click at [724, 210] on span "Edit box" at bounding box center [713, 209] width 29 height 9
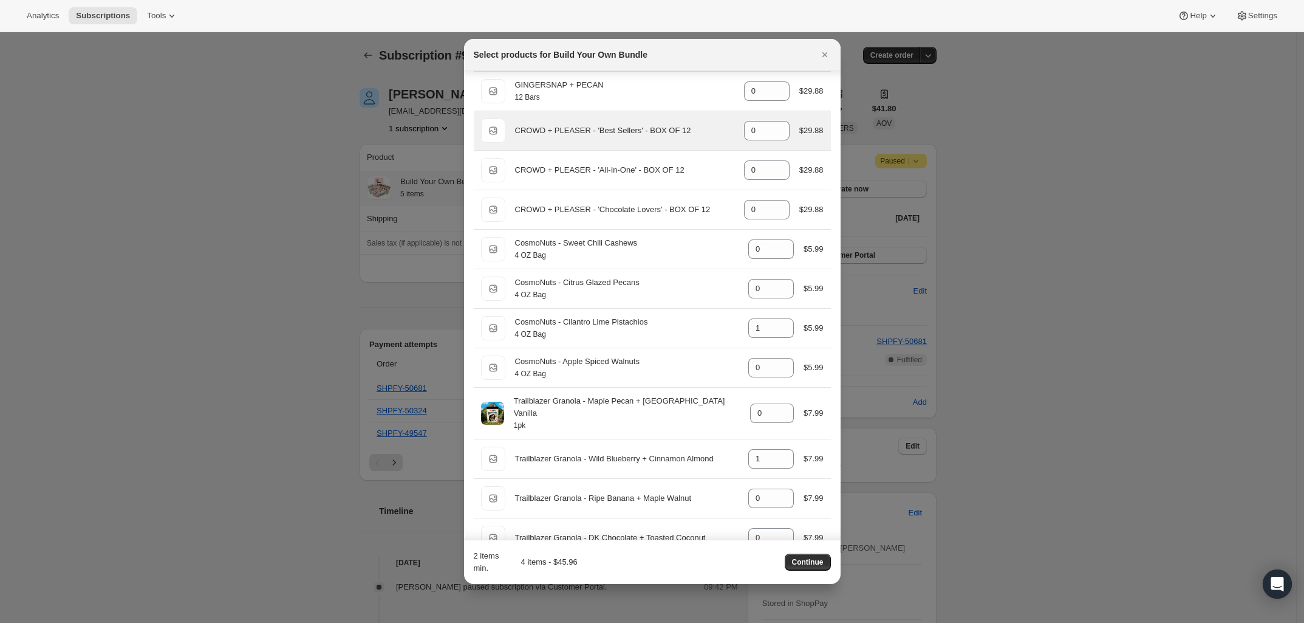
scroll to position [830, 0]
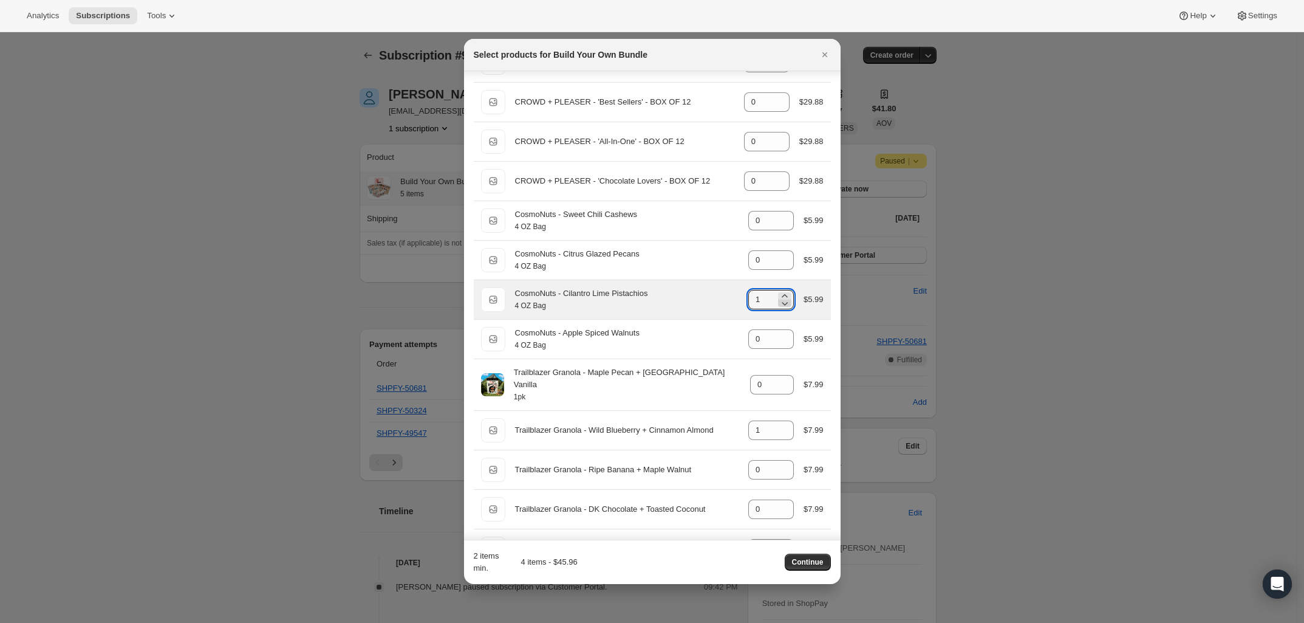
click at [781, 309] on icon ":r65o:" at bounding box center [785, 303] width 12 height 12
type input "0"
click at [804, 563] on span "Continue" at bounding box center [808, 562] width 32 height 10
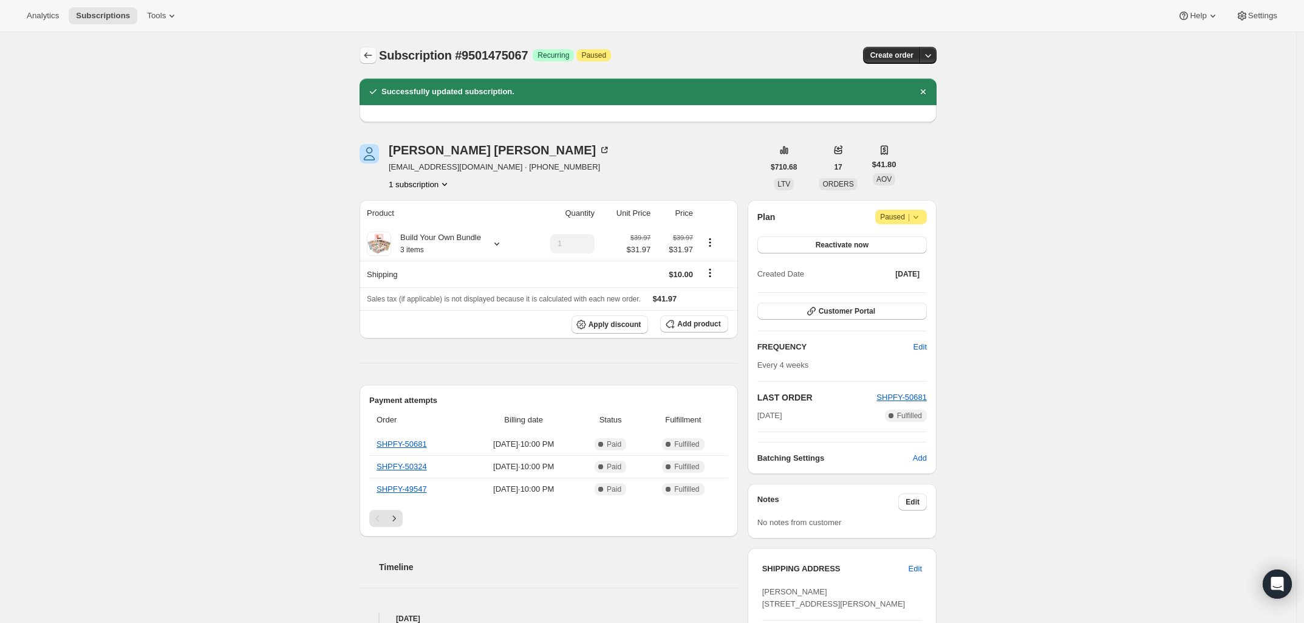
click at [368, 53] on icon "Subscriptions" at bounding box center [368, 55] width 12 height 12
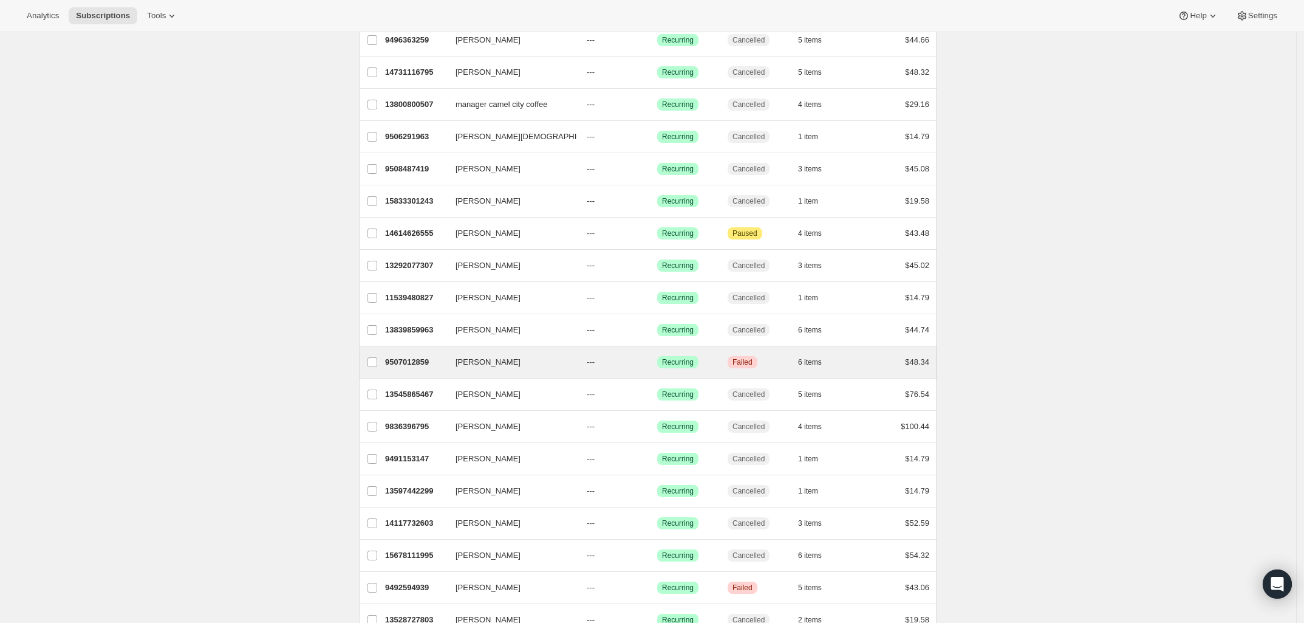
scroll to position [304, 0]
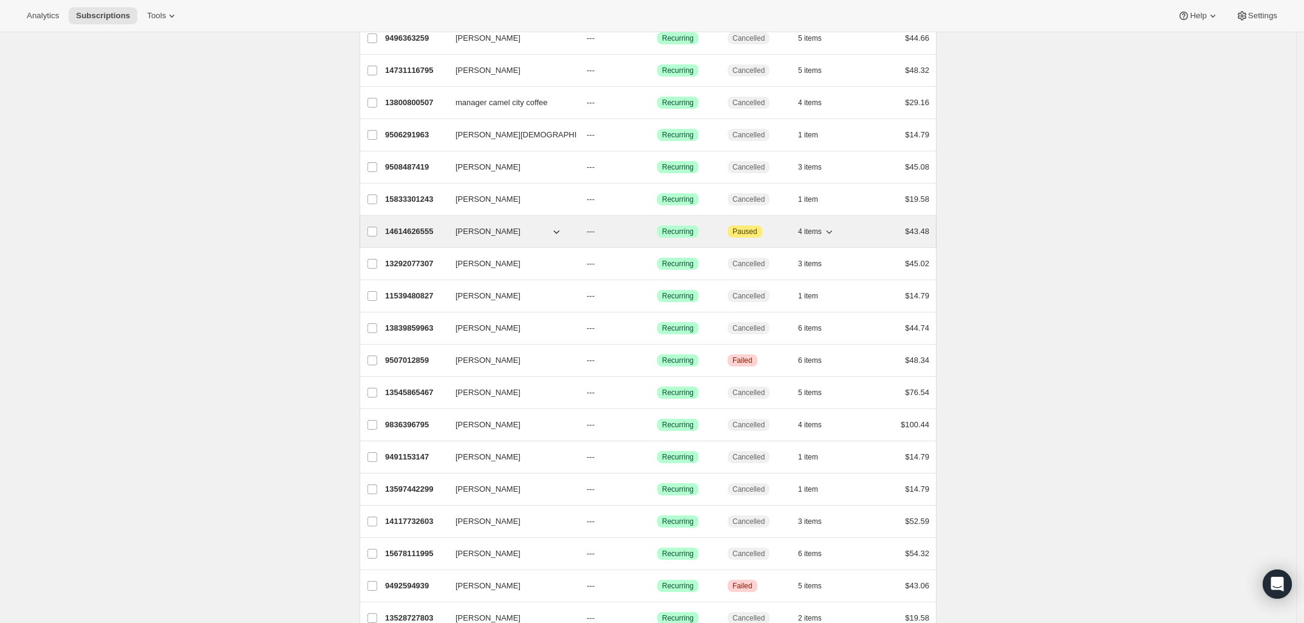
click at [431, 228] on p "14614626555" at bounding box center [415, 231] width 61 height 12
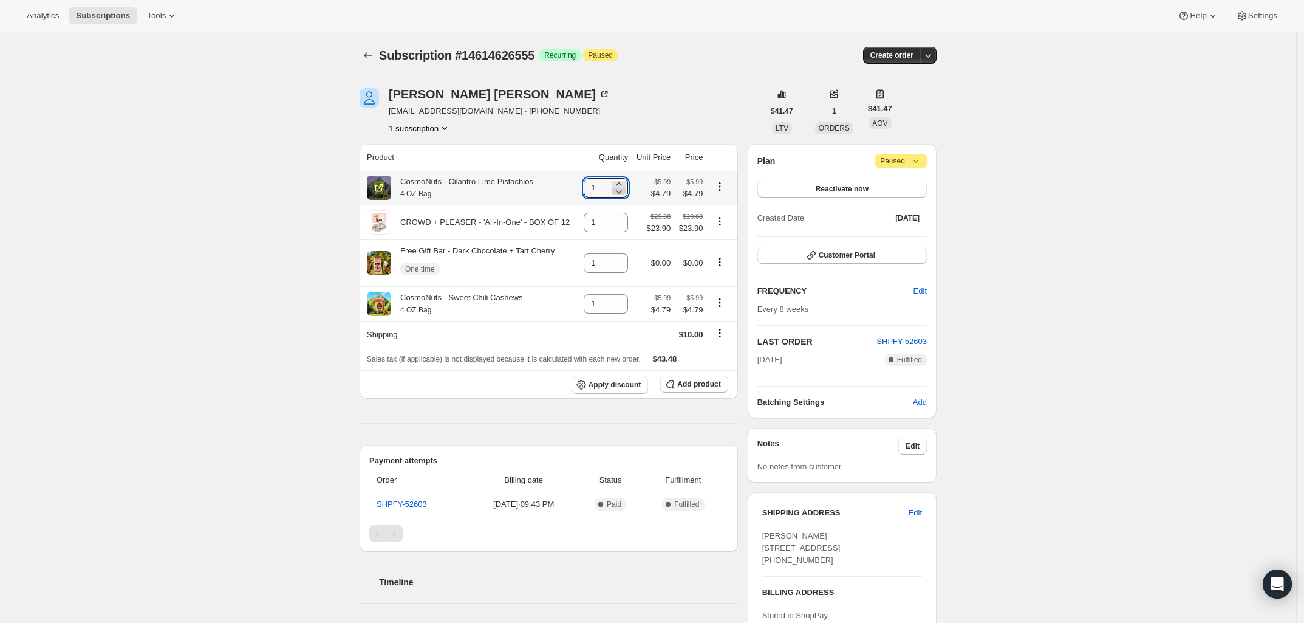
click at [618, 191] on icon at bounding box center [620, 192] width 6 height 4
type input "0"
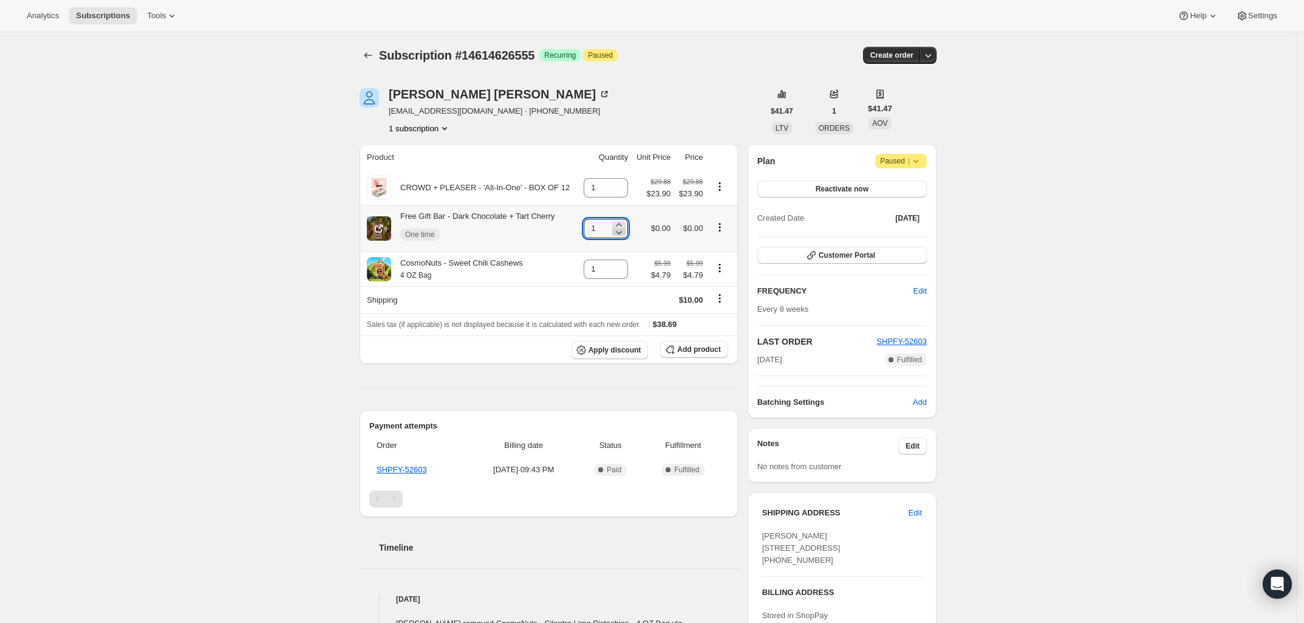
click at [620, 234] on icon at bounding box center [620, 233] width 6 height 4
type input "0"
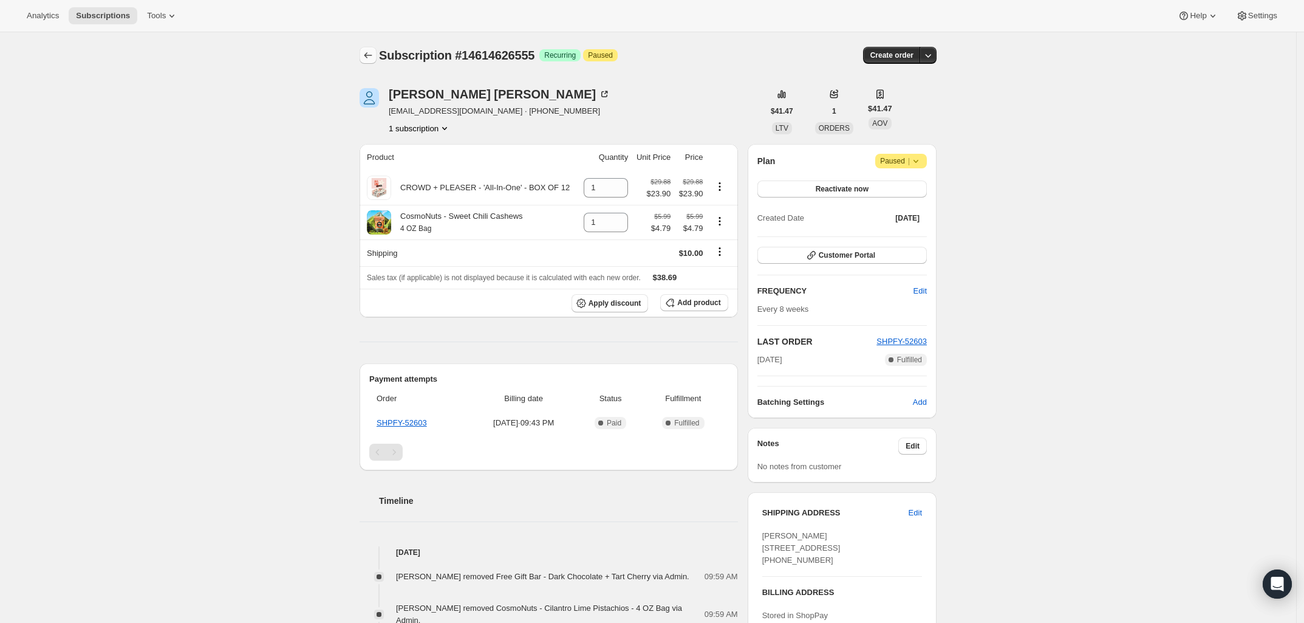
click at [374, 58] on icon "Subscriptions" at bounding box center [368, 55] width 12 height 12
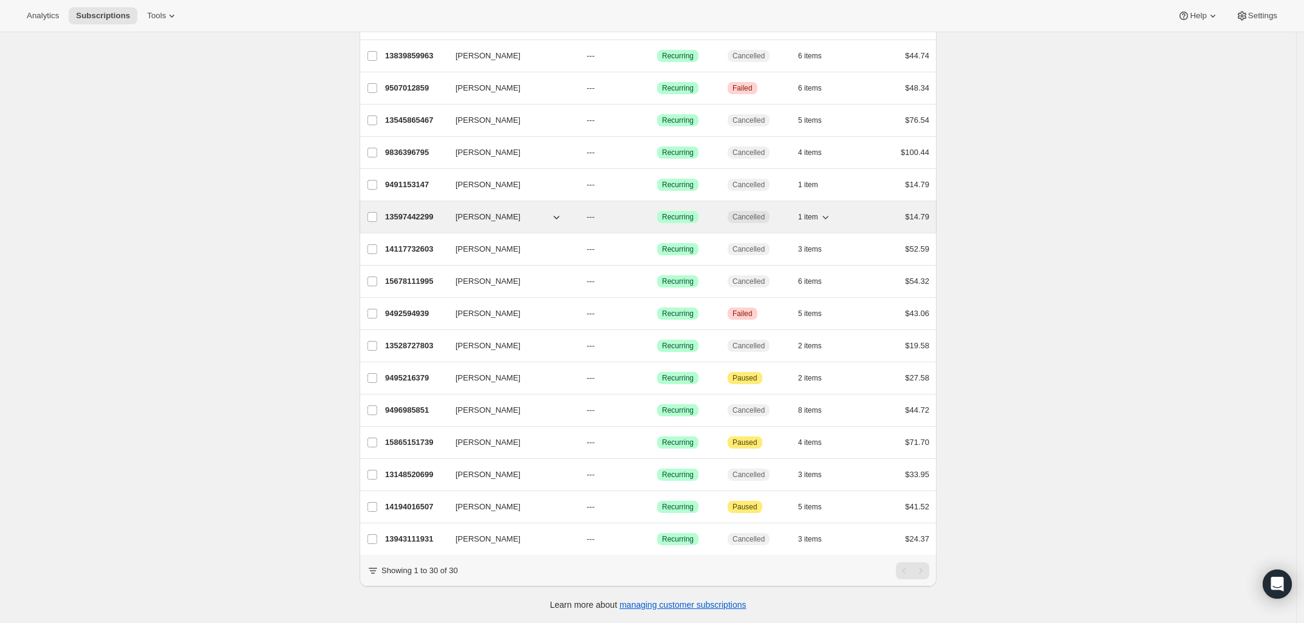
scroll to position [559, 0]
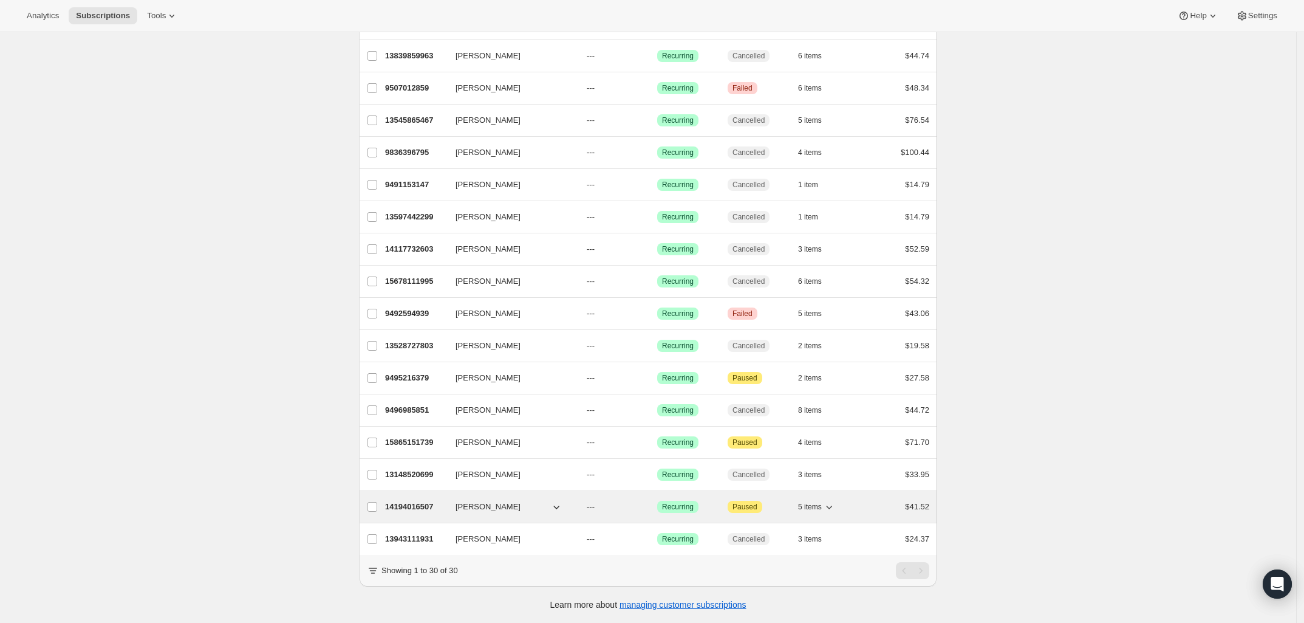
click at [418, 501] on p "14194016507" at bounding box center [415, 507] width 61 height 12
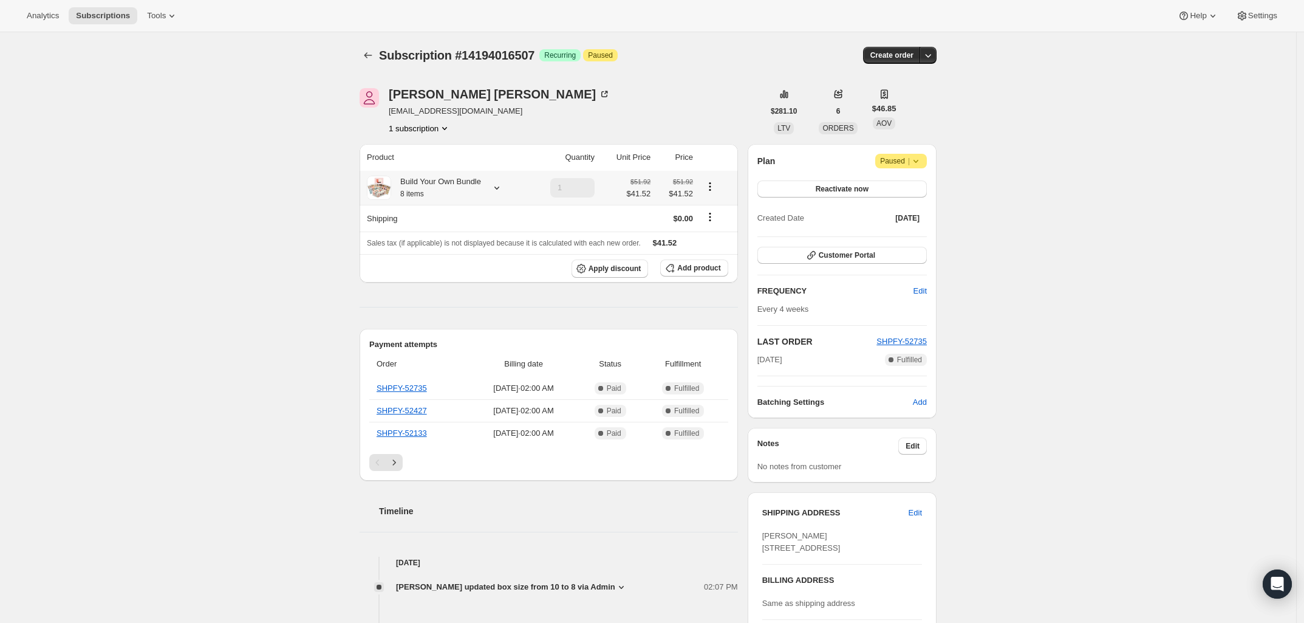
click at [711, 189] on icon "Product actions" at bounding box center [710, 186] width 12 height 12
click at [710, 207] on span "Edit box" at bounding box center [713, 209] width 29 height 9
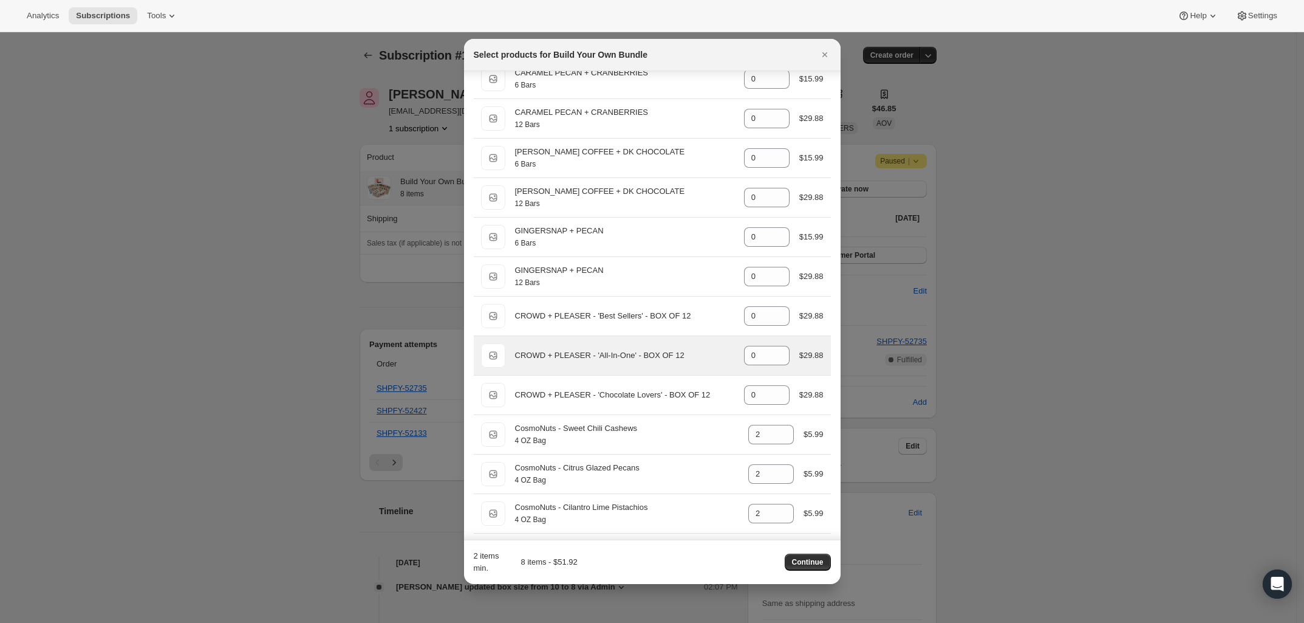
scroll to position [768, 0]
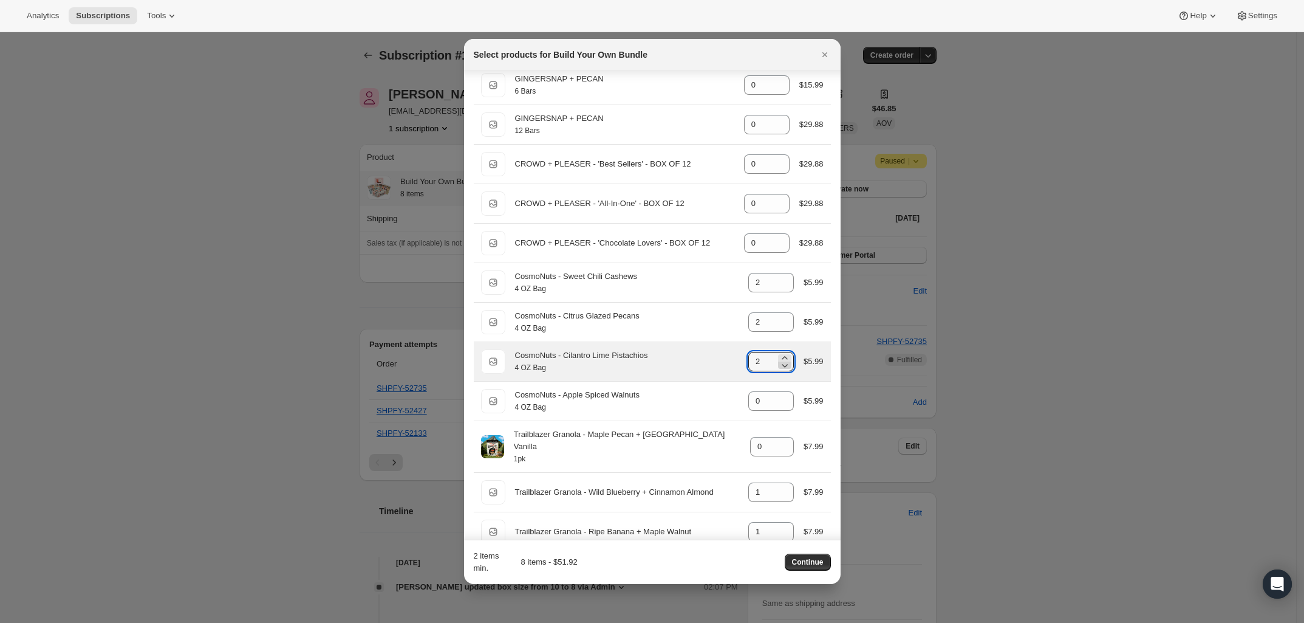
click at [779, 368] on icon ":r75r:" at bounding box center [785, 365] width 12 height 12
type input "0"
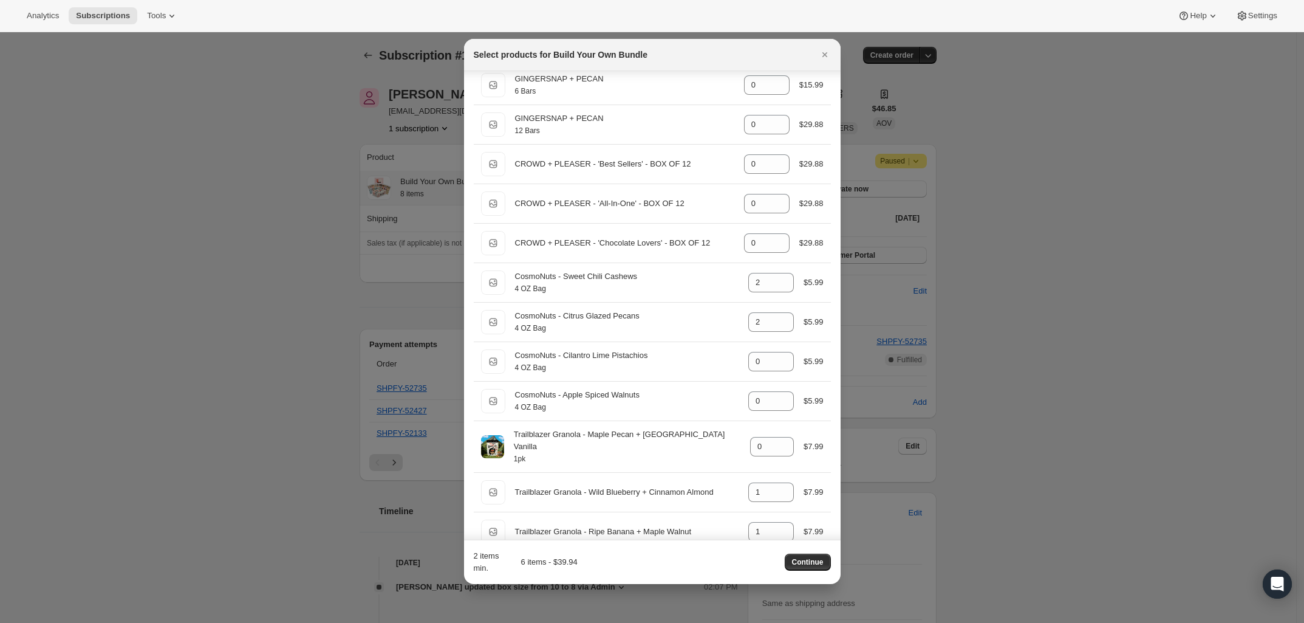
click at [817, 565] on span "Continue" at bounding box center [808, 562] width 32 height 10
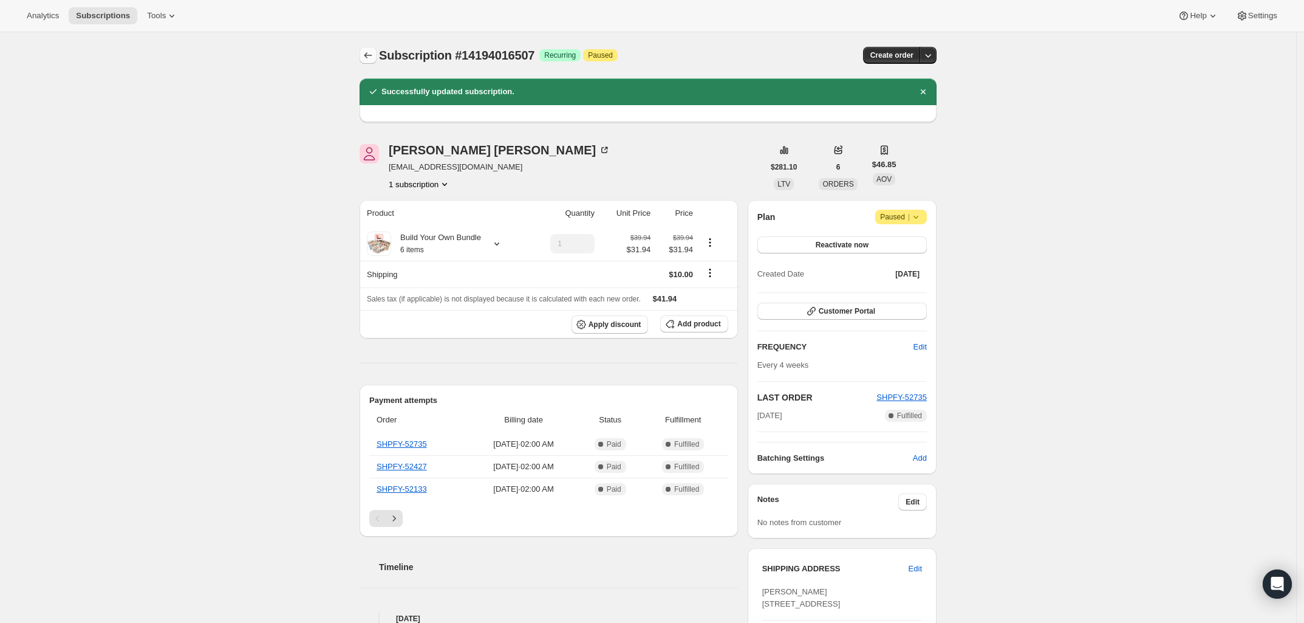
click at [374, 55] on icon "Subscriptions" at bounding box center [368, 55] width 12 height 12
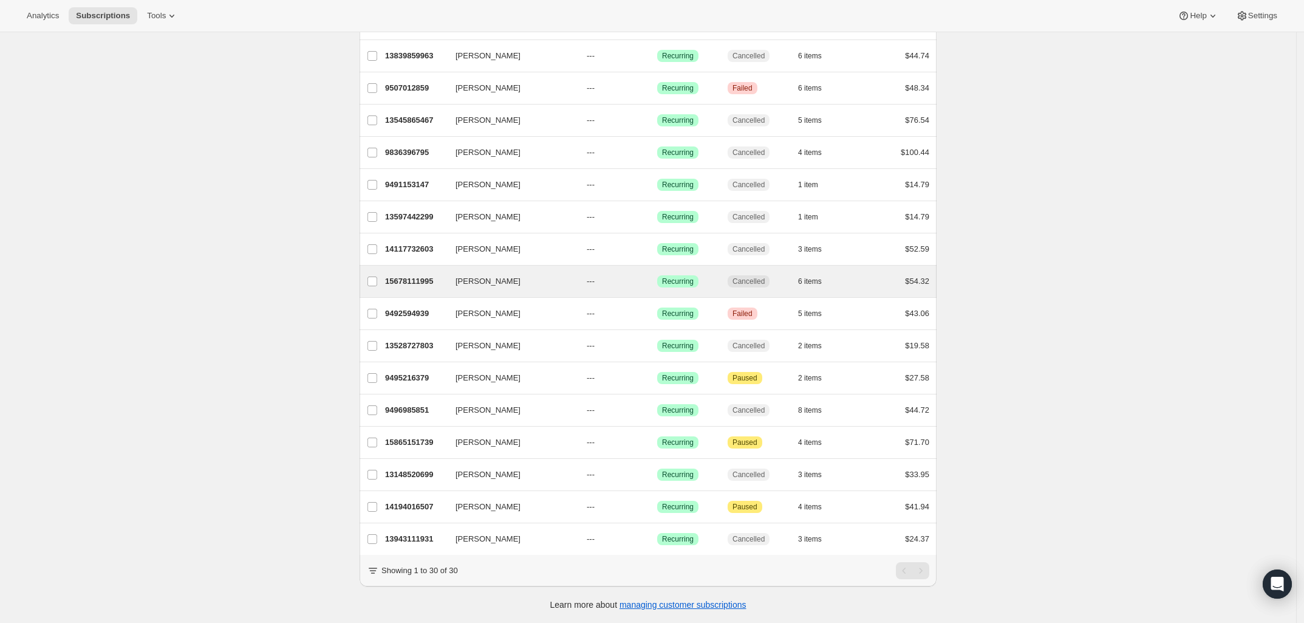
scroll to position [559, 0]
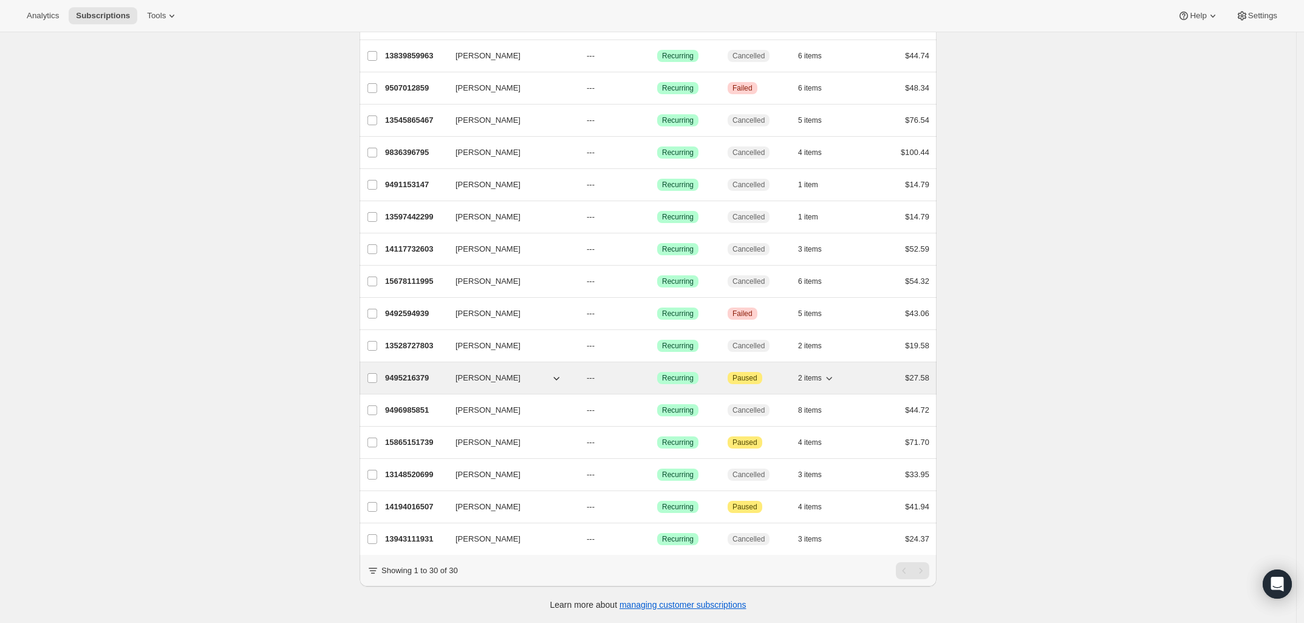
click at [416, 372] on p "9495216379" at bounding box center [415, 378] width 61 height 12
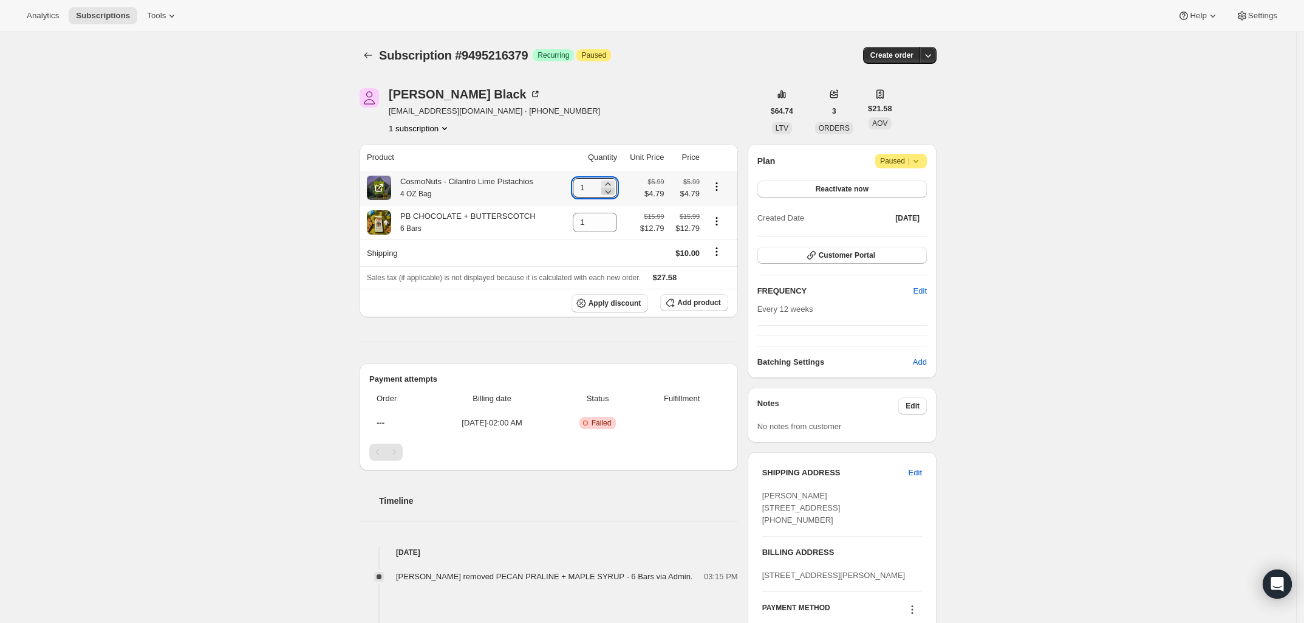
click at [614, 195] on icon at bounding box center [608, 191] width 12 height 12
type input "0"
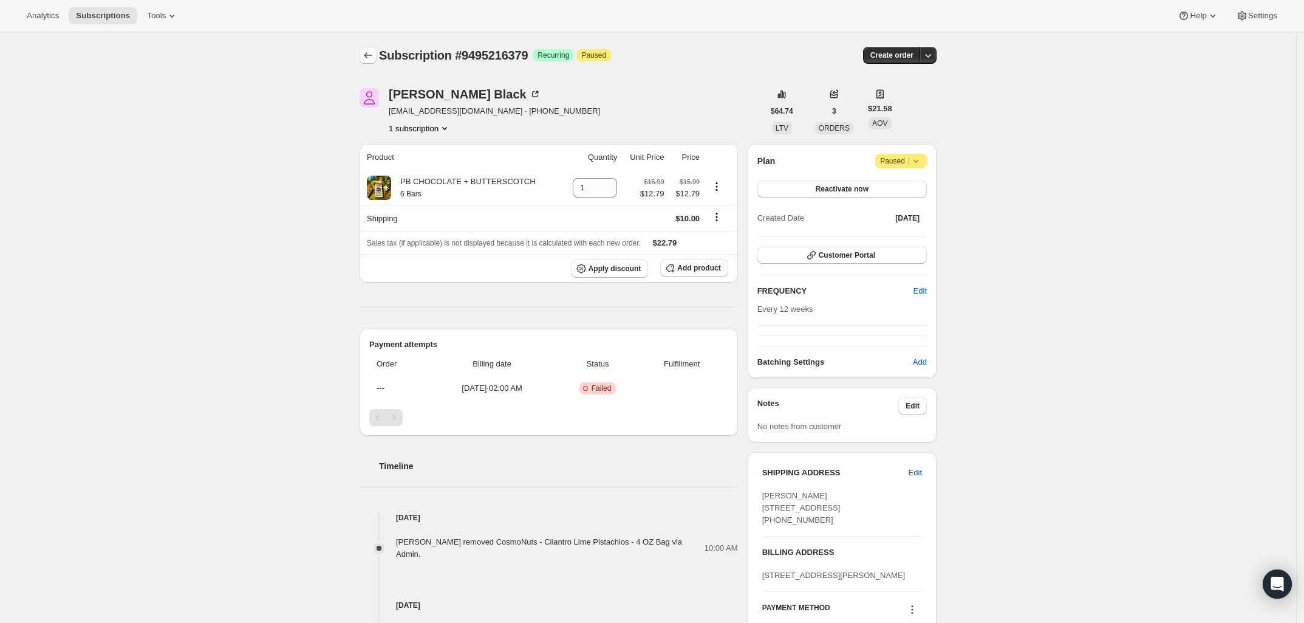
click at [374, 59] on icon "Subscriptions" at bounding box center [368, 55] width 12 height 12
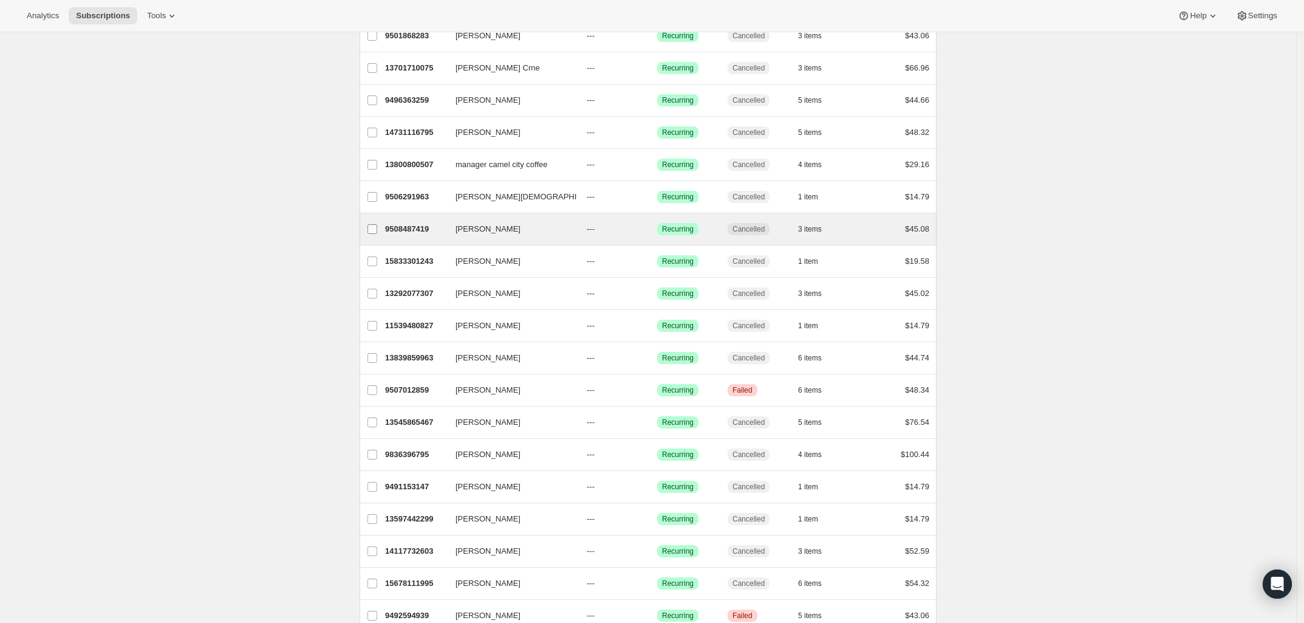
scroll to position [456, 0]
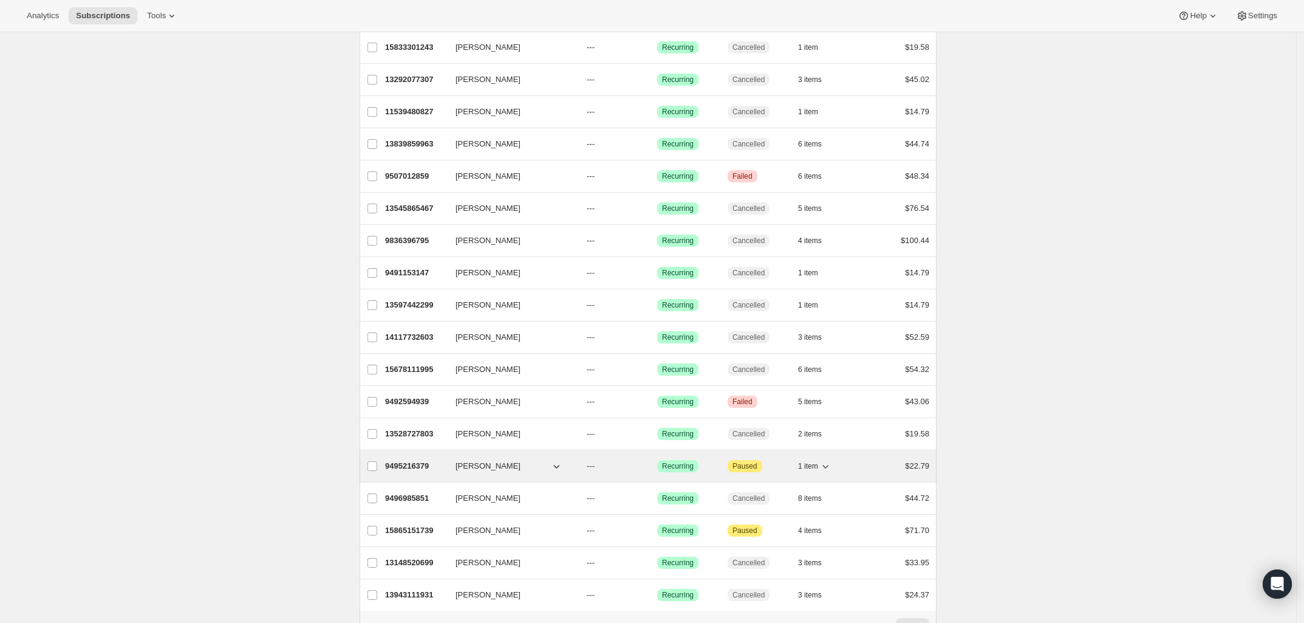
click at [414, 468] on p "9495216379" at bounding box center [415, 466] width 61 height 12
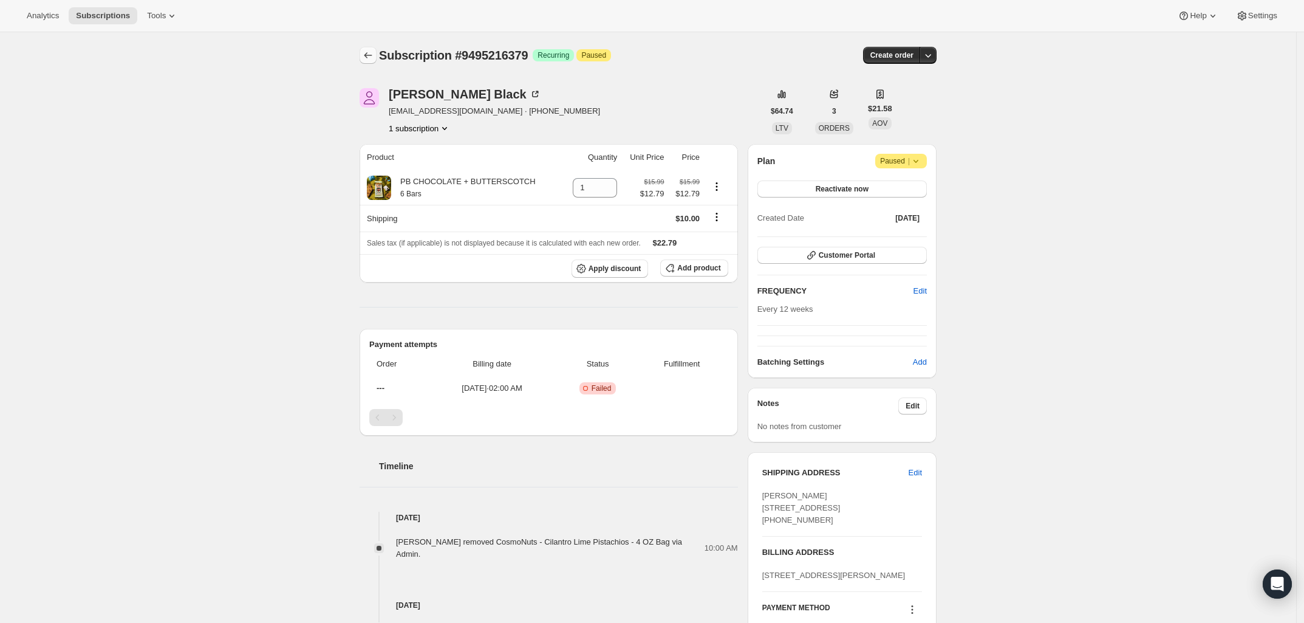
click at [374, 56] on icon "Subscriptions" at bounding box center [368, 55] width 12 height 12
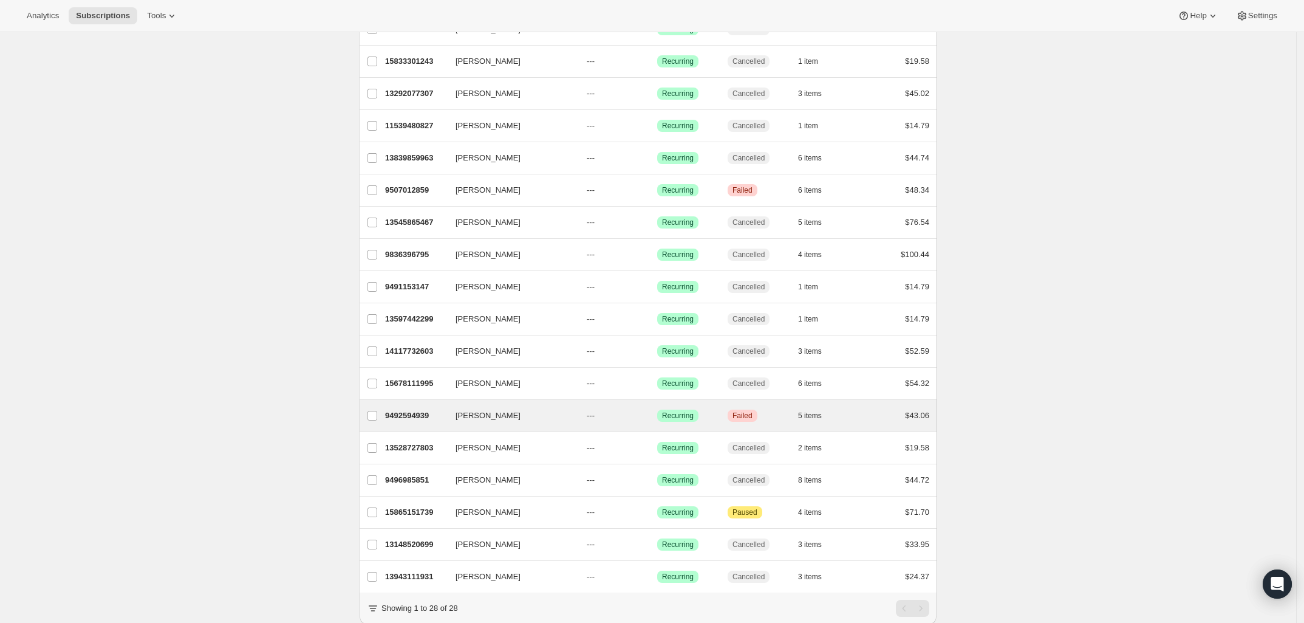
scroll to position [456, 0]
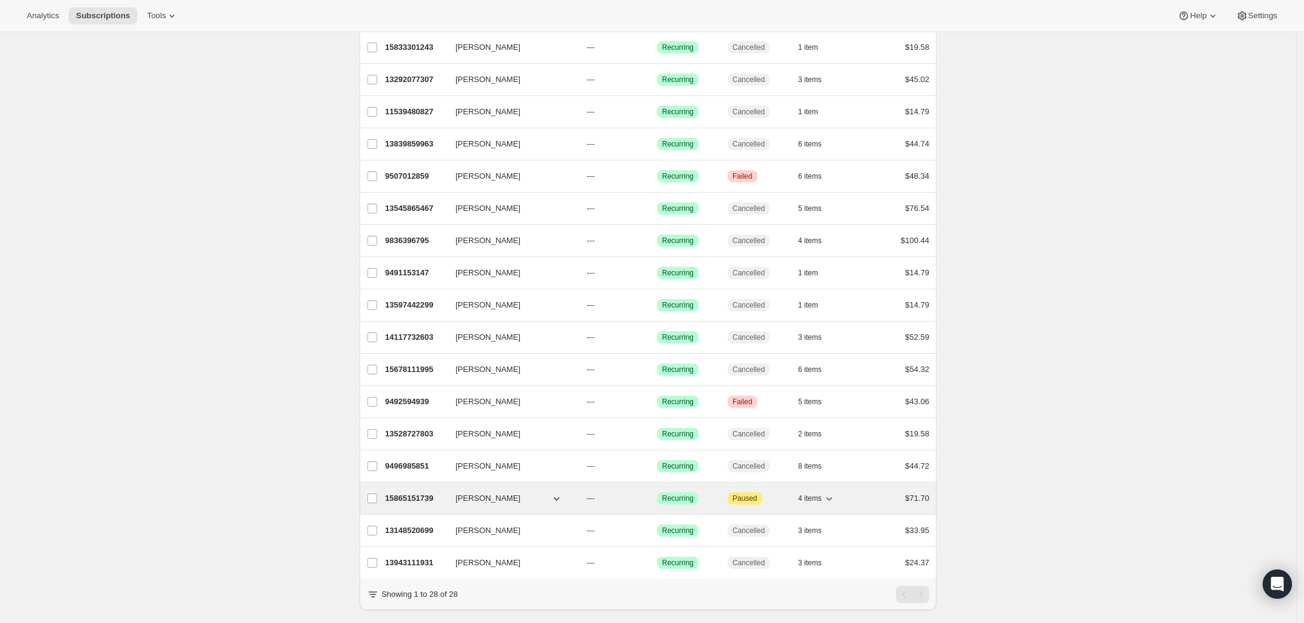
click at [413, 498] on p "15865151739" at bounding box center [415, 498] width 61 height 12
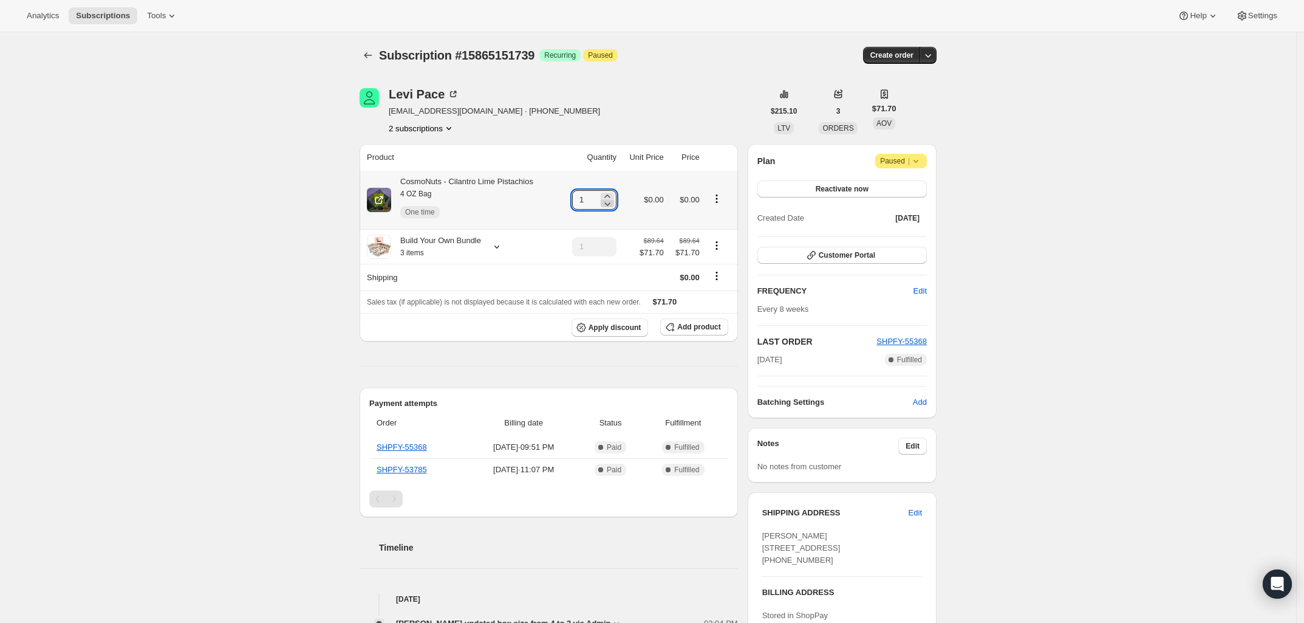
click at [611, 205] on icon at bounding box center [608, 204] width 6 height 4
type input "0"
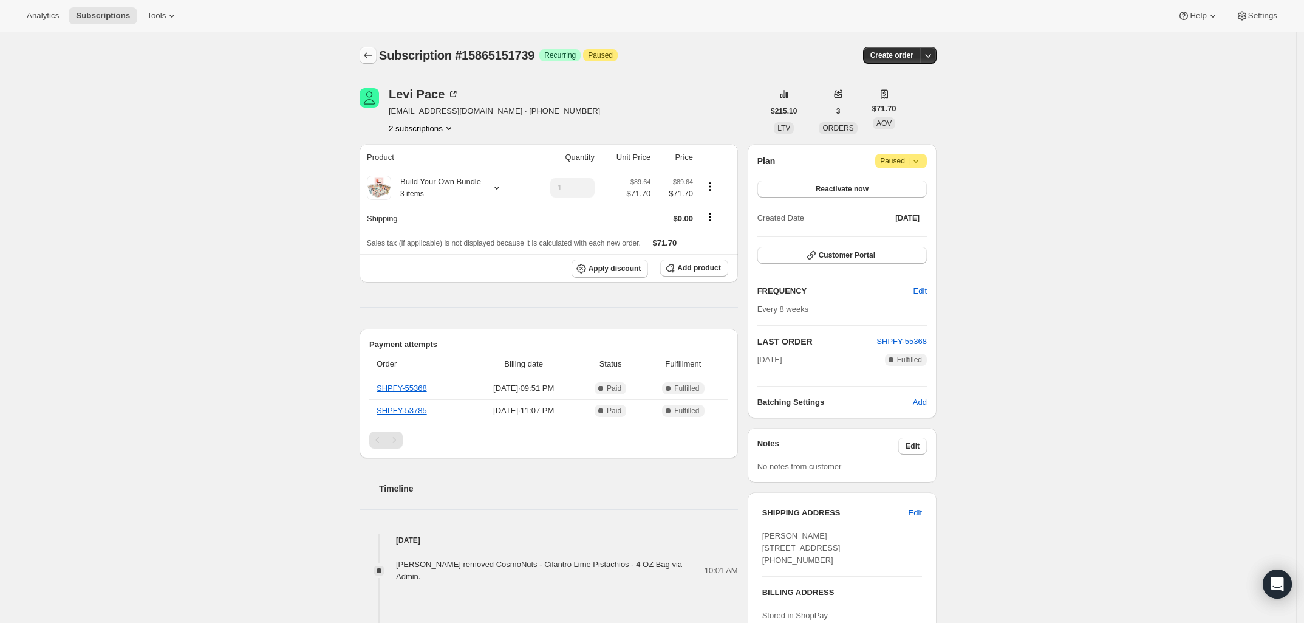
click at [371, 56] on icon "Subscriptions" at bounding box center [368, 55] width 12 height 12
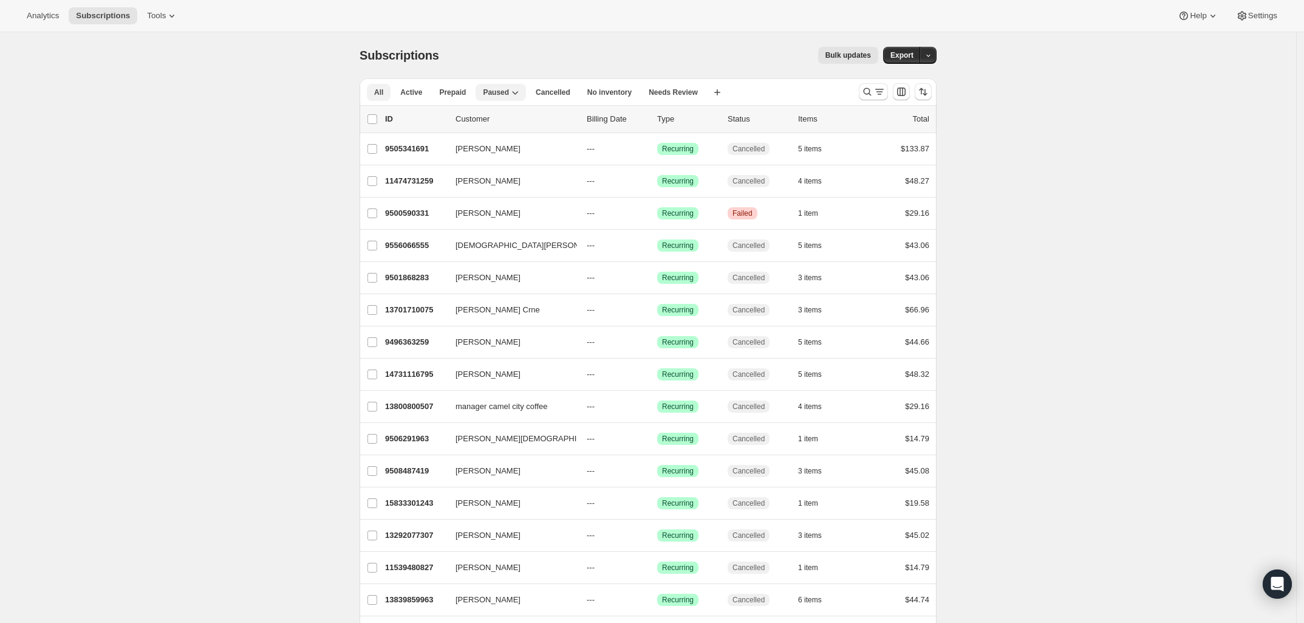
click at [378, 92] on span "All" at bounding box center [378, 92] width 9 height 10
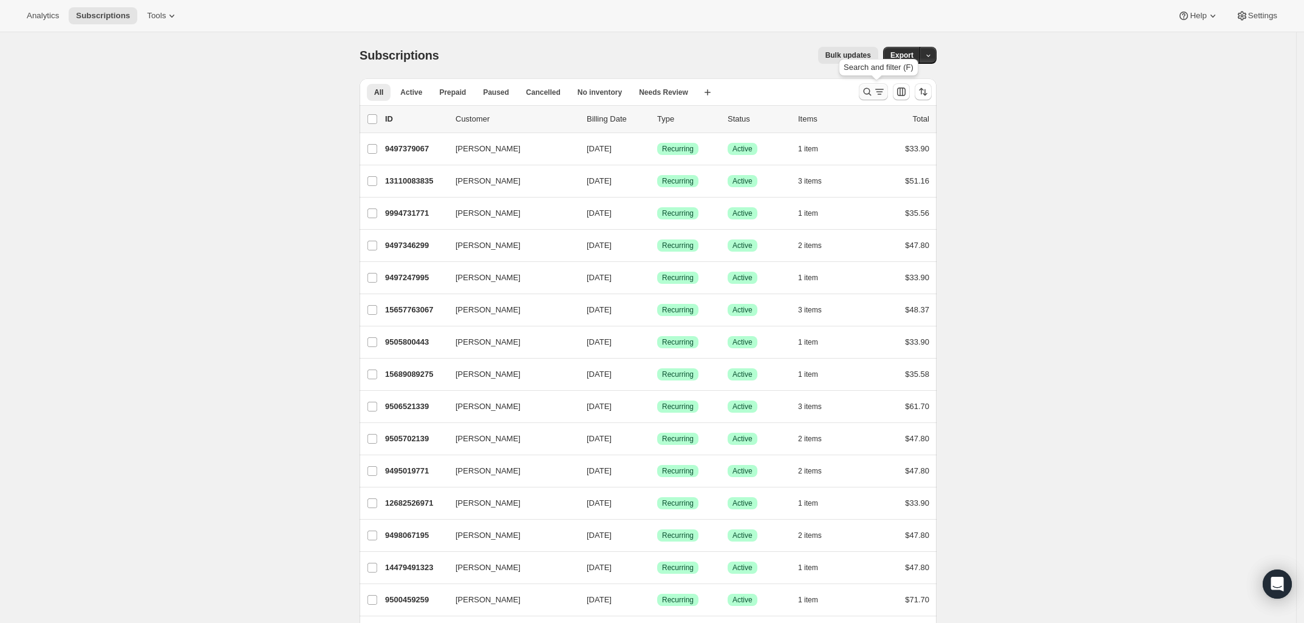
click at [867, 96] on icon "Search and filter results" at bounding box center [867, 92] width 12 height 12
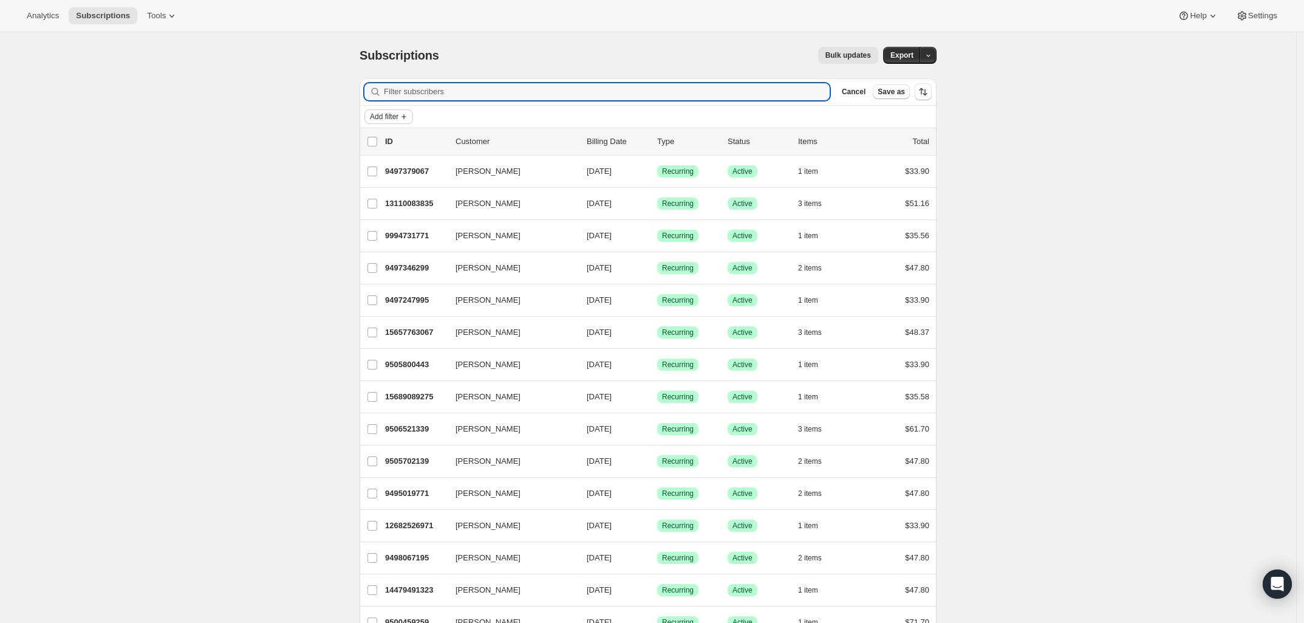
click at [388, 114] on span "Add filter" at bounding box center [384, 117] width 29 height 10
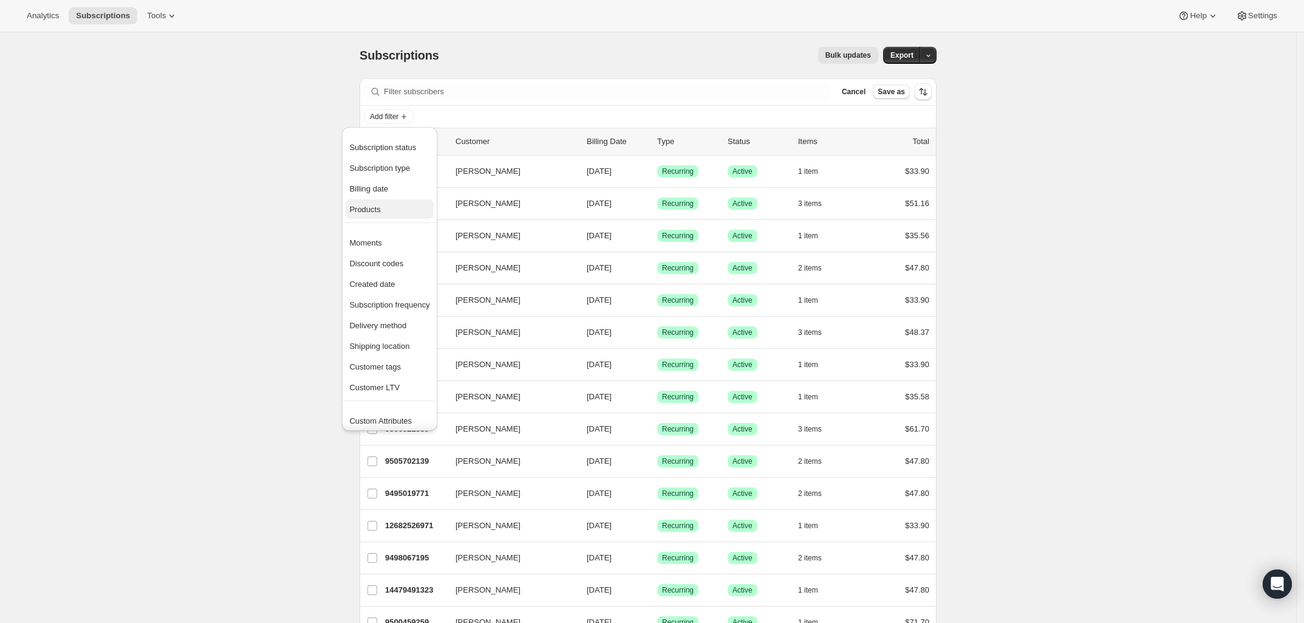
click at [380, 210] on span "Products" at bounding box center [389, 210] width 80 height 12
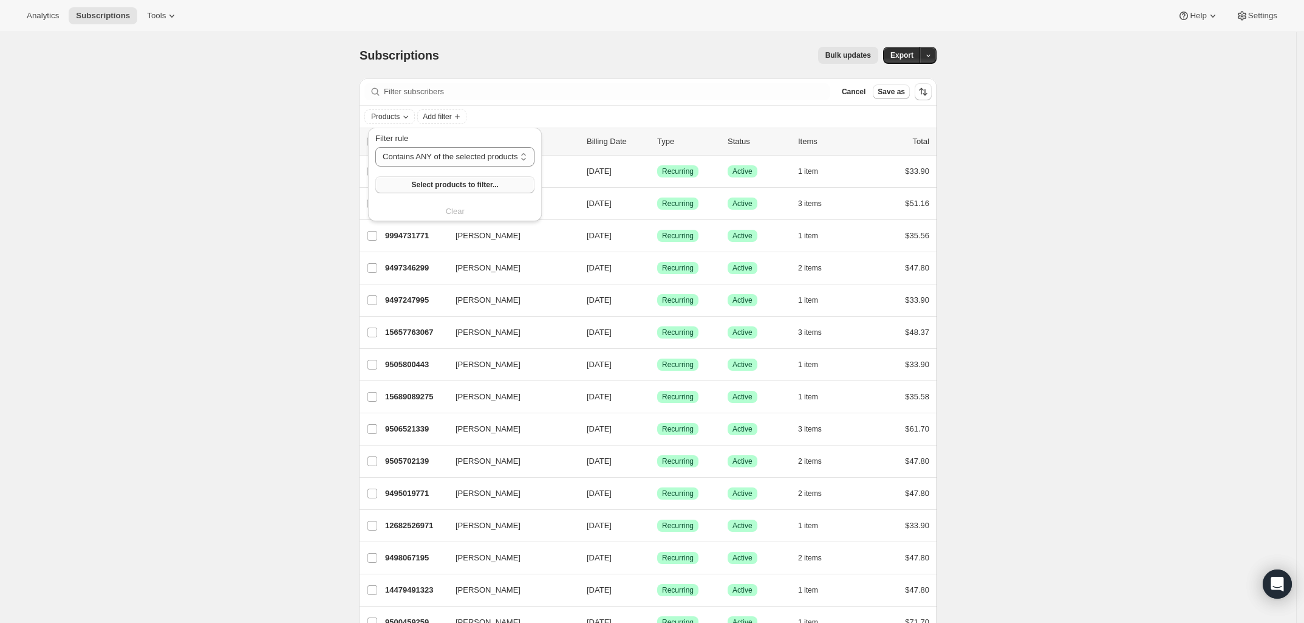
click at [439, 188] on span "Select products to filter..." at bounding box center [455, 185] width 87 height 10
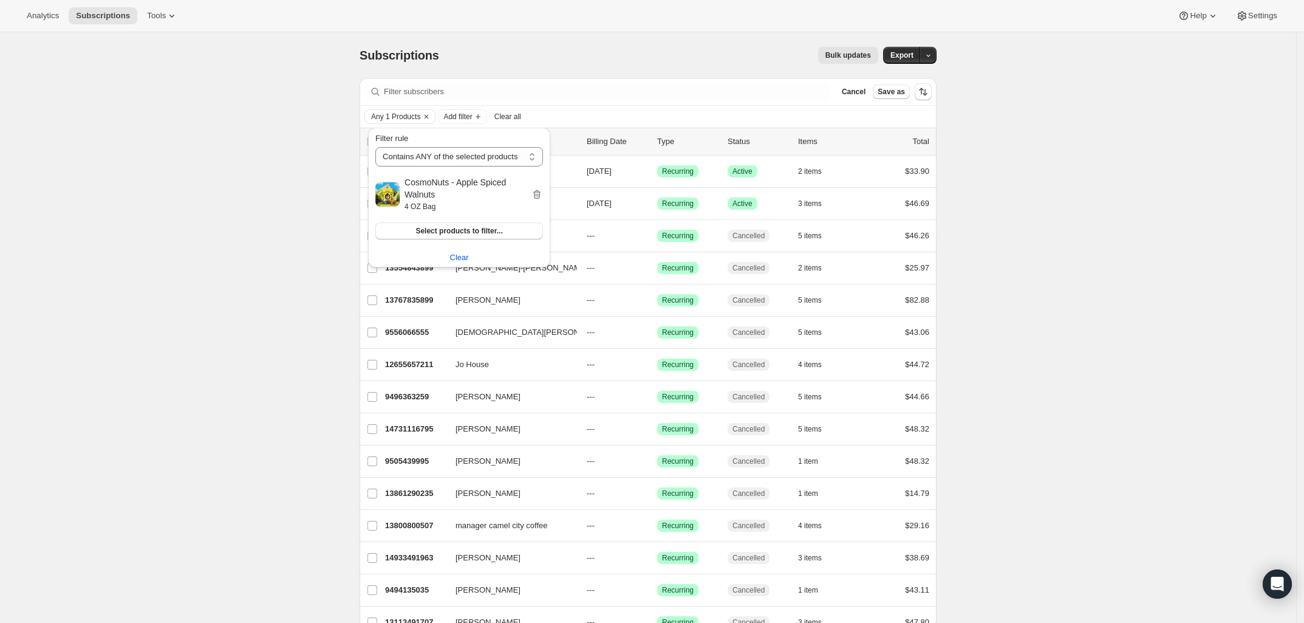
click at [1104, 176] on div "Subscriptions. This page is ready Subscriptions Bulk updates More actions Bulk …" at bounding box center [648, 626] width 1296 height 1189
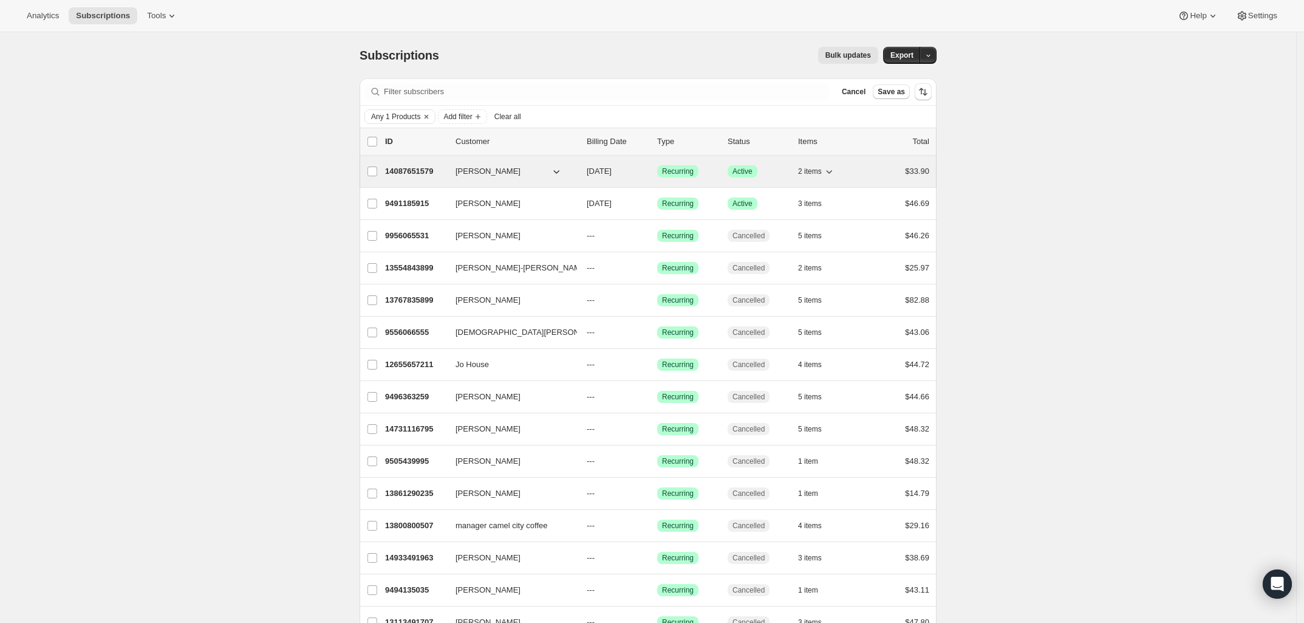
click at [402, 177] on p "14087651579" at bounding box center [415, 171] width 61 height 12
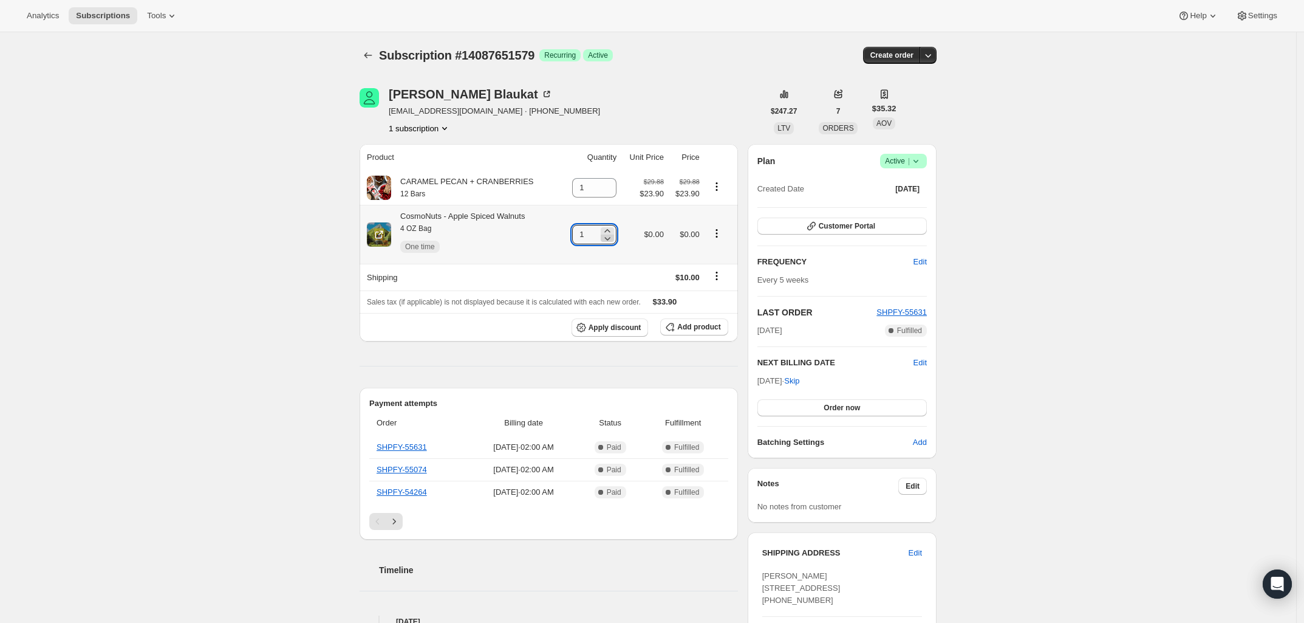
click at [605, 241] on icon at bounding box center [607, 238] width 12 height 12
type input "0"
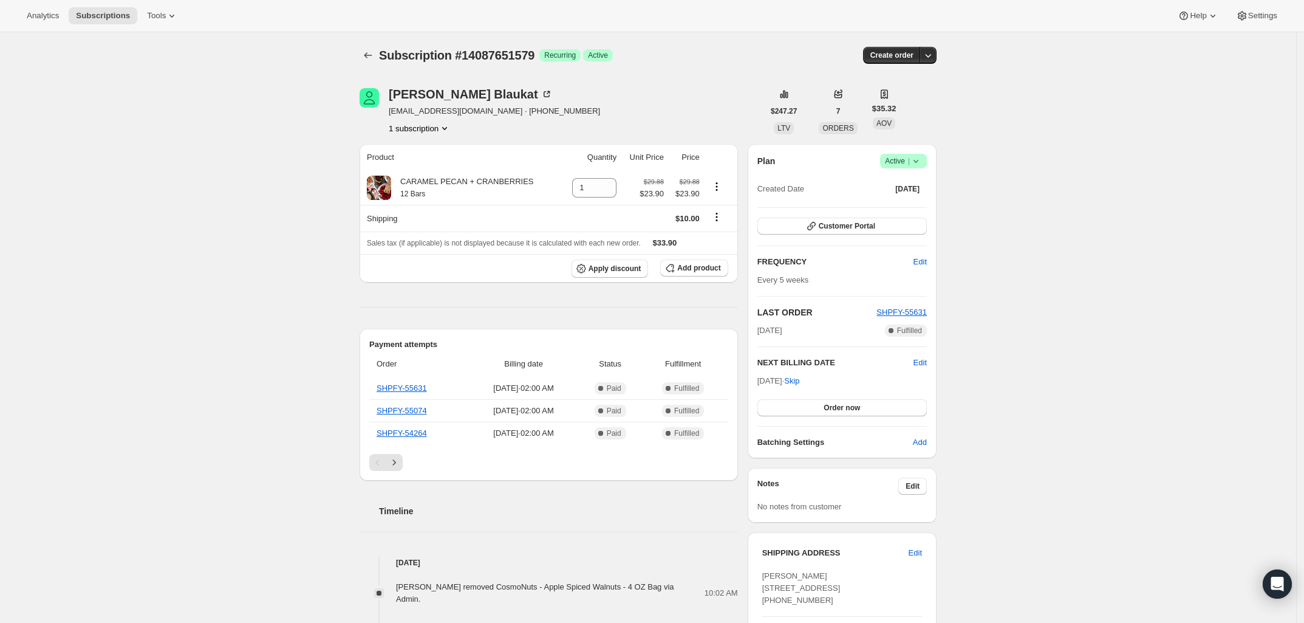
click at [361, 58] on div "Subscription #14087651579. This page is ready Subscription #14087651579 Success…" at bounding box center [648, 587] width 606 height 1111
click at [371, 61] on button "Subscriptions" at bounding box center [368, 55] width 17 height 17
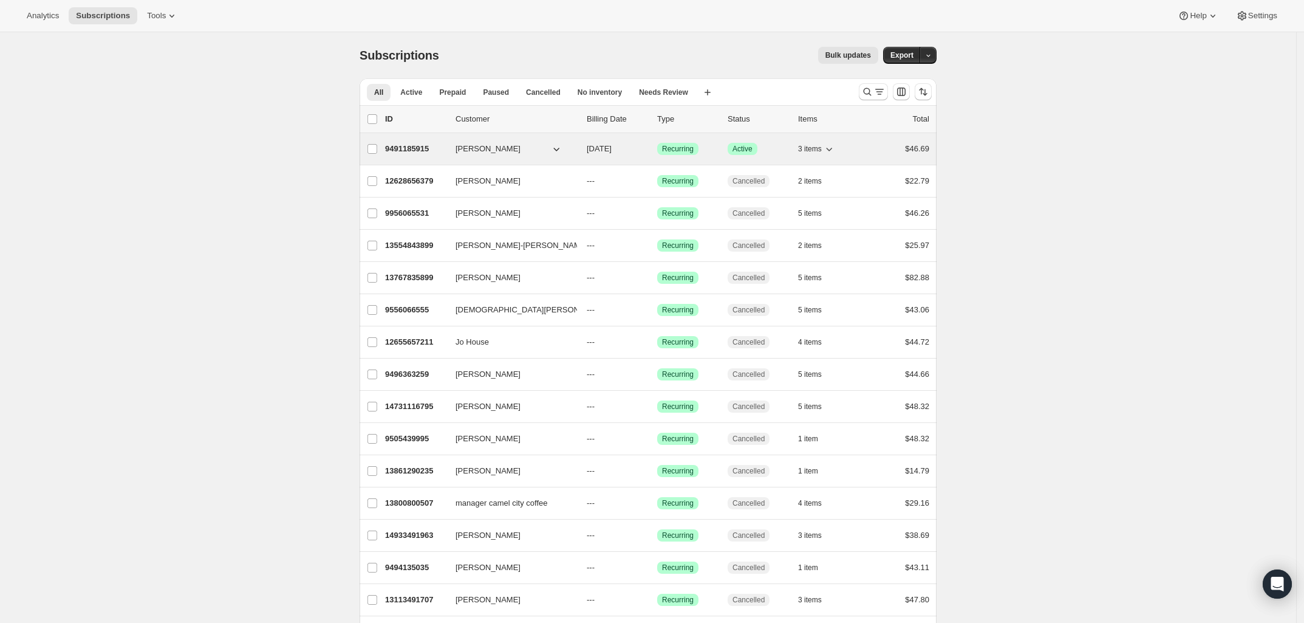
click at [411, 149] on p "9491185915" at bounding box center [415, 149] width 61 height 12
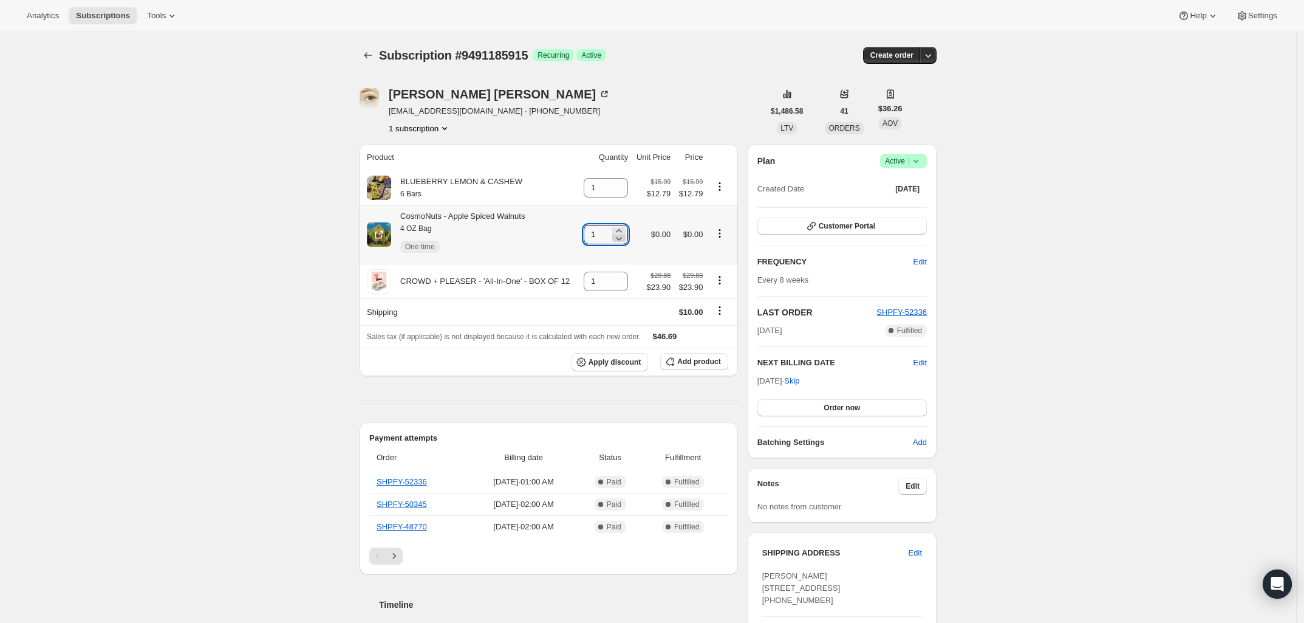
click at [620, 239] on icon at bounding box center [619, 238] width 12 height 12
type input "0"
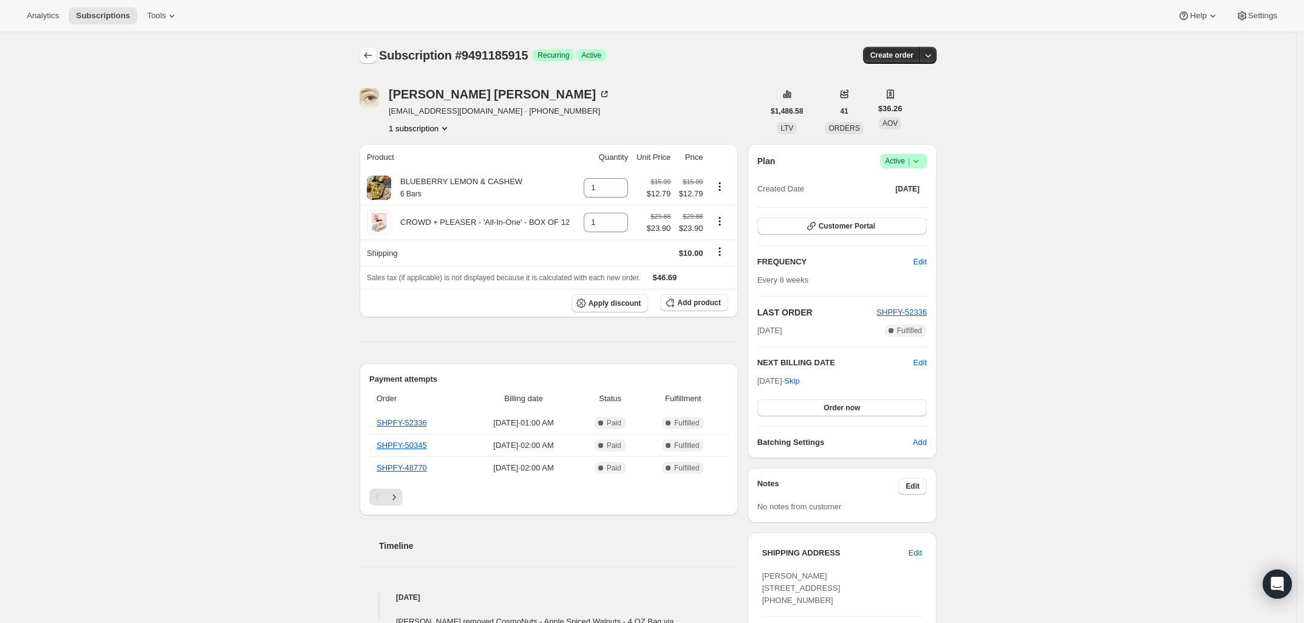
click at [369, 55] on icon "Subscriptions" at bounding box center [368, 55] width 12 height 12
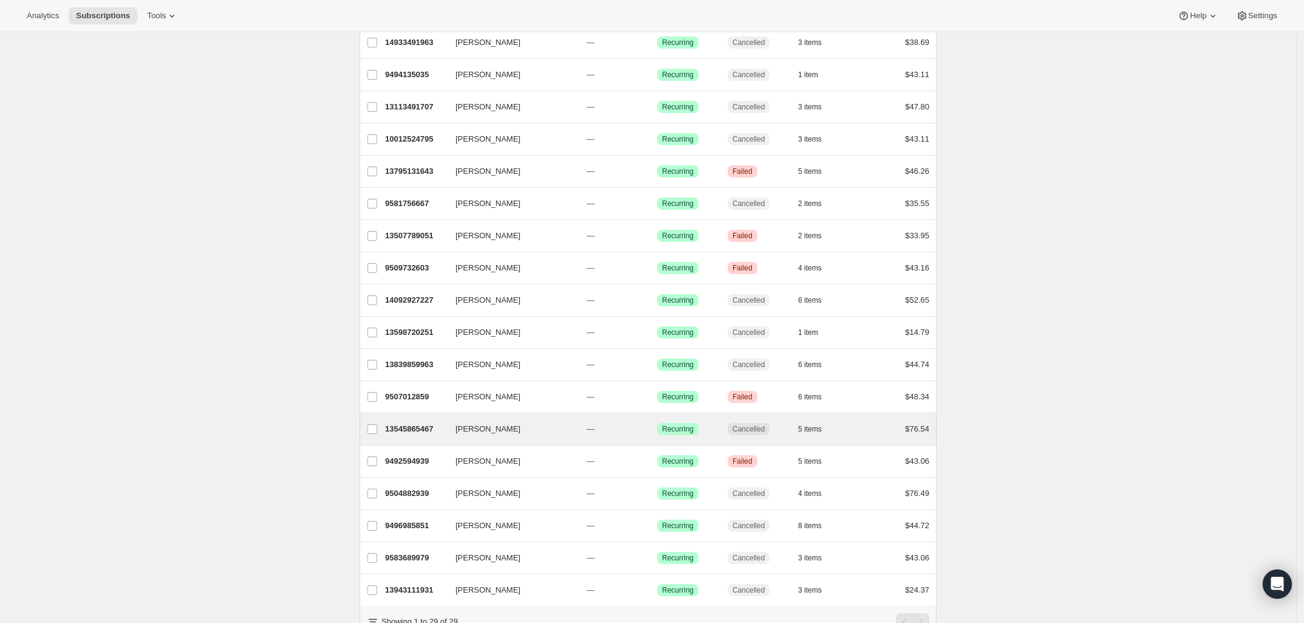
scroll to position [527, 0]
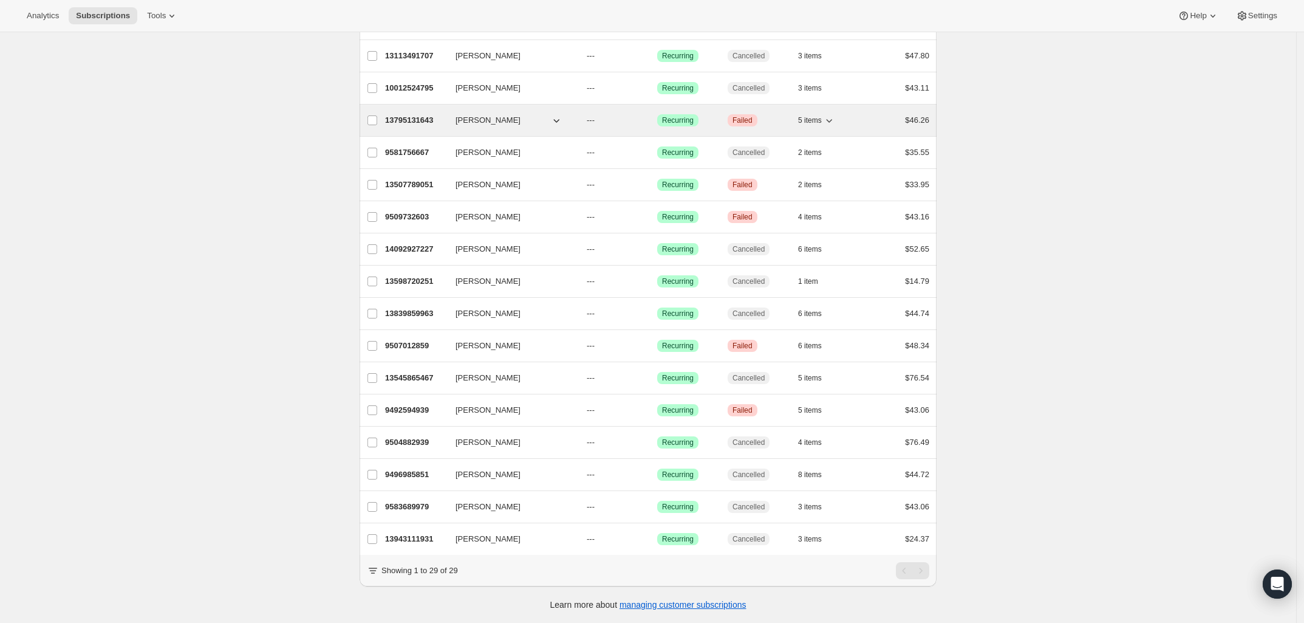
click at [405, 114] on p "13795131643" at bounding box center [415, 120] width 61 height 12
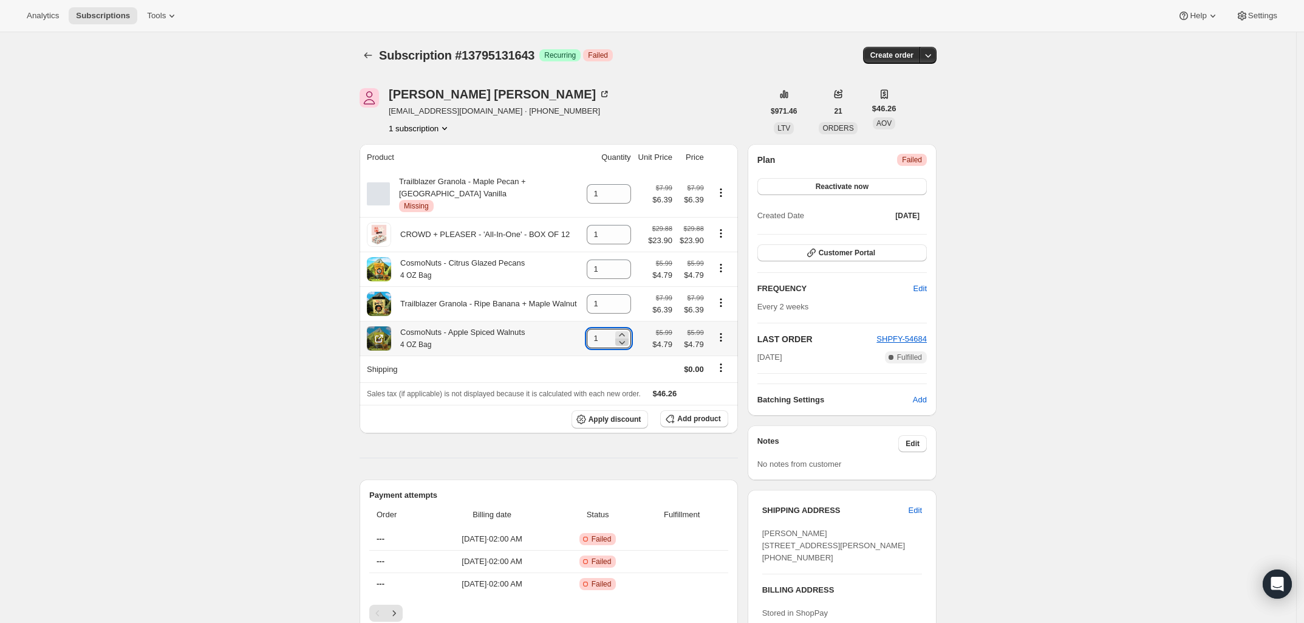
click at [628, 347] on icon at bounding box center [622, 342] width 12 height 12
type input "0"
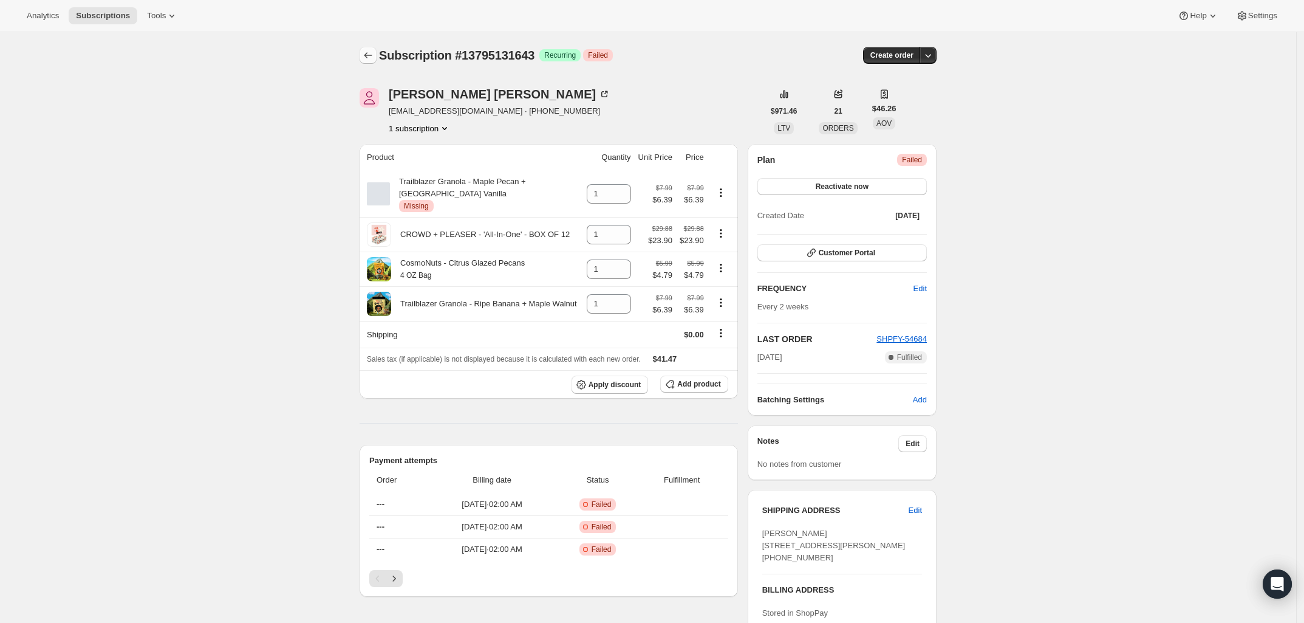
click at [371, 58] on icon "Subscriptions" at bounding box center [368, 55] width 8 height 6
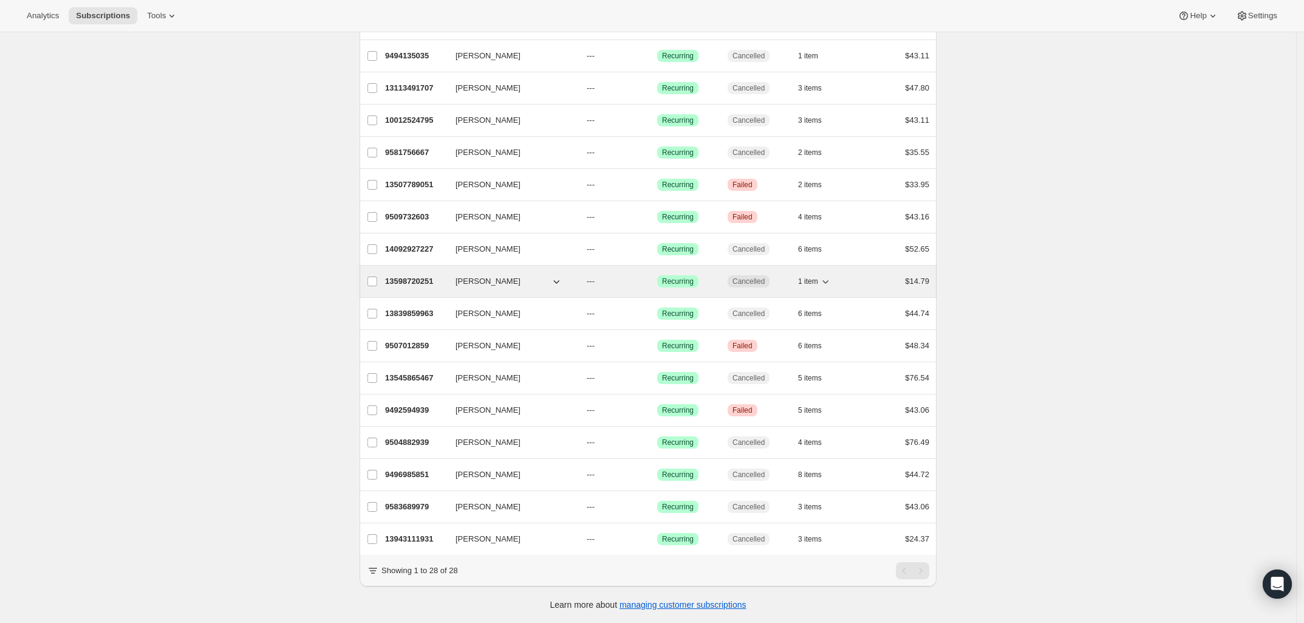
scroll to position [495, 0]
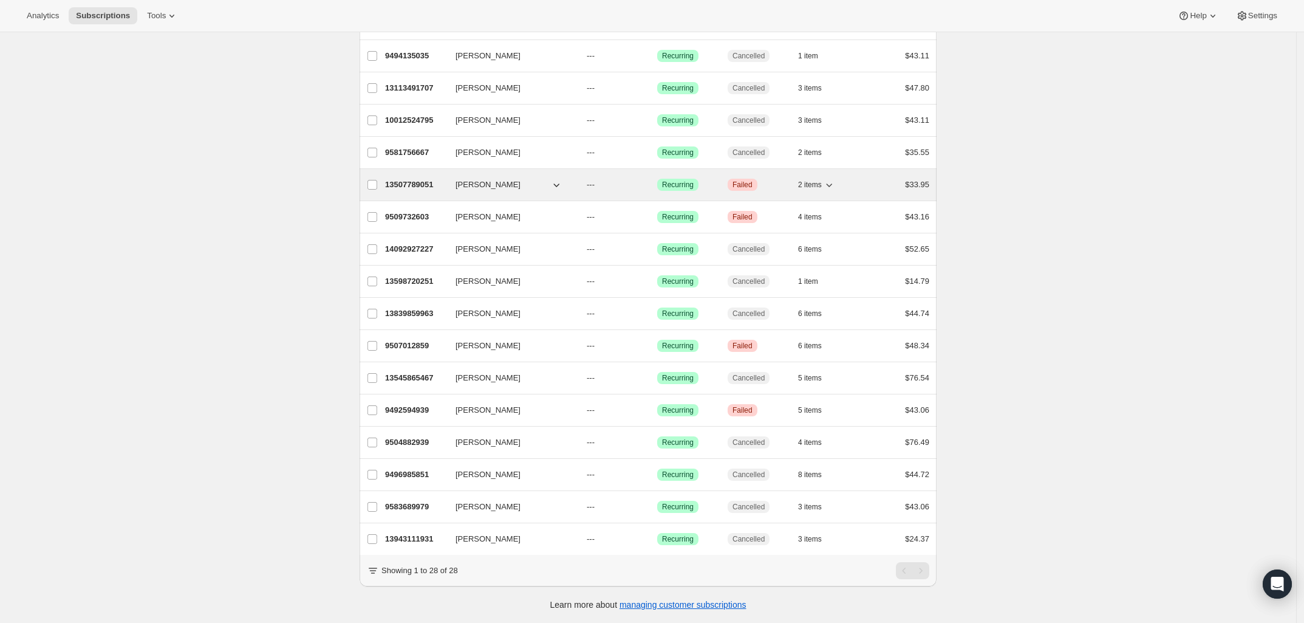
click at [395, 179] on p "13507789051" at bounding box center [415, 185] width 61 height 12
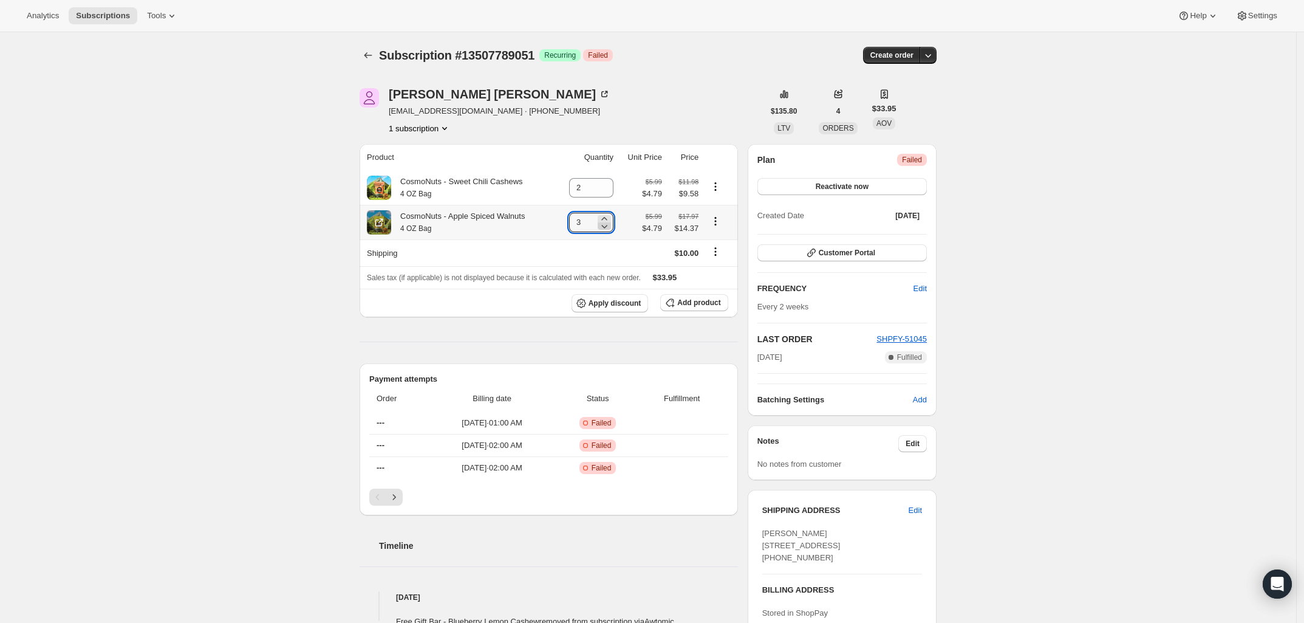
click at [611, 228] on icon at bounding box center [604, 226] width 12 height 12
type input "0"
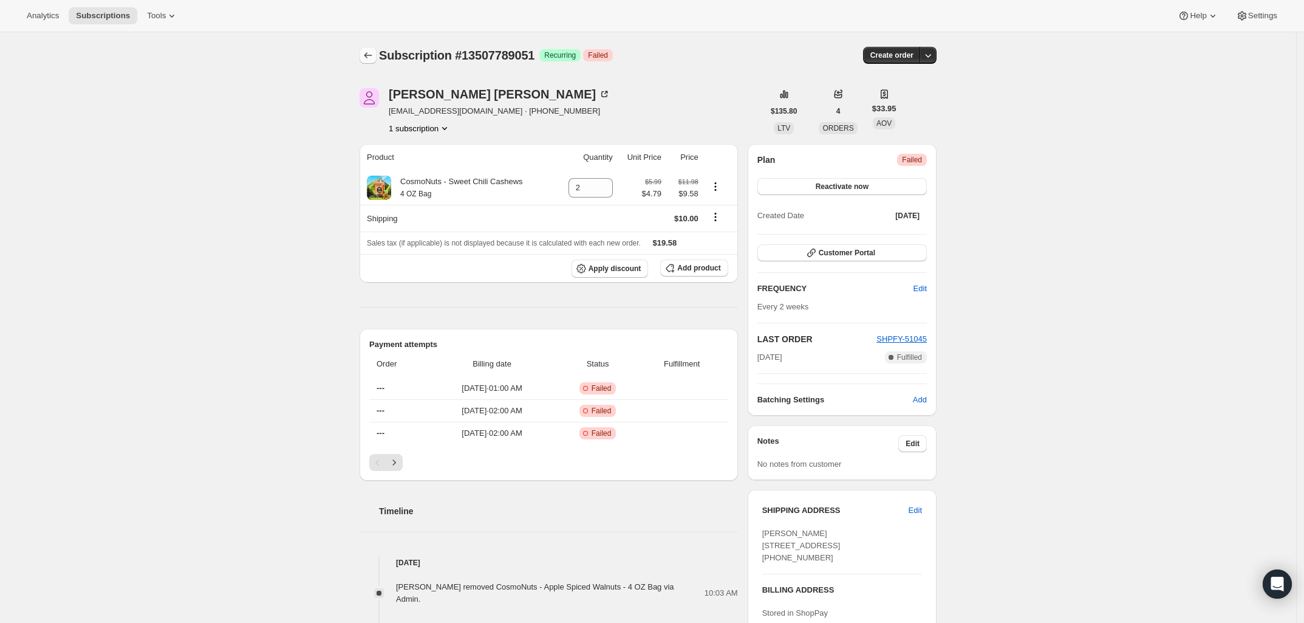
click at [366, 58] on icon "Subscriptions" at bounding box center [368, 55] width 12 height 12
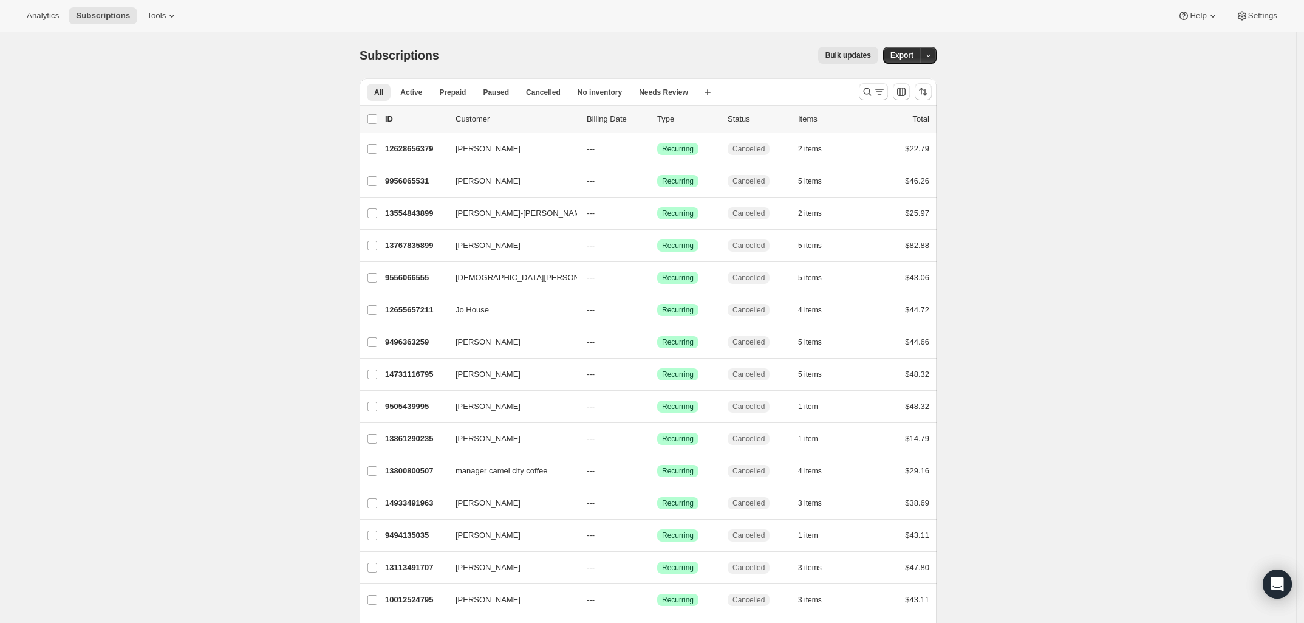
scroll to position [495, 0]
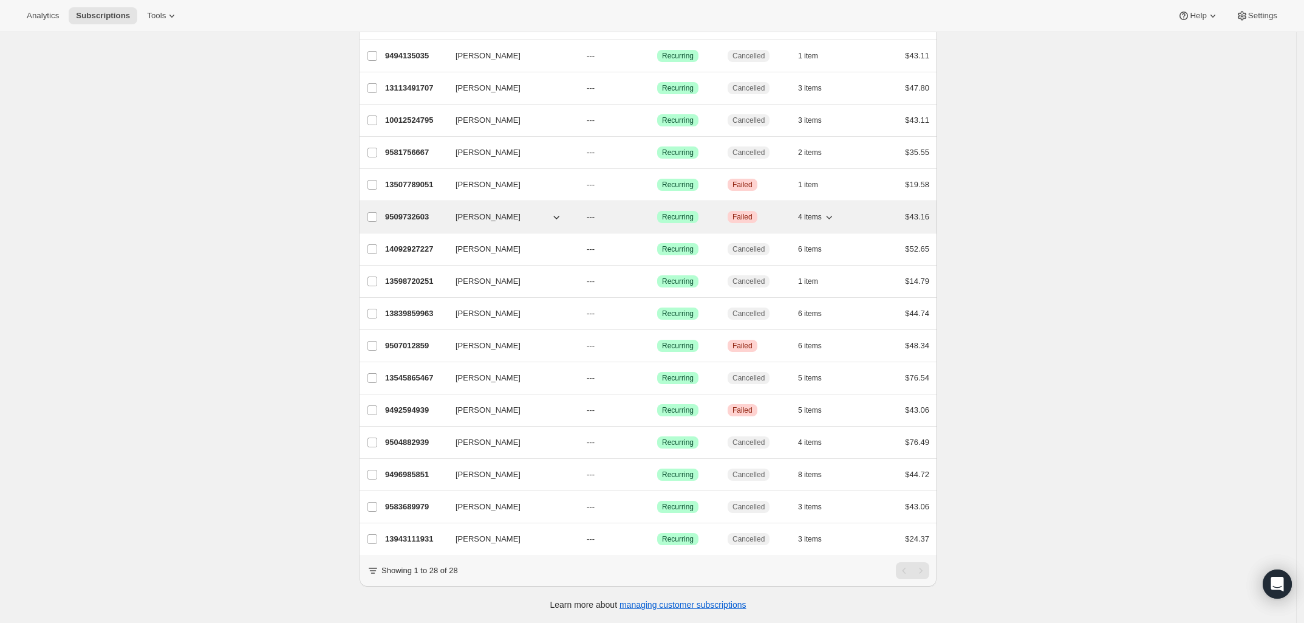
click at [405, 211] on p "9509732603" at bounding box center [415, 217] width 61 height 12
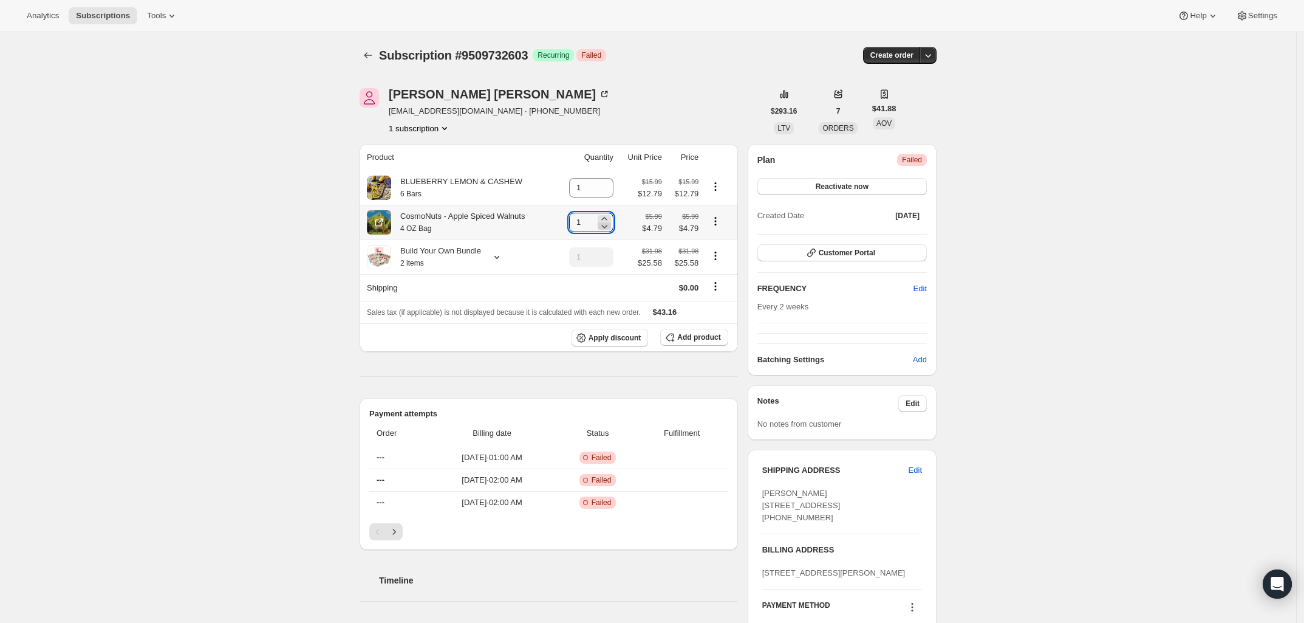
click at [611, 228] on icon at bounding box center [604, 226] width 12 height 12
type input "0"
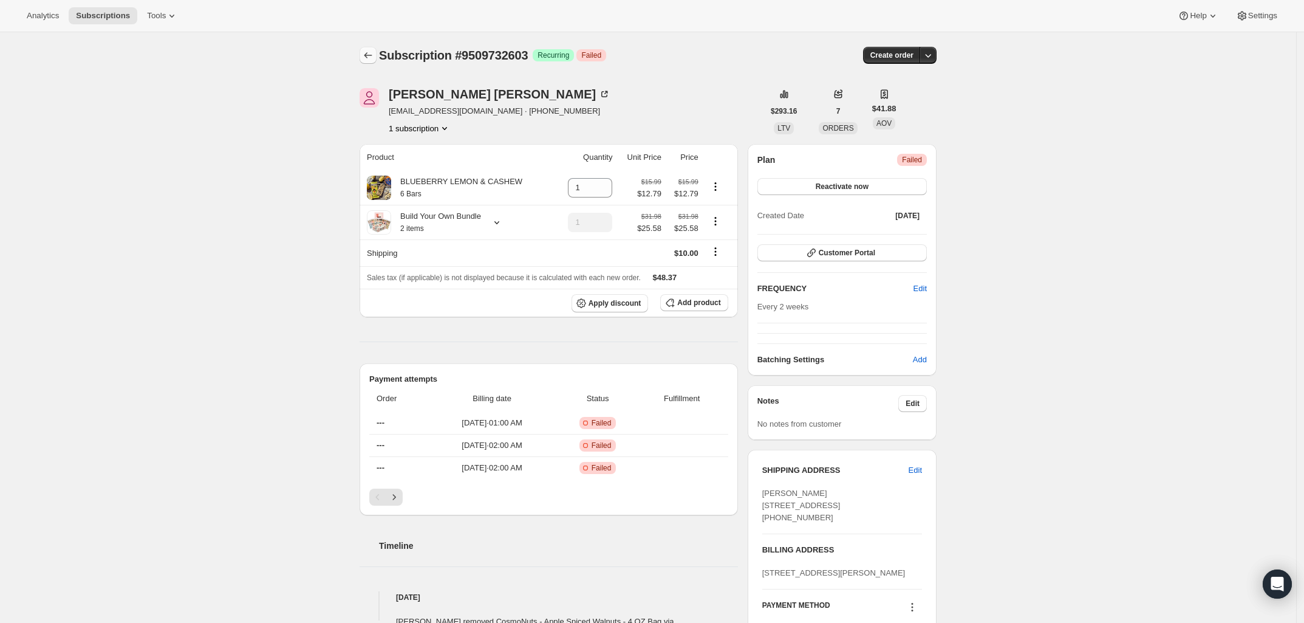
click at [371, 55] on icon "Subscriptions" at bounding box center [368, 55] width 12 height 12
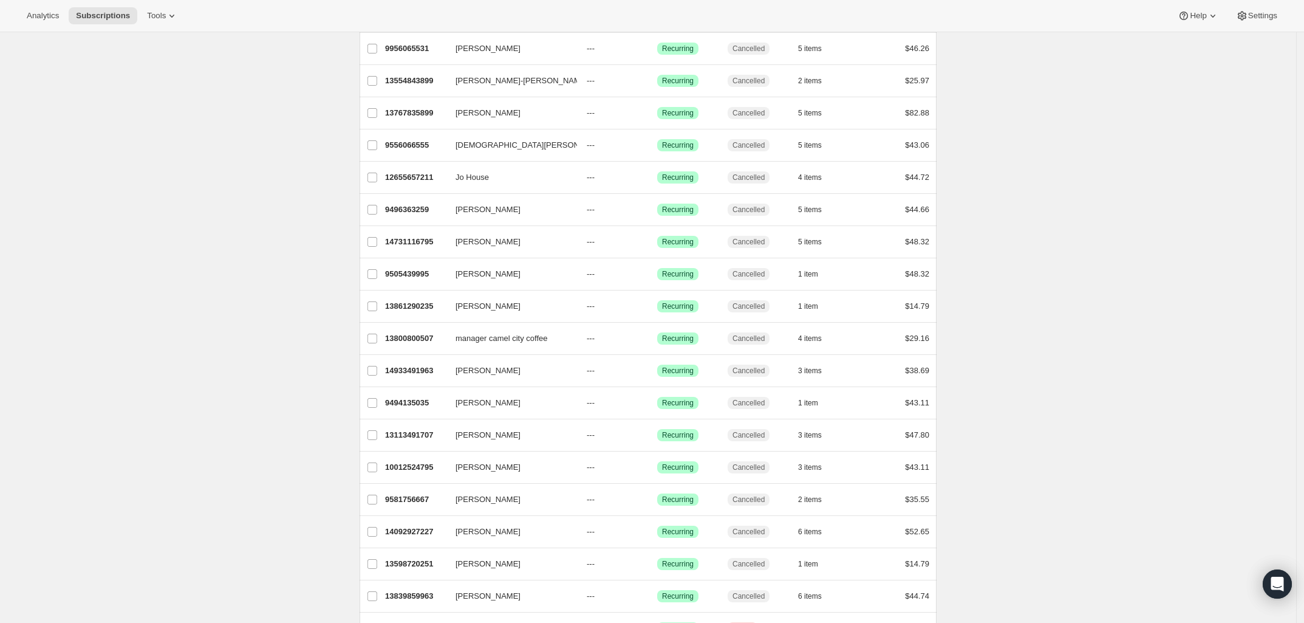
scroll to position [430, 0]
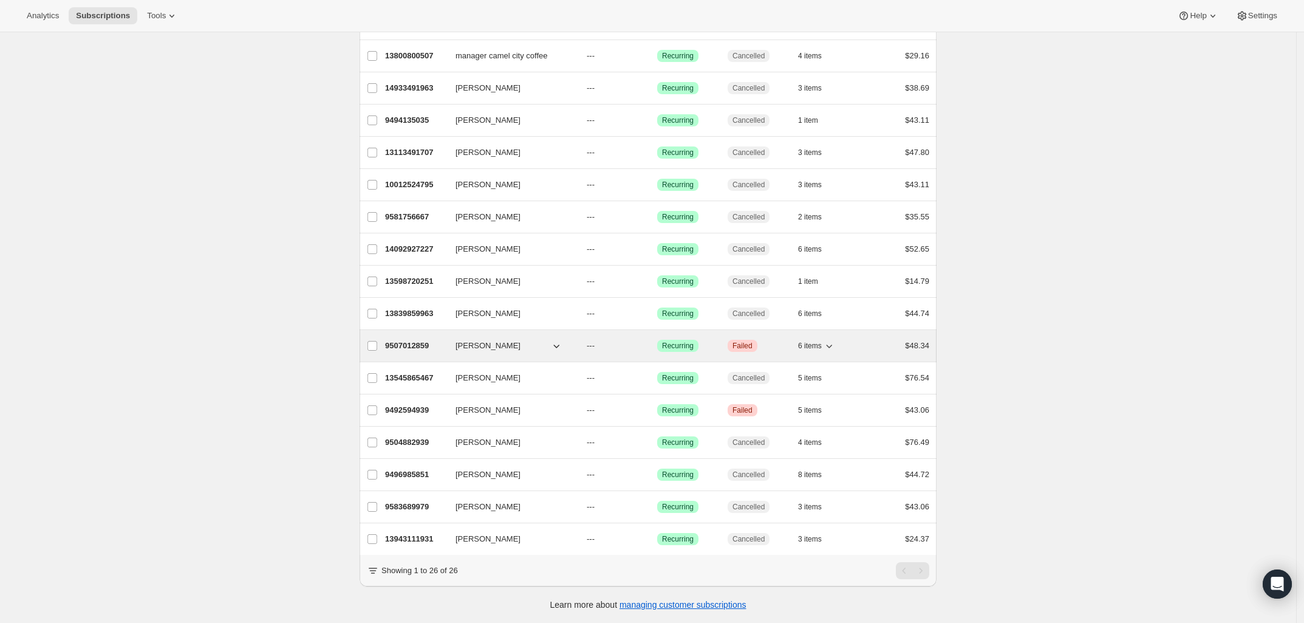
click at [412, 340] on p "9507012859" at bounding box center [415, 346] width 61 height 12
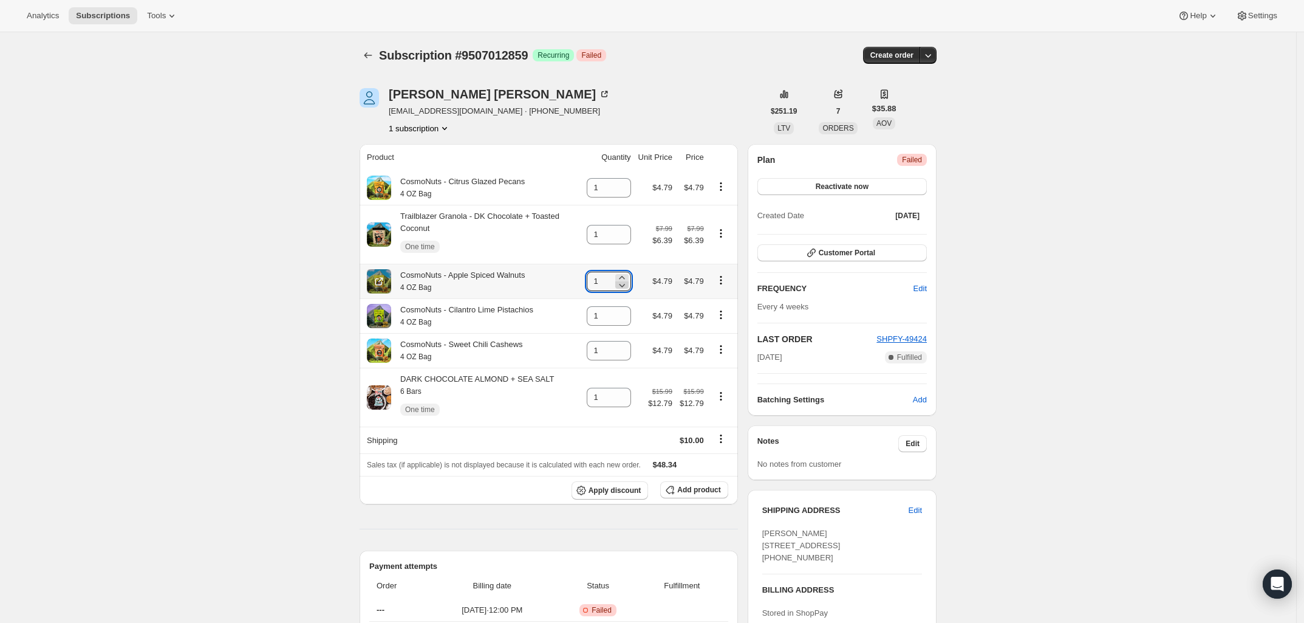
click at [620, 288] on icon at bounding box center [622, 285] width 12 height 12
type input "0"
click at [628, 323] on icon at bounding box center [622, 319] width 12 height 12
type input "0"
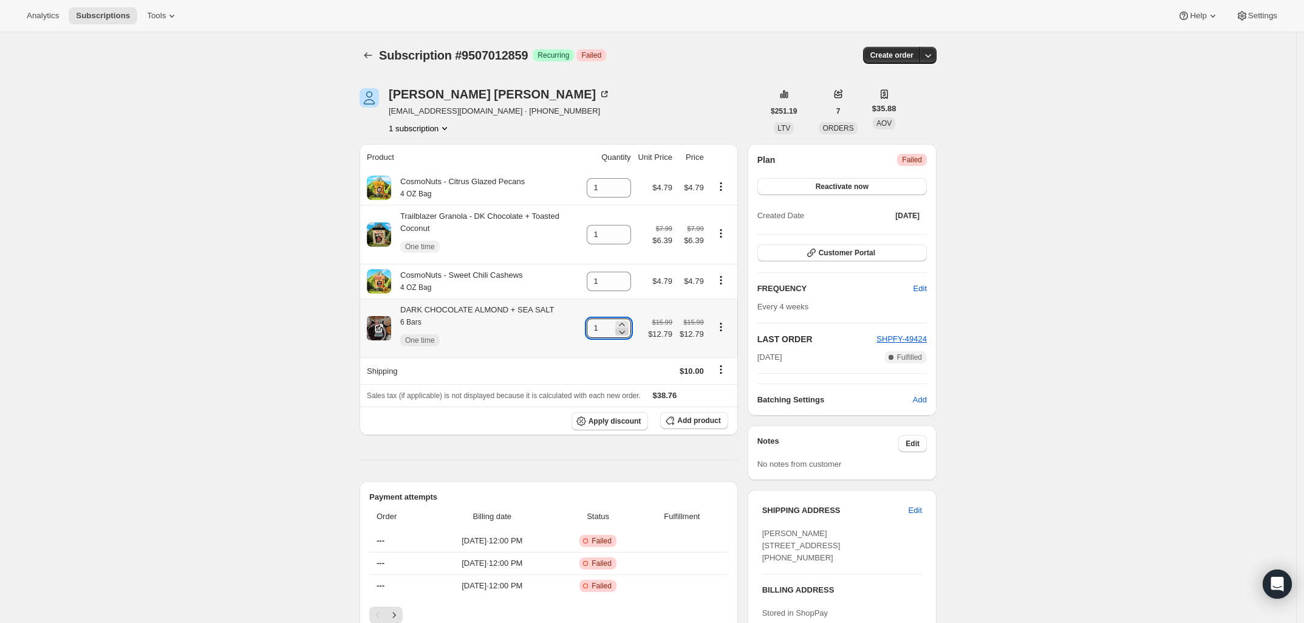
click at [625, 334] on icon at bounding box center [622, 332] width 12 height 12
type input "0"
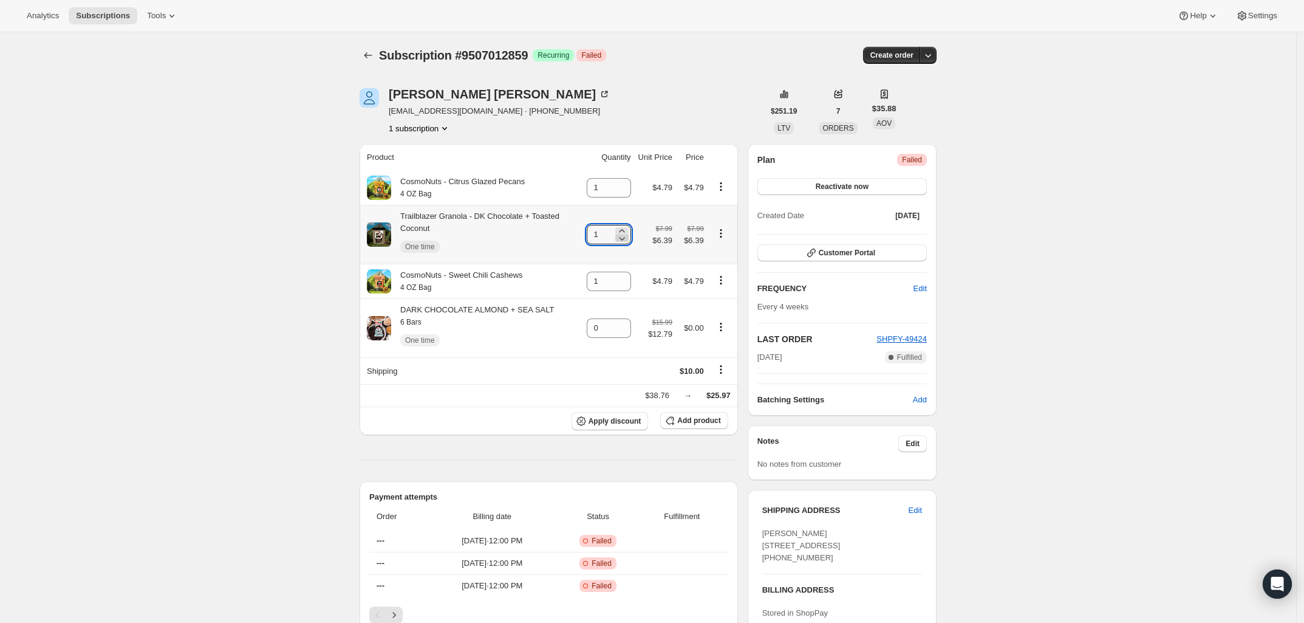
click at [620, 239] on icon at bounding box center [622, 238] width 12 height 12
type input "0"
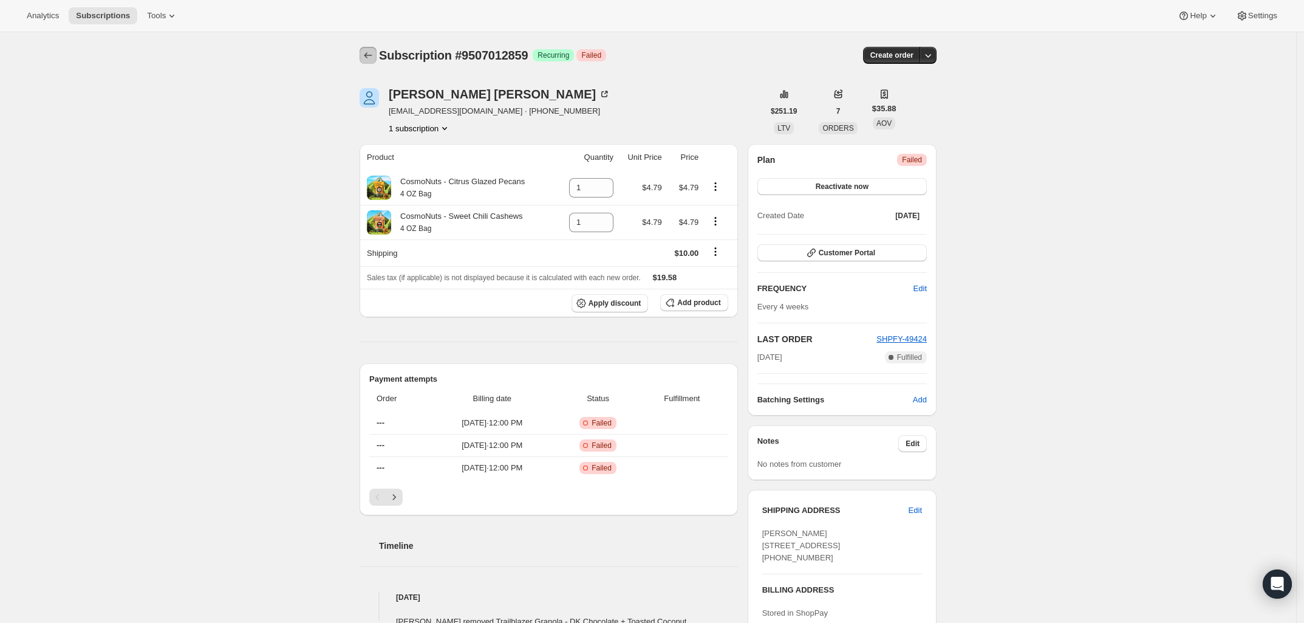
click at [366, 56] on icon "Subscriptions" at bounding box center [368, 55] width 12 height 12
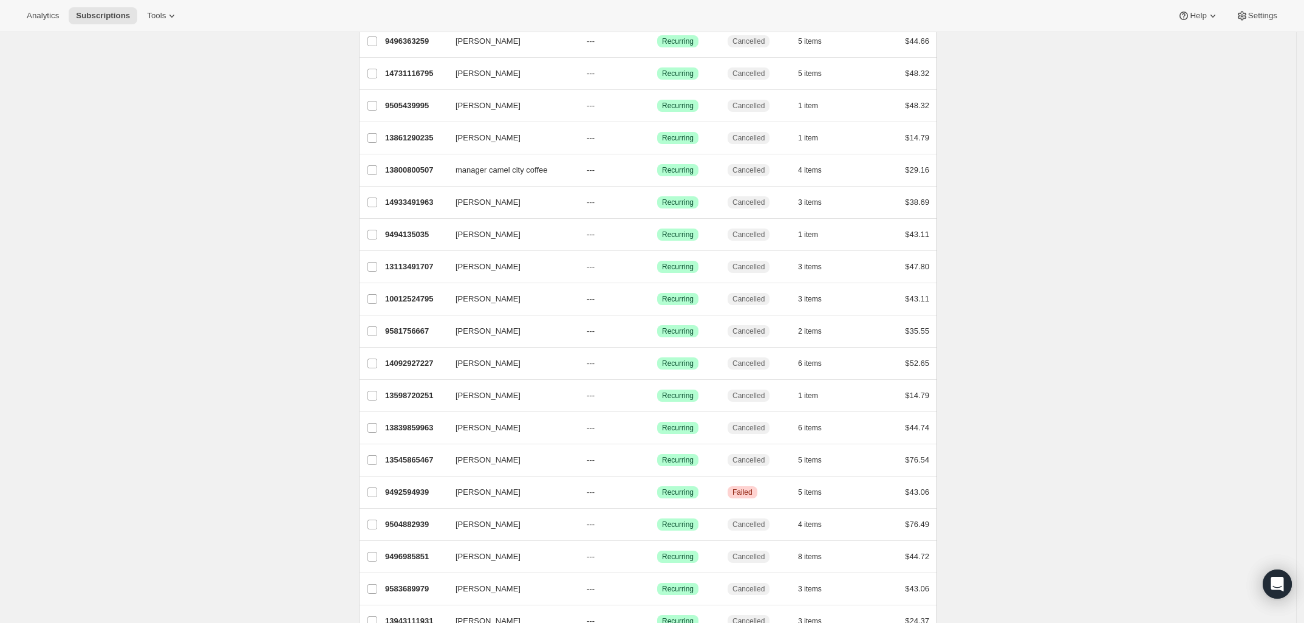
scroll to position [398, 0]
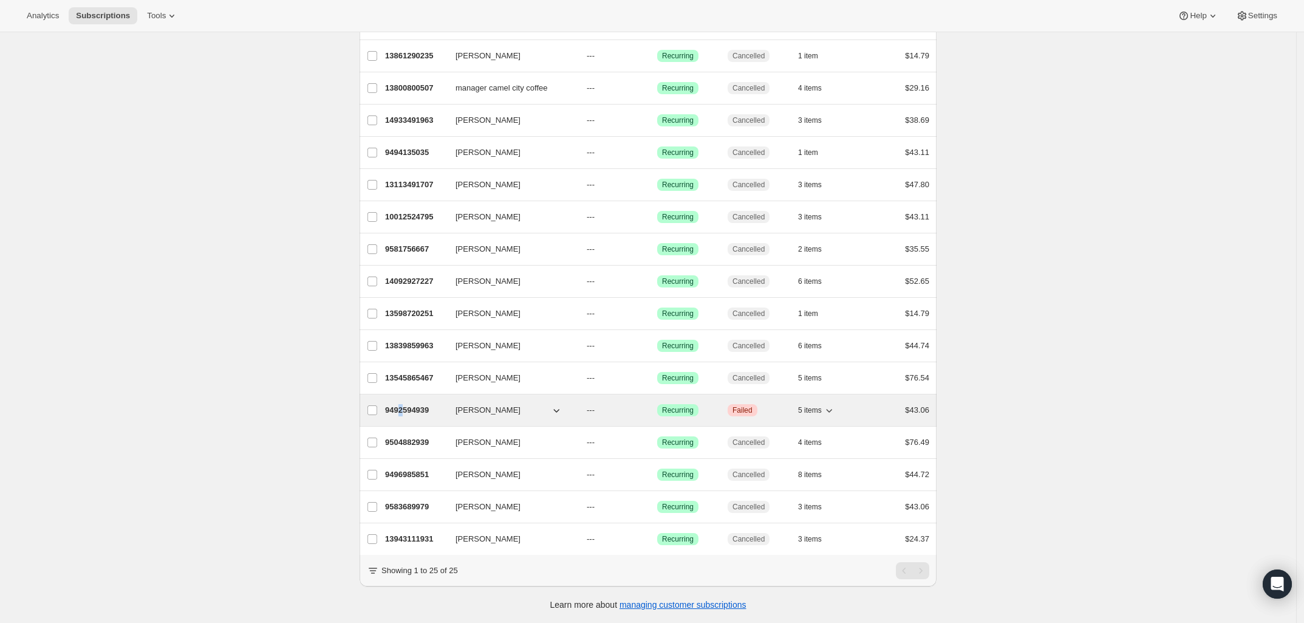
click at [404, 404] on p "9492594939" at bounding box center [415, 410] width 61 height 12
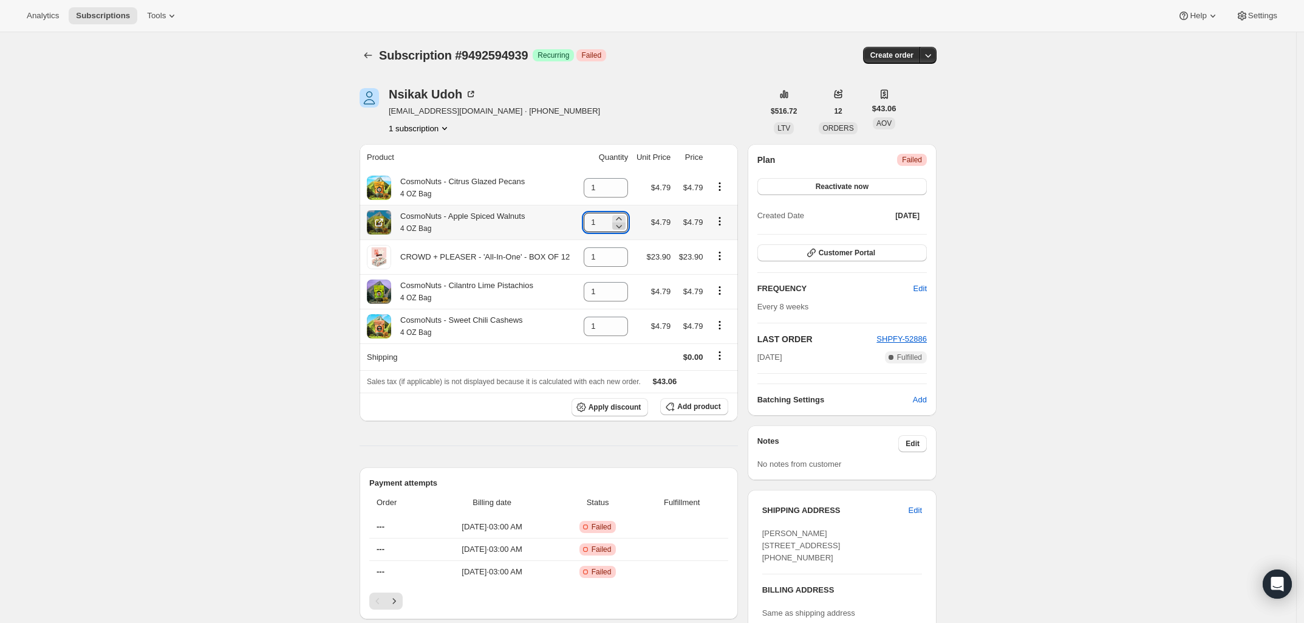
click at [623, 231] on icon at bounding box center [619, 226] width 12 height 12
type input "0"
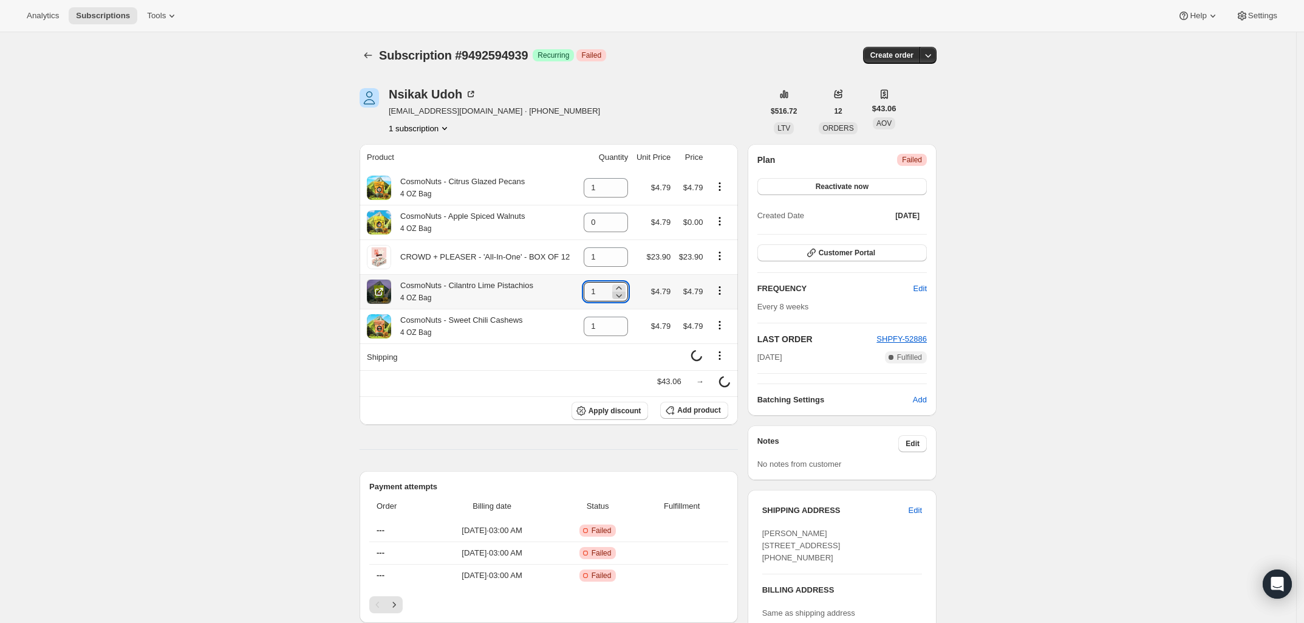
click at [621, 295] on icon at bounding box center [619, 295] width 12 height 12
type input "0"
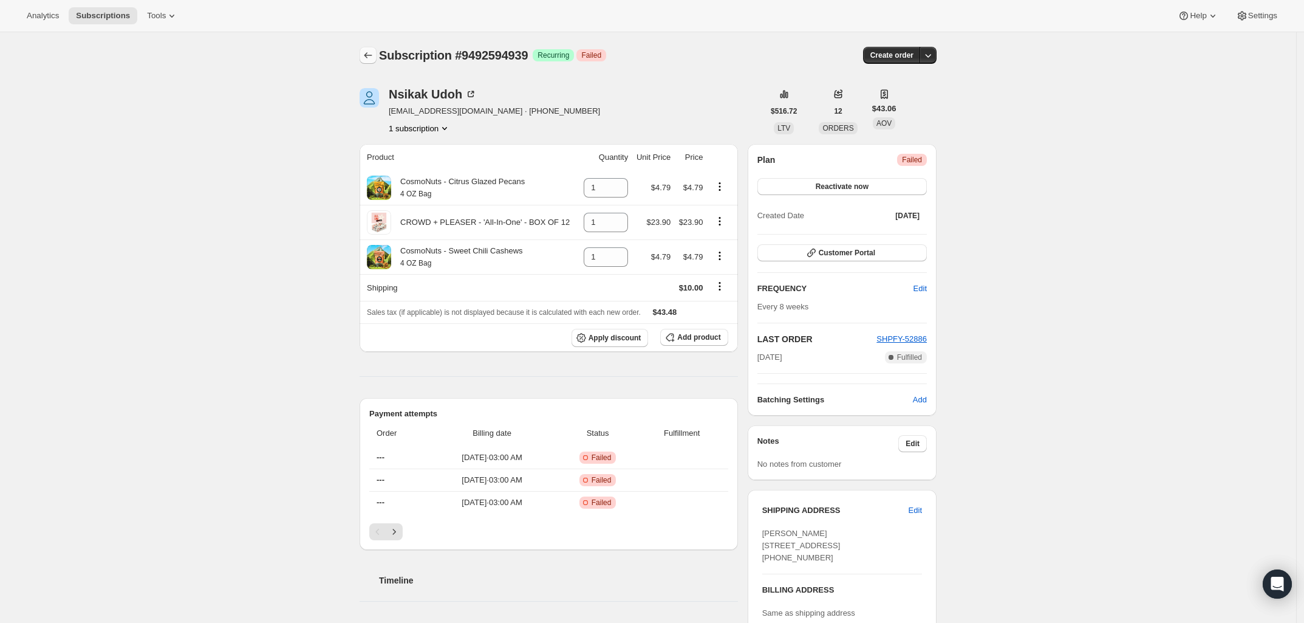
click at [366, 55] on icon "Subscriptions" at bounding box center [368, 55] width 12 height 12
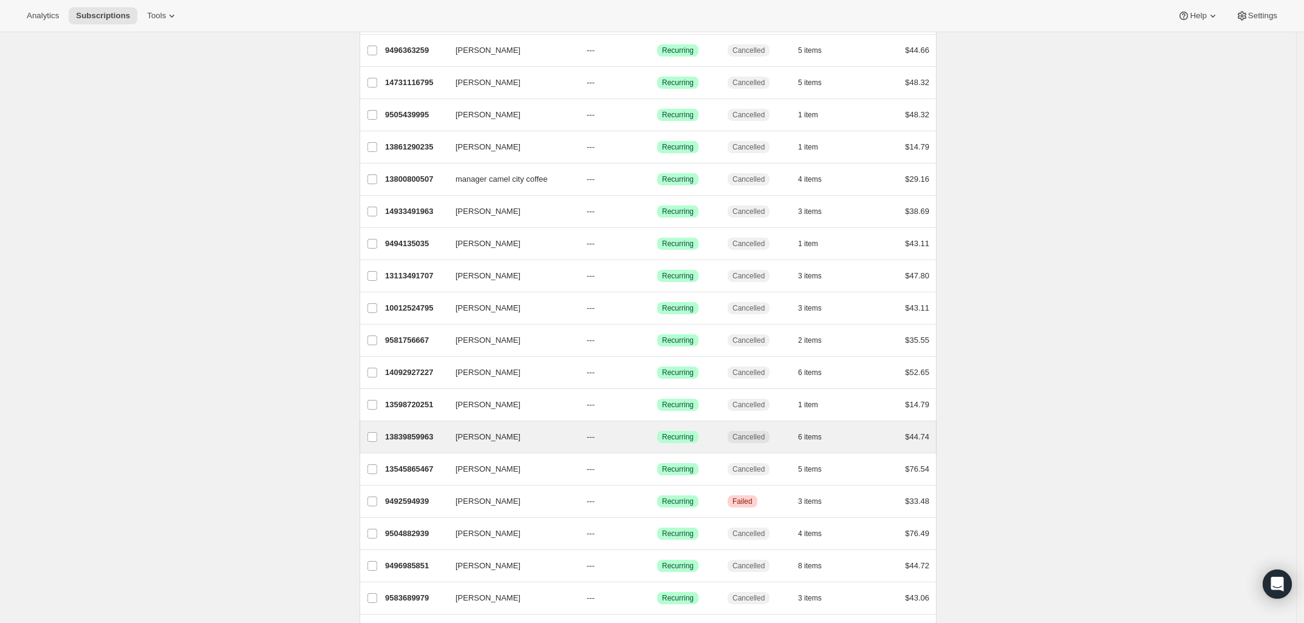
scroll to position [398, 0]
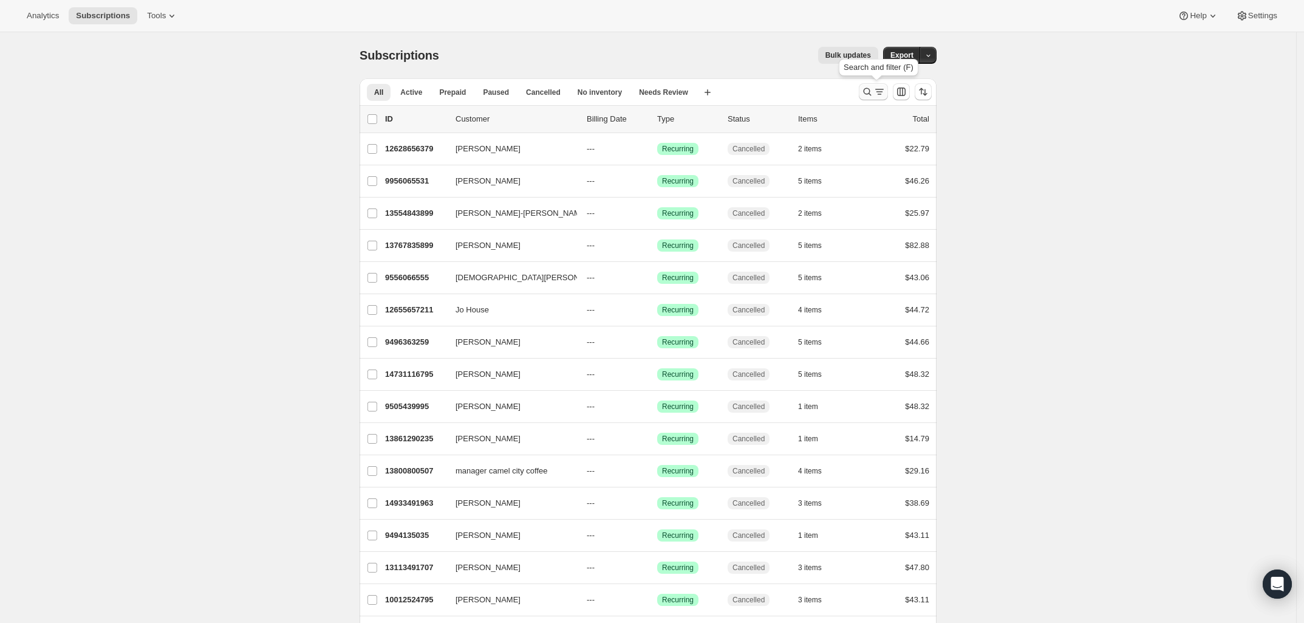
click at [867, 88] on icon "Search and filter results" at bounding box center [867, 92] width 12 height 12
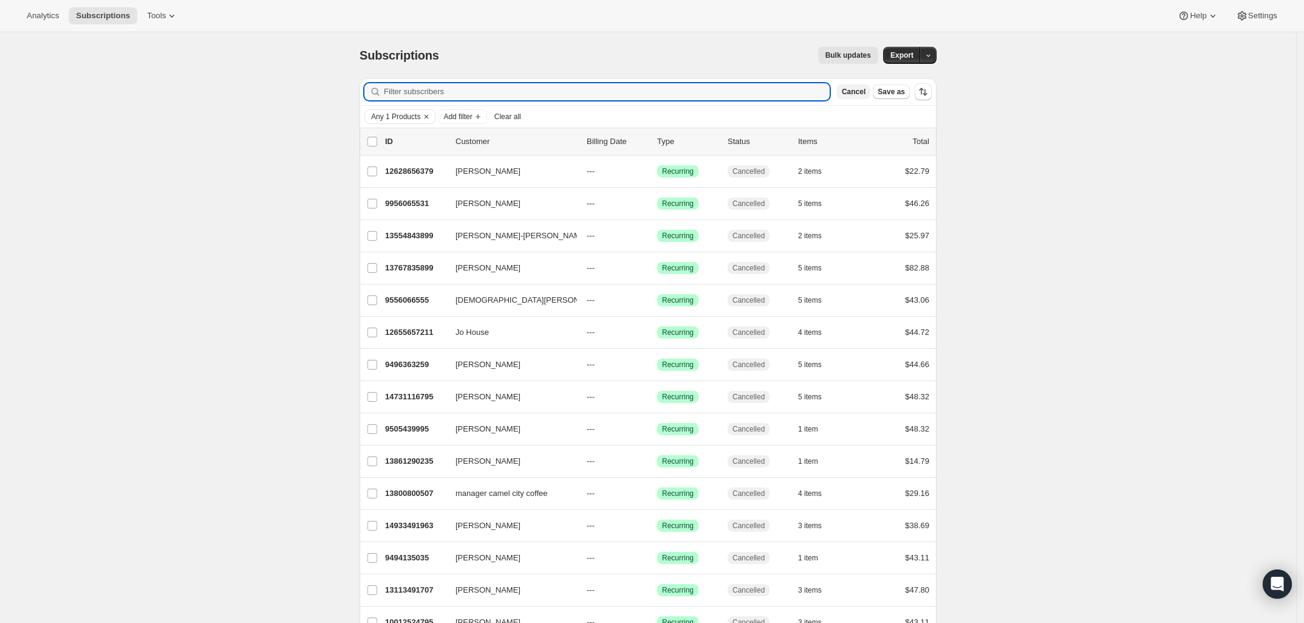
type input "m"
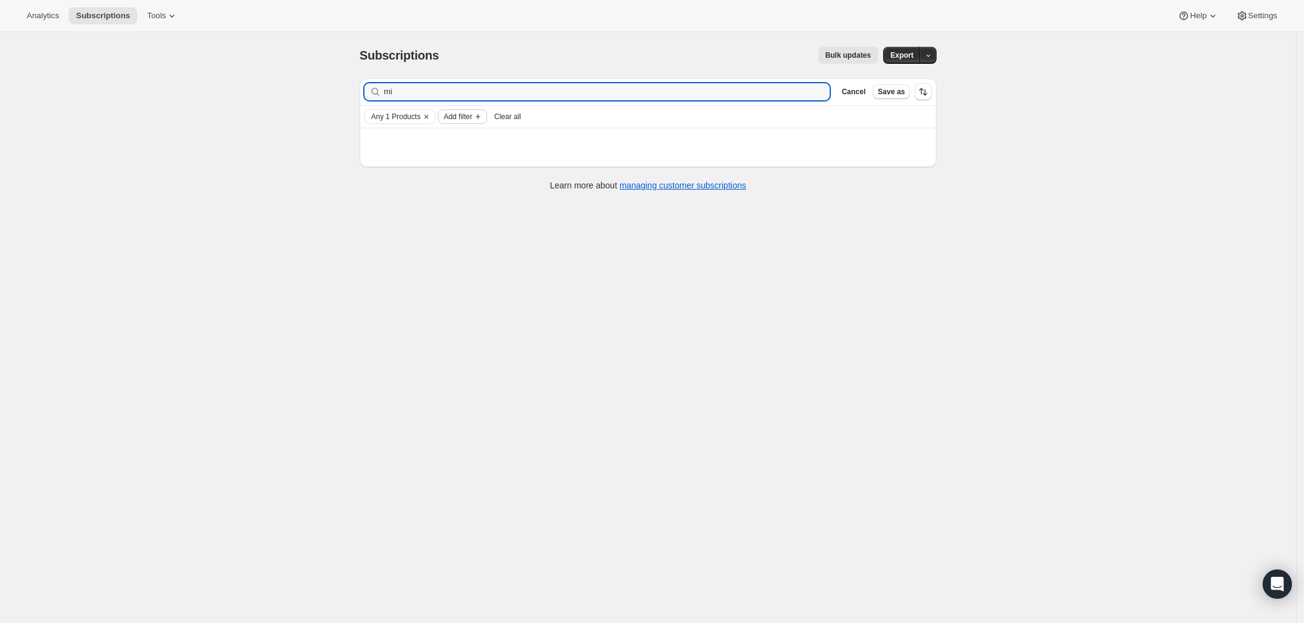
type input "m"
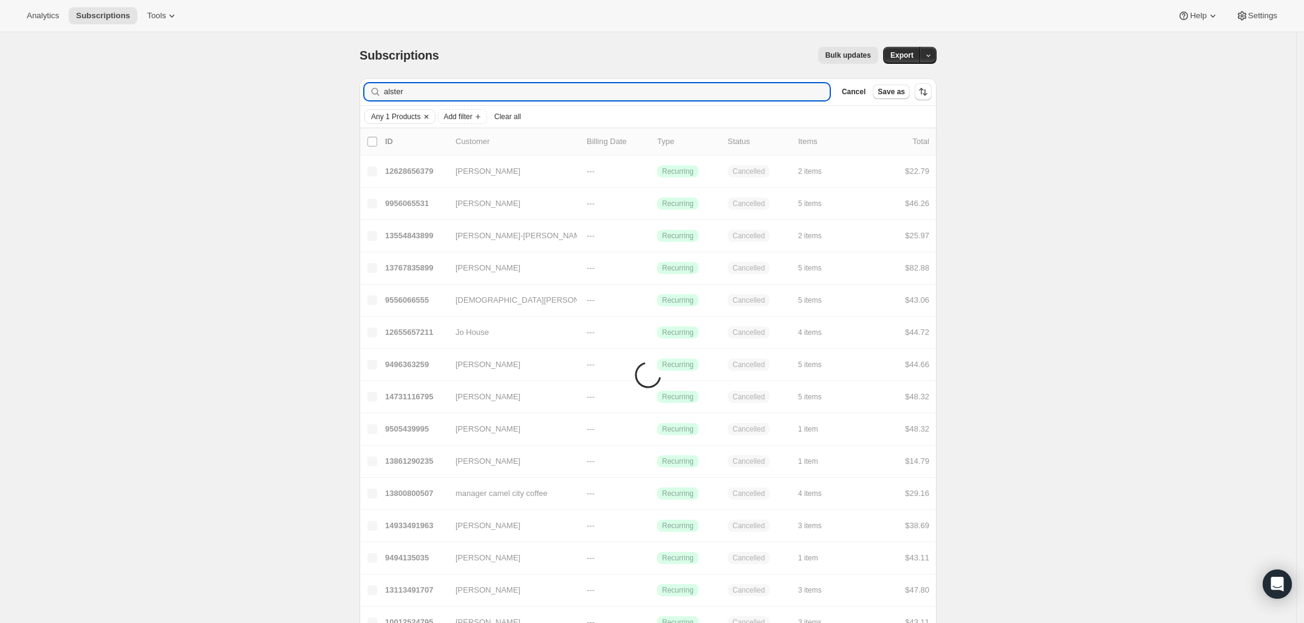
type input "alster"
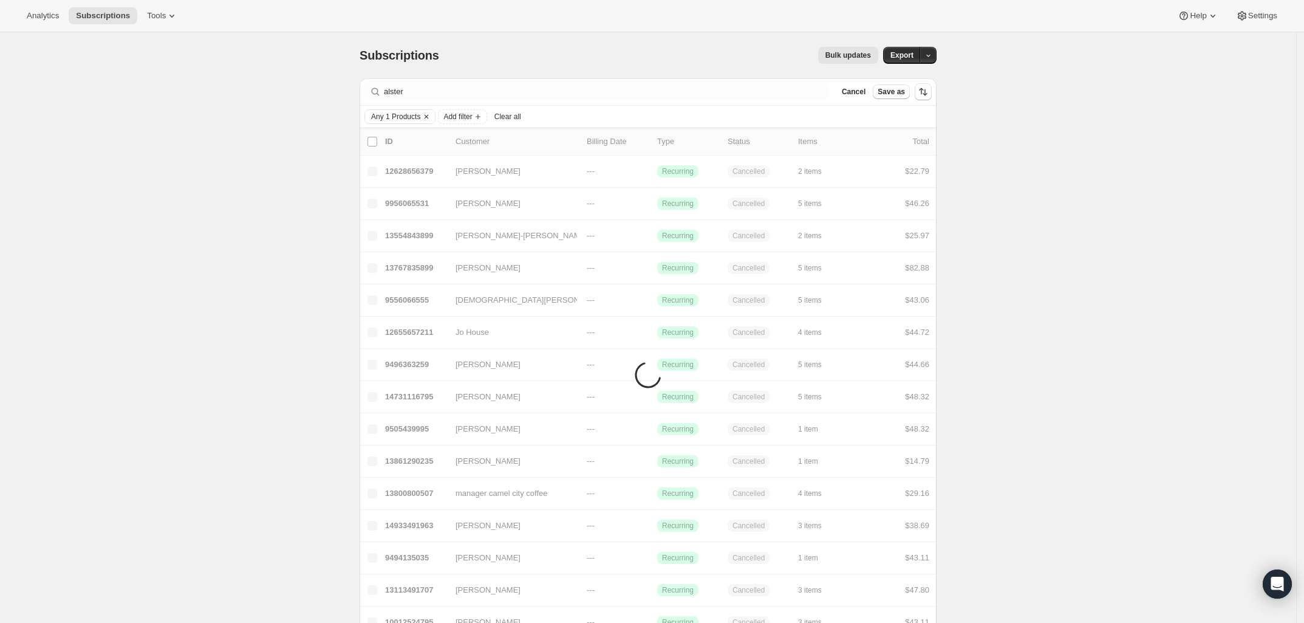
click at [429, 118] on icon "Clear" at bounding box center [427, 117] width 10 height 10
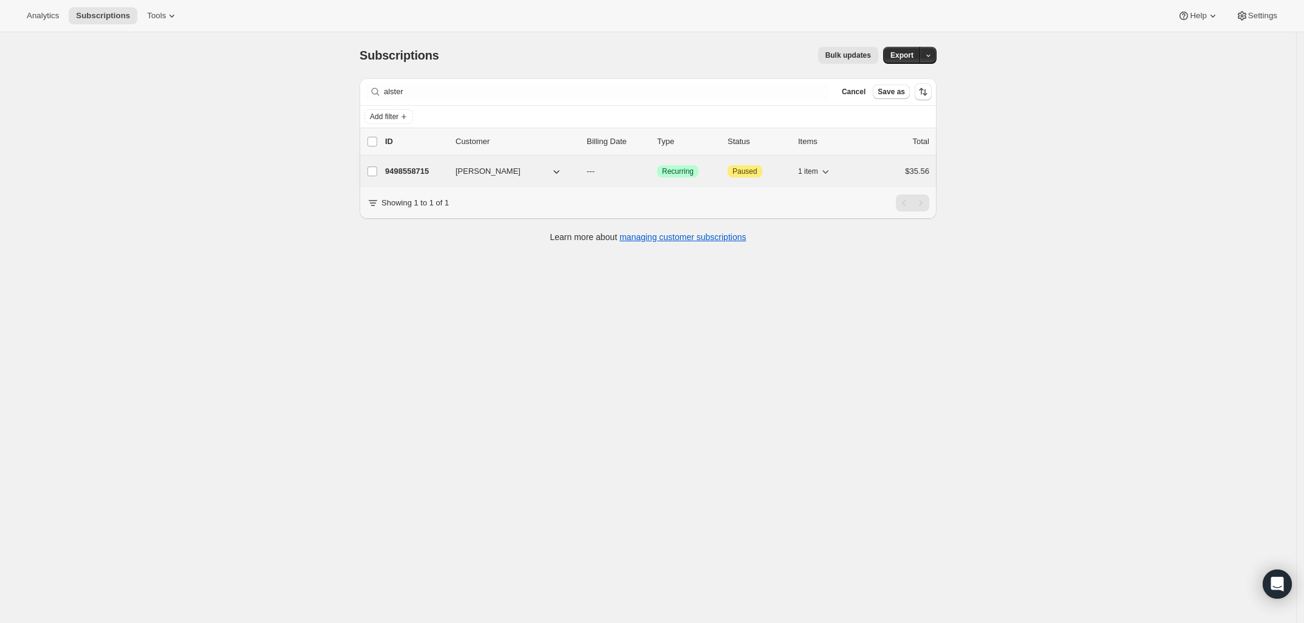
click at [417, 166] on p "9498558715" at bounding box center [415, 171] width 61 height 12
click at [412, 171] on p "9498558715" at bounding box center [415, 171] width 61 height 12
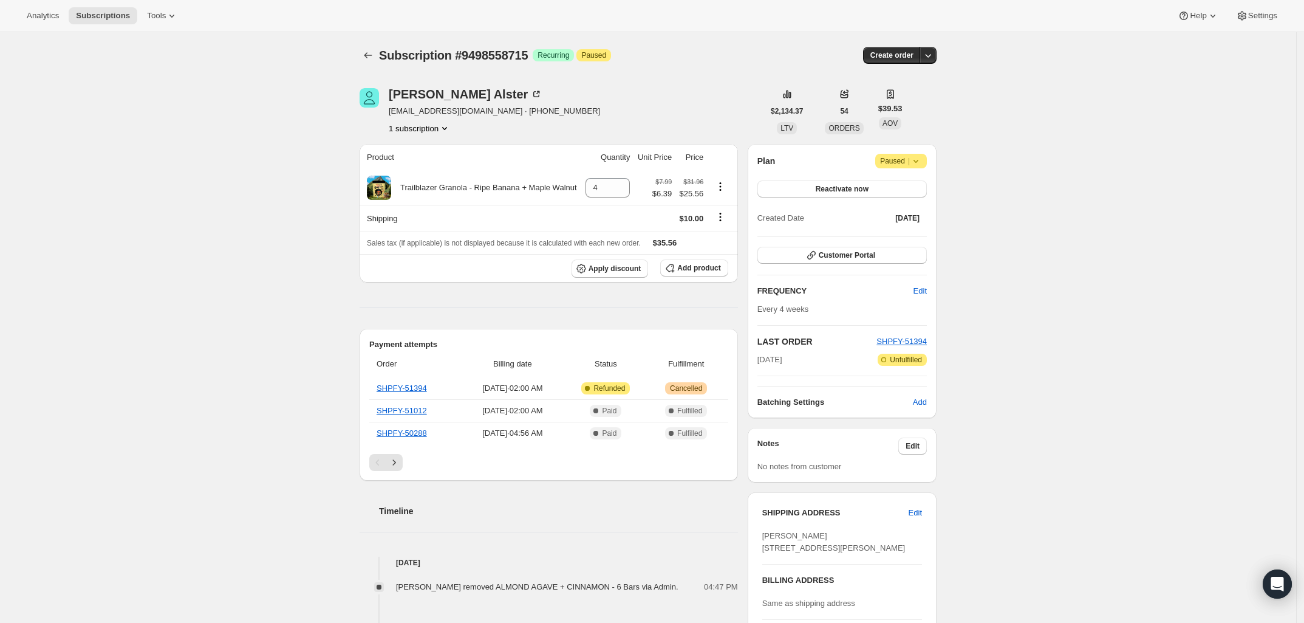
click at [375, 64] on div "Subscription #9498558715. This page is ready Subscription #9498558715 Success R…" at bounding box center [648, 55] width 577 height 46
click at [374, 60] on icon "Subscriptions" at bounding box center [368, 55] width 12 height 12
